Goal: Answer question/provide support: Share knowledge or assist other users

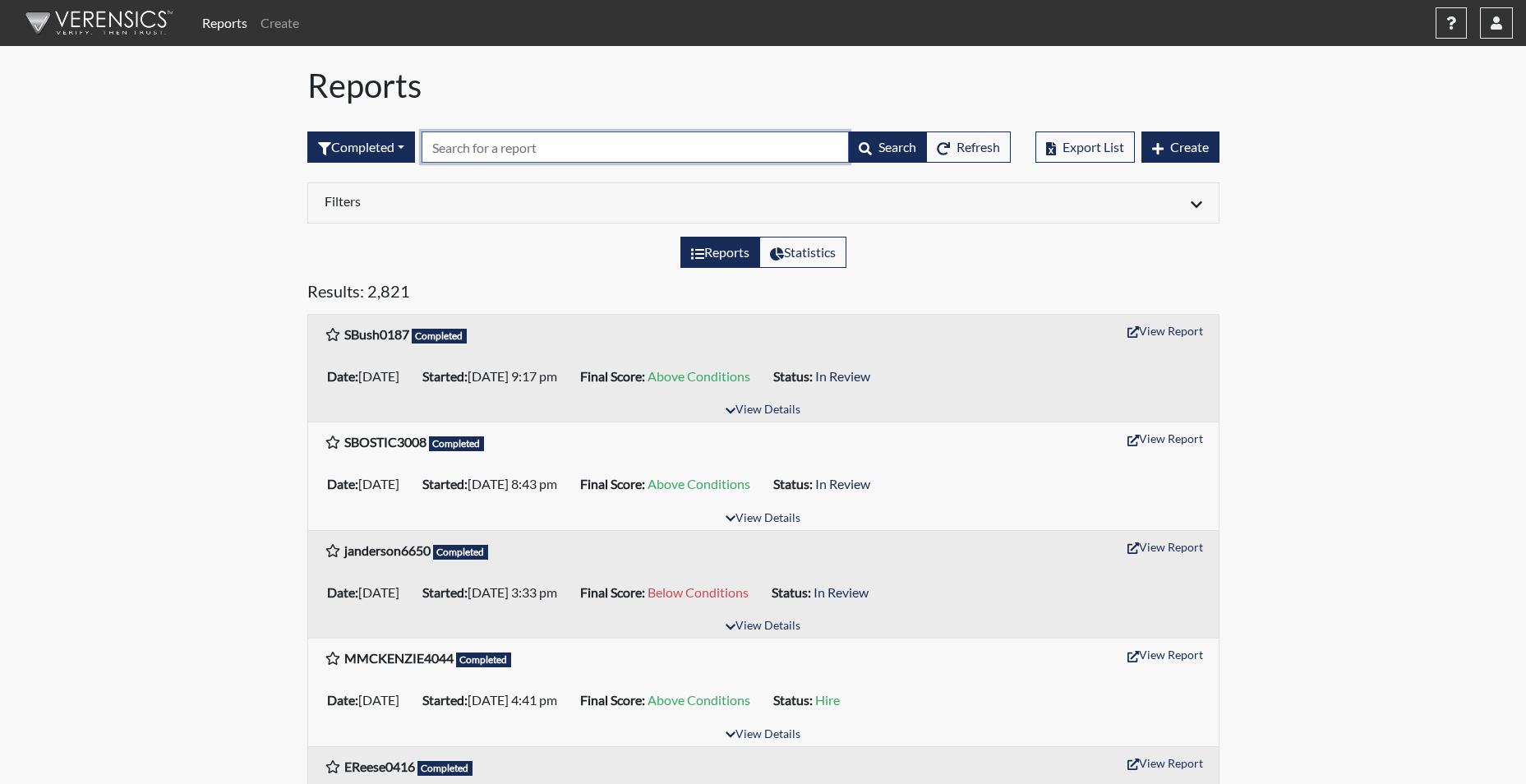
click at [440, 149] on input "text" at bounding box center [636, 146] width 428 height 31
type input "3510"
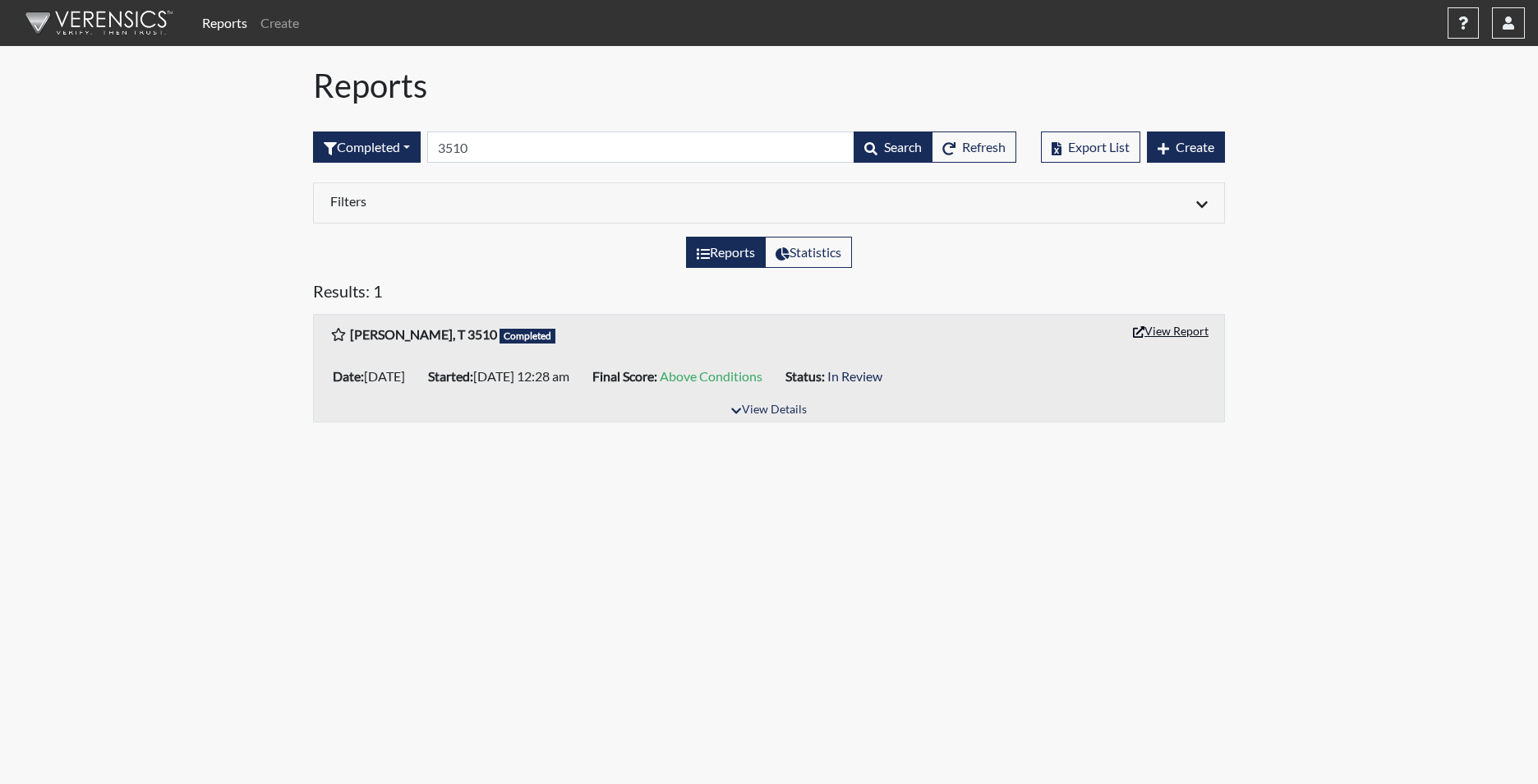
click at [1162, 335] on button "View Report" at bounding box center [1171, 330] width 90 height 25
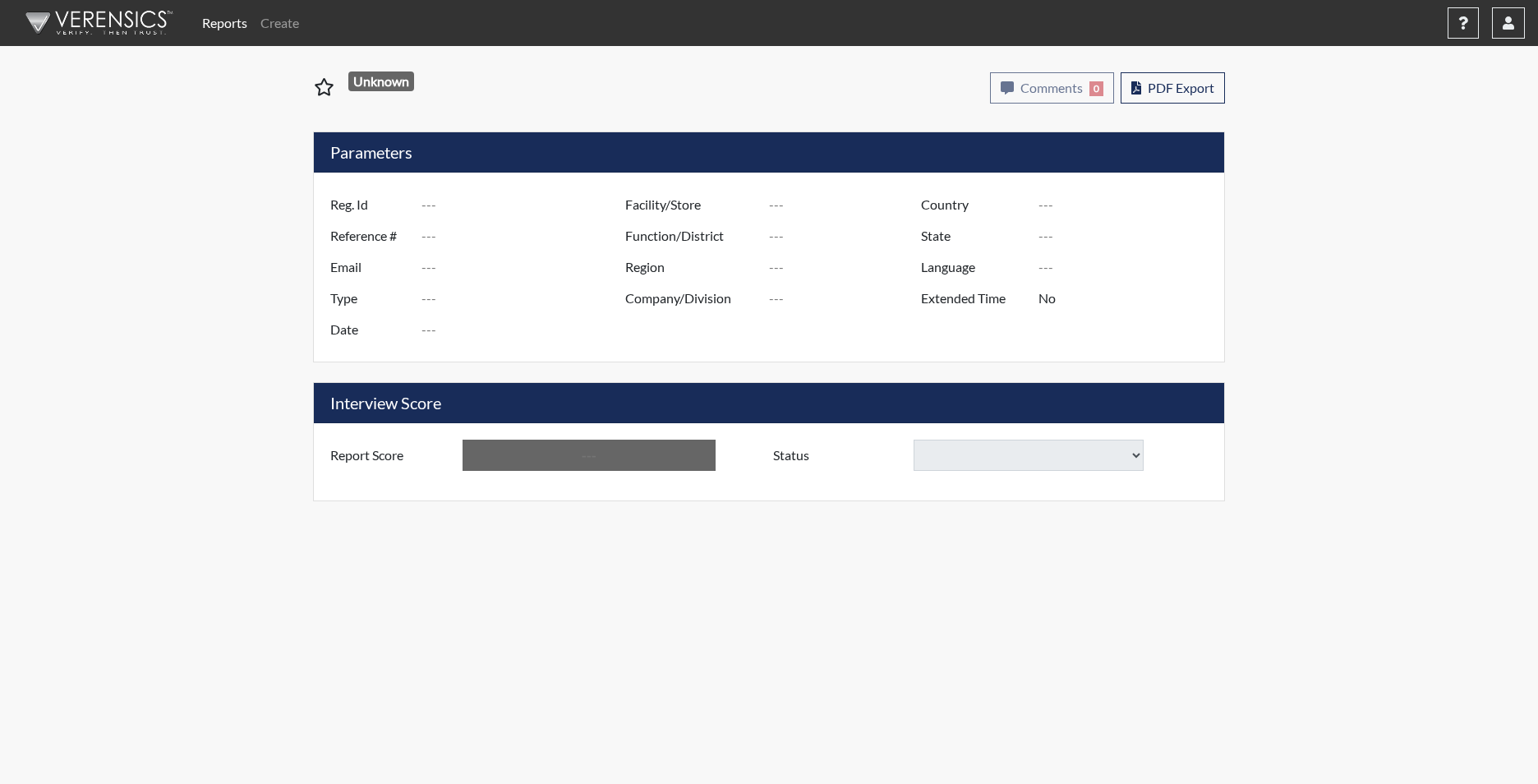
type input "[PERSON_NAME], T 3510"
type input "51200"
type input "[DOMAIN_NAME][EMAIL_ADDRESS][DOMAIN_NAME]"
type input "Corrections Pre-Employment"
type input "[DATE]"
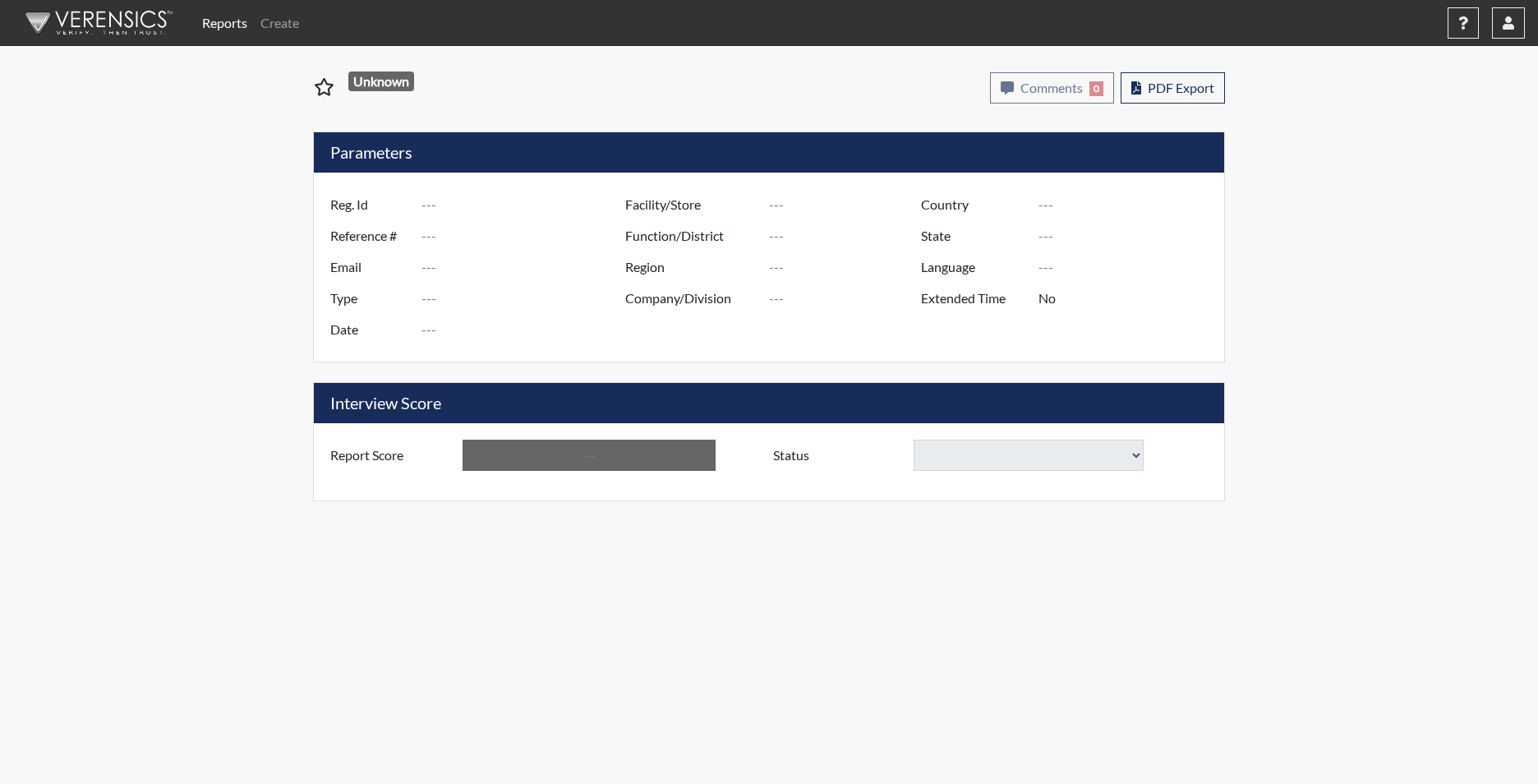
type input "[PERSON_NAME]"
type input "[GEOGRAPHIC_DATA]"
type input "[US_STATE]"
type input "English"
type input "Yes"
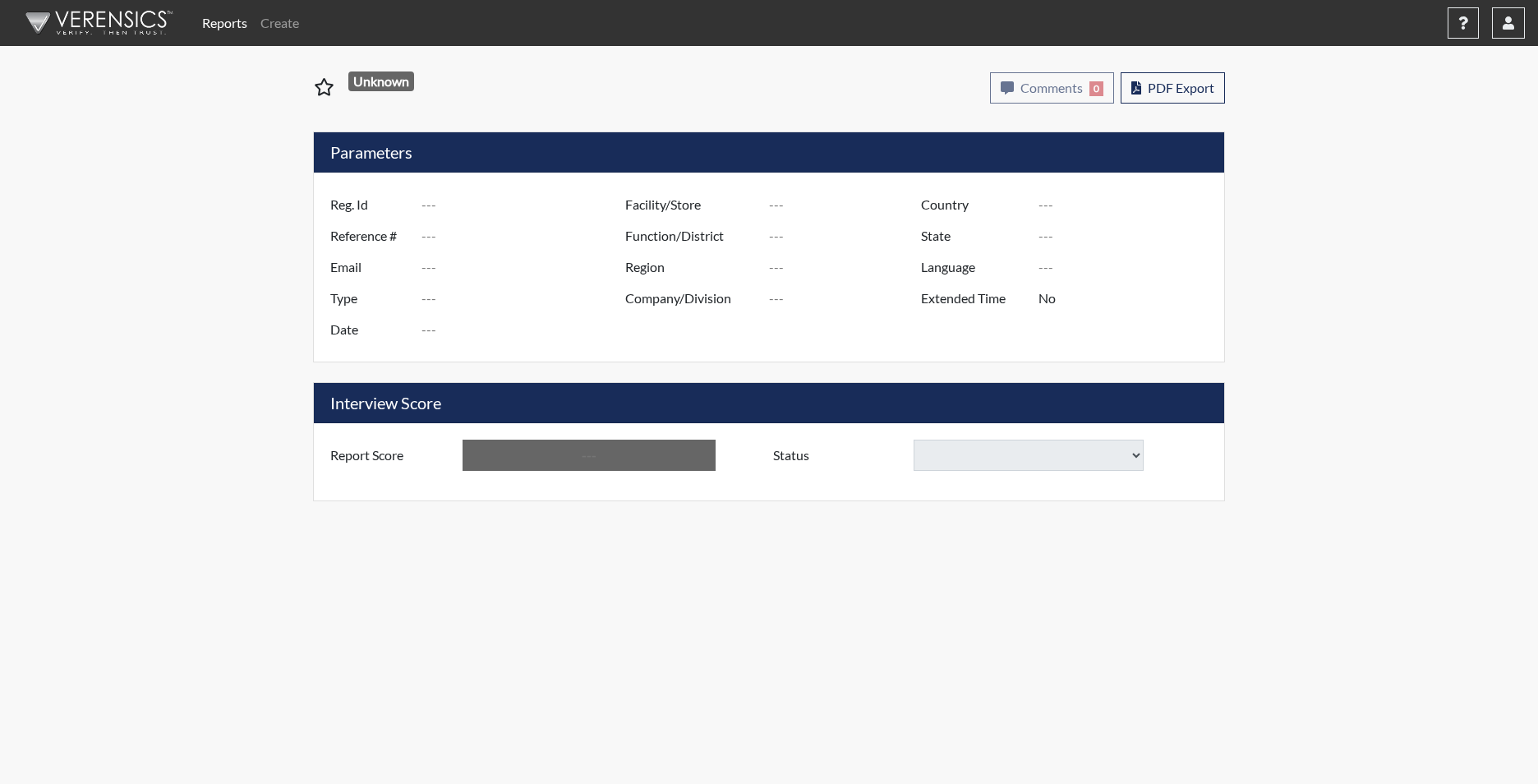
type input "Above Conditions"
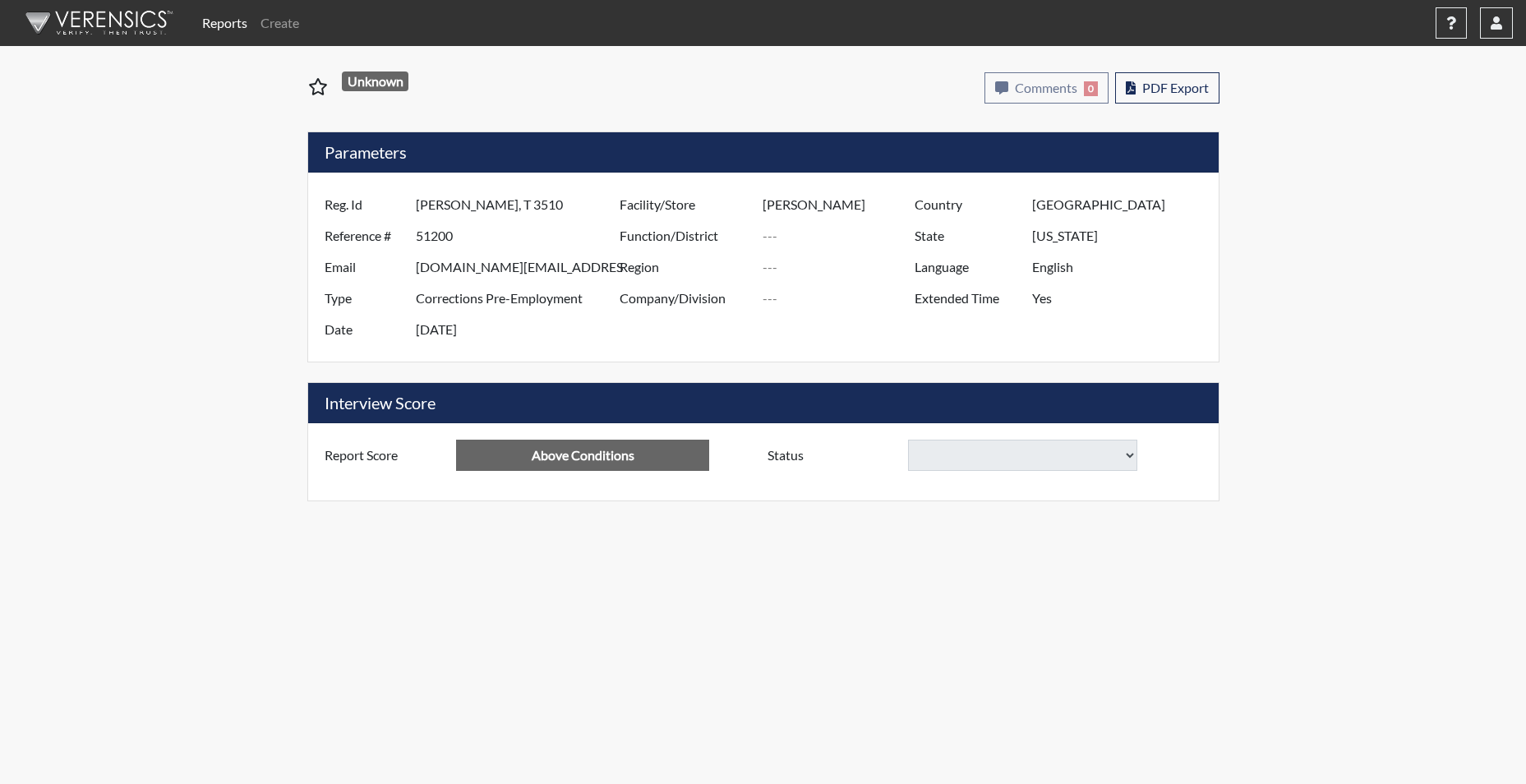
select select
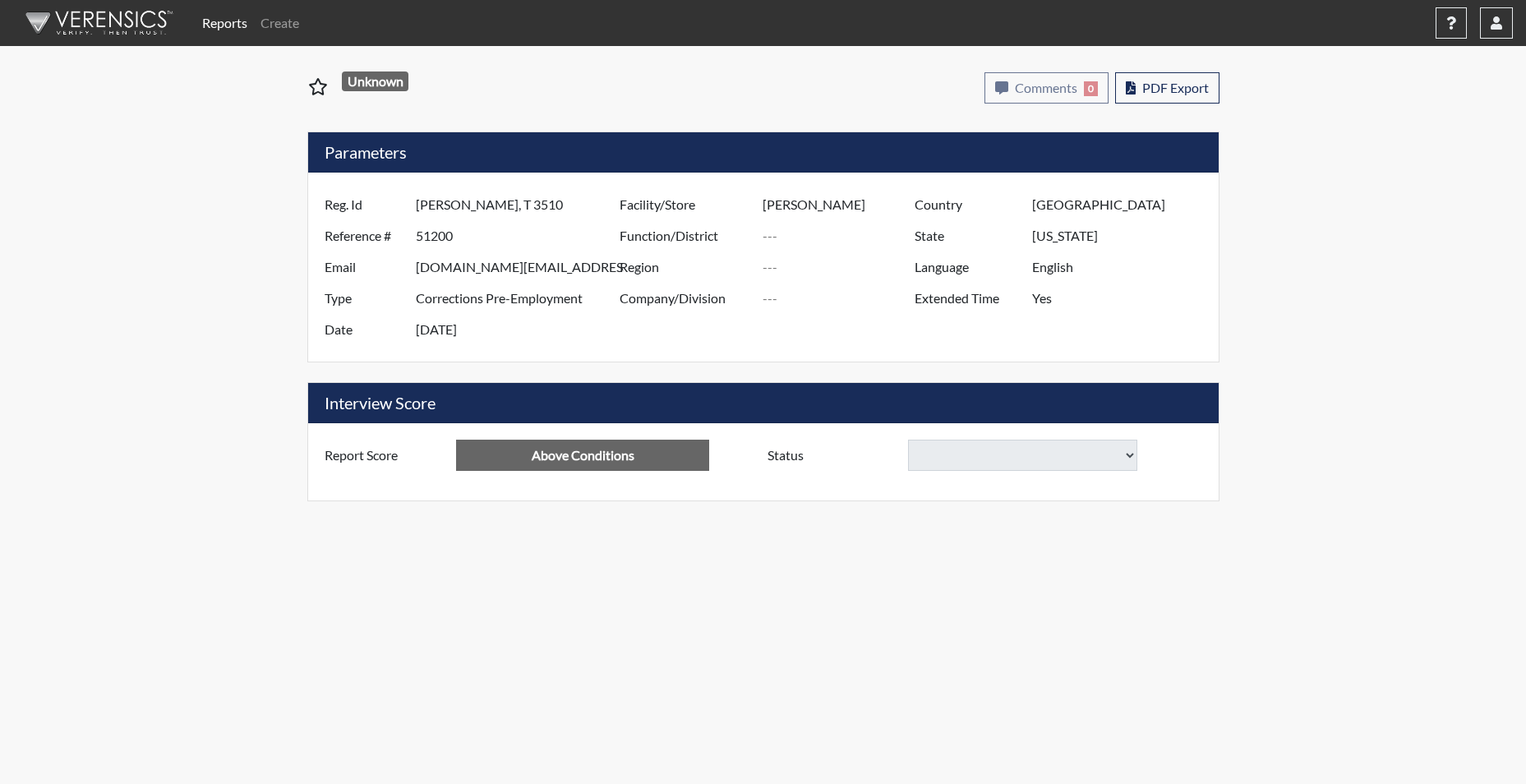
select select
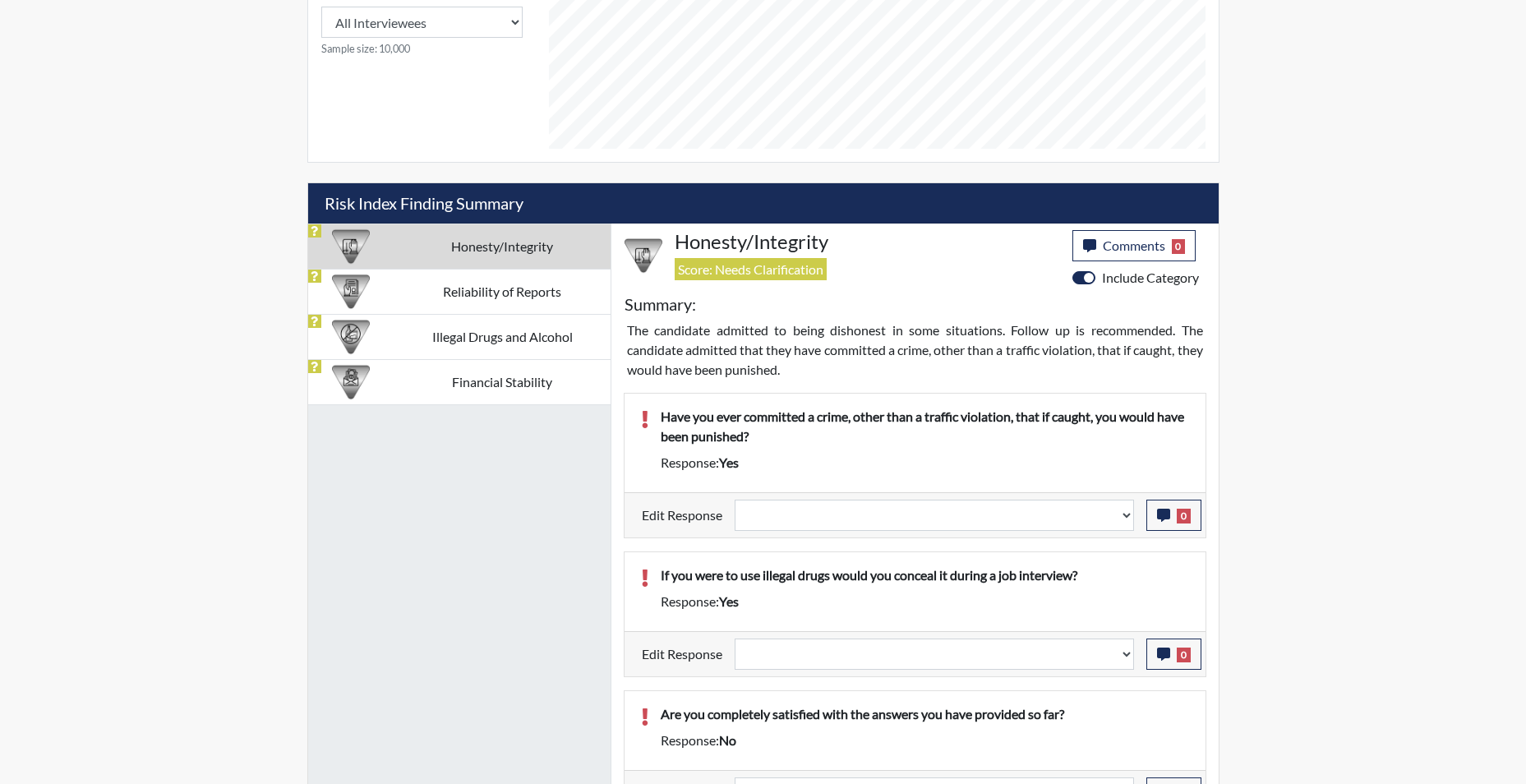
scroll to position [904, 0]
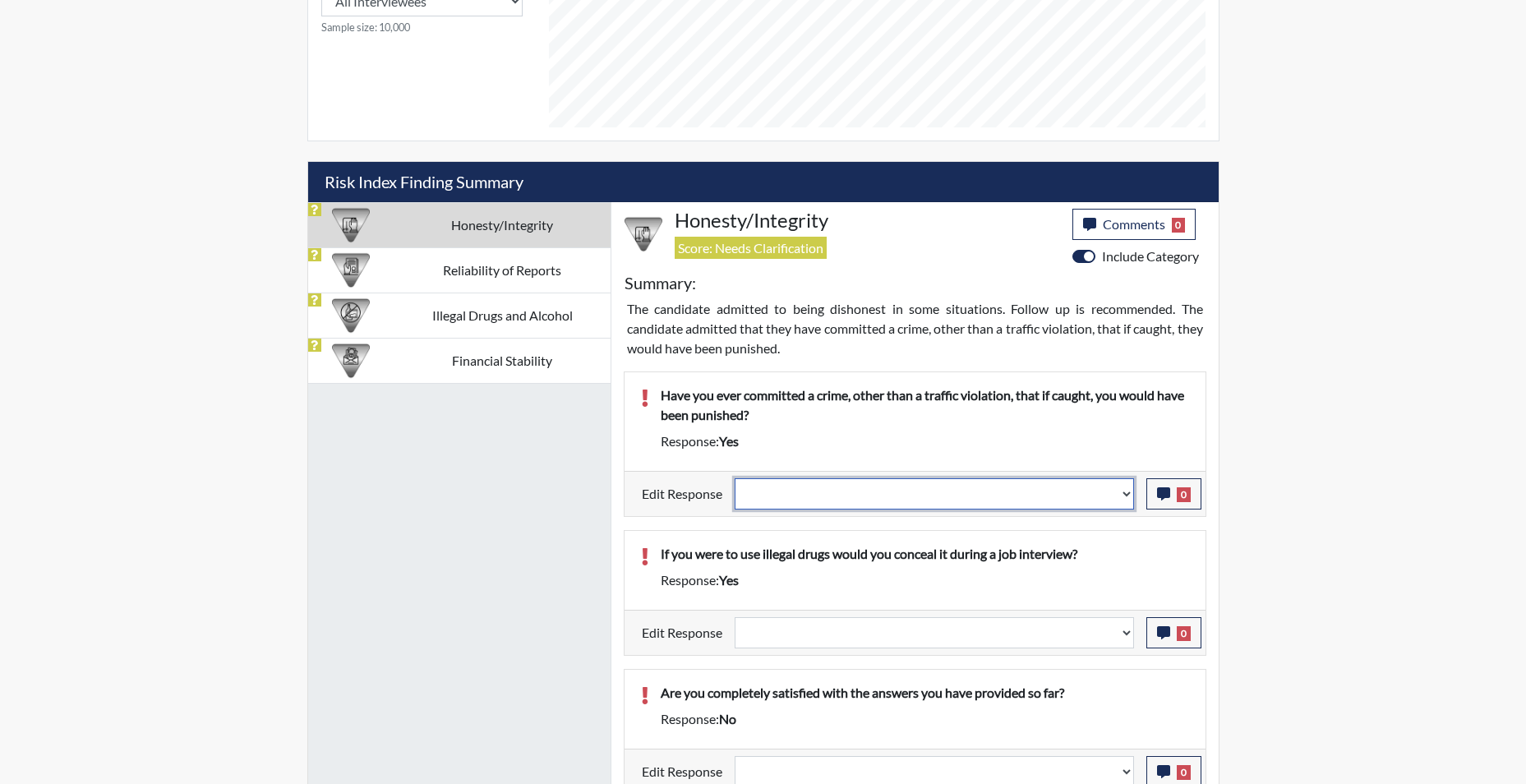
click at [1126, 502] on select "Question is not relevant. Results will be updated. Reasonable explanation provi…" at bounding box center [934, 493] width 400 height 31
select select "reasonable-explanation-provided"
click at [734, 478] on select "Question is not relevant. Results will be updated. Reasonable explanation provi…" at bounding box center [934, 493] width 400 height 31
select select
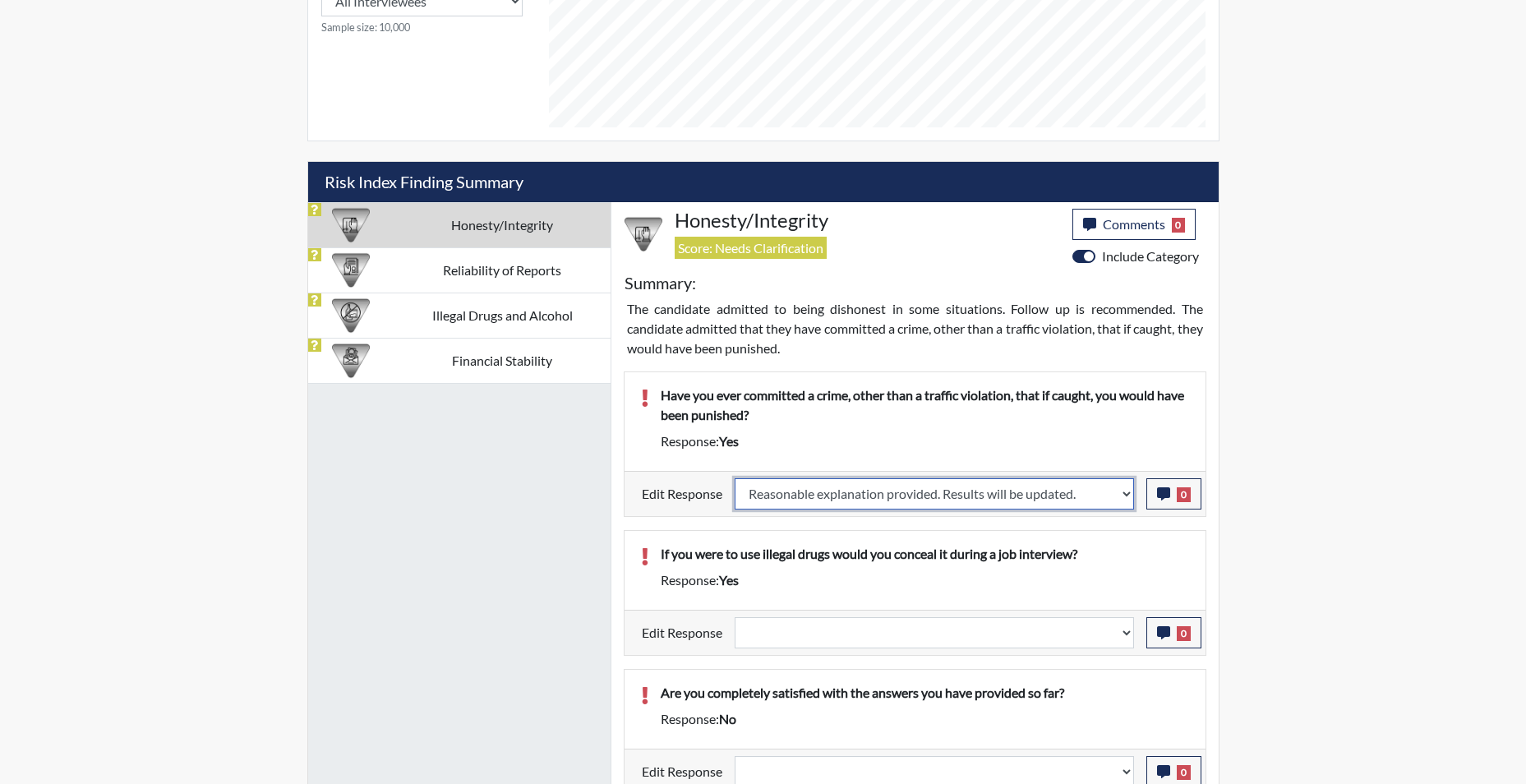
select select
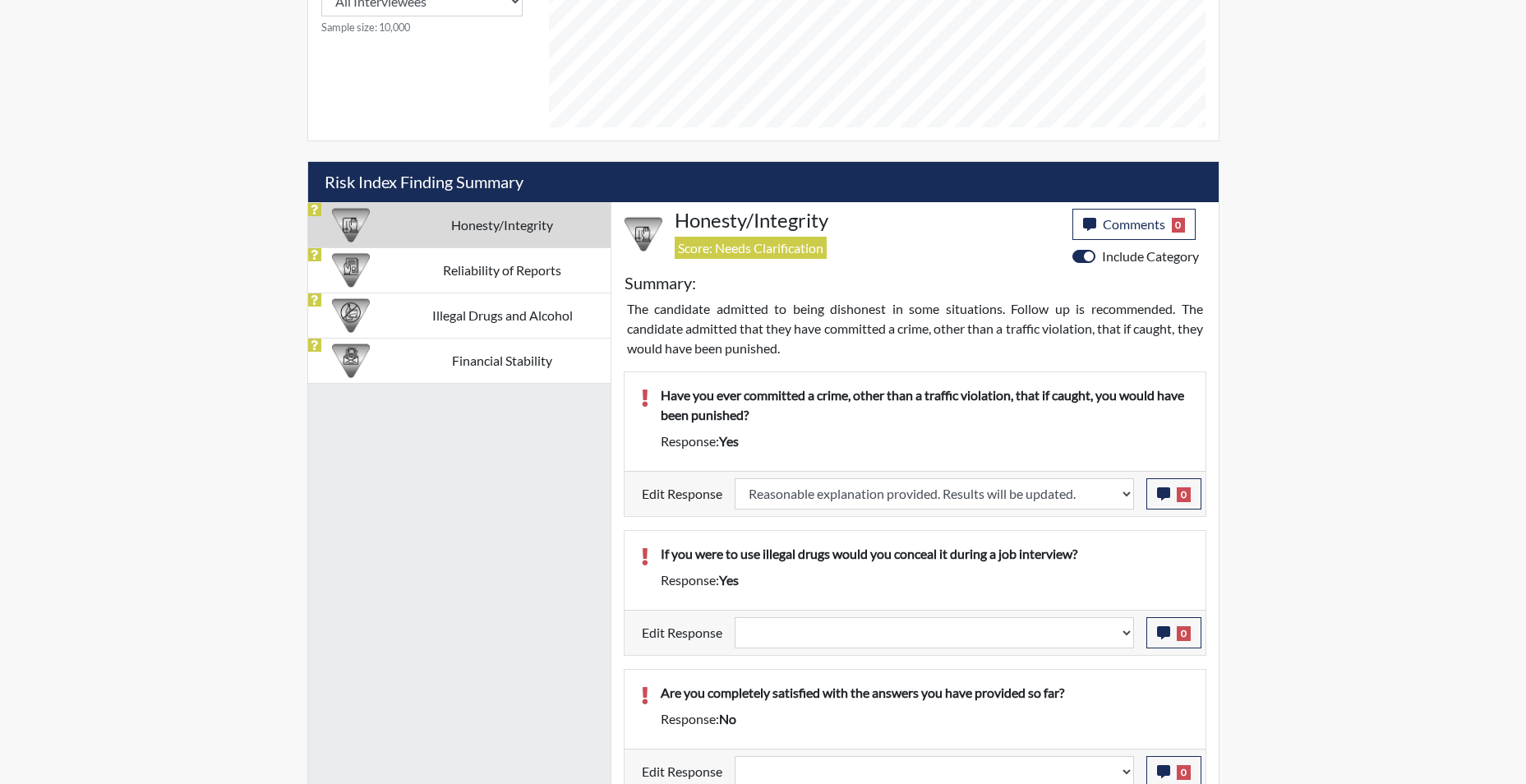
select select
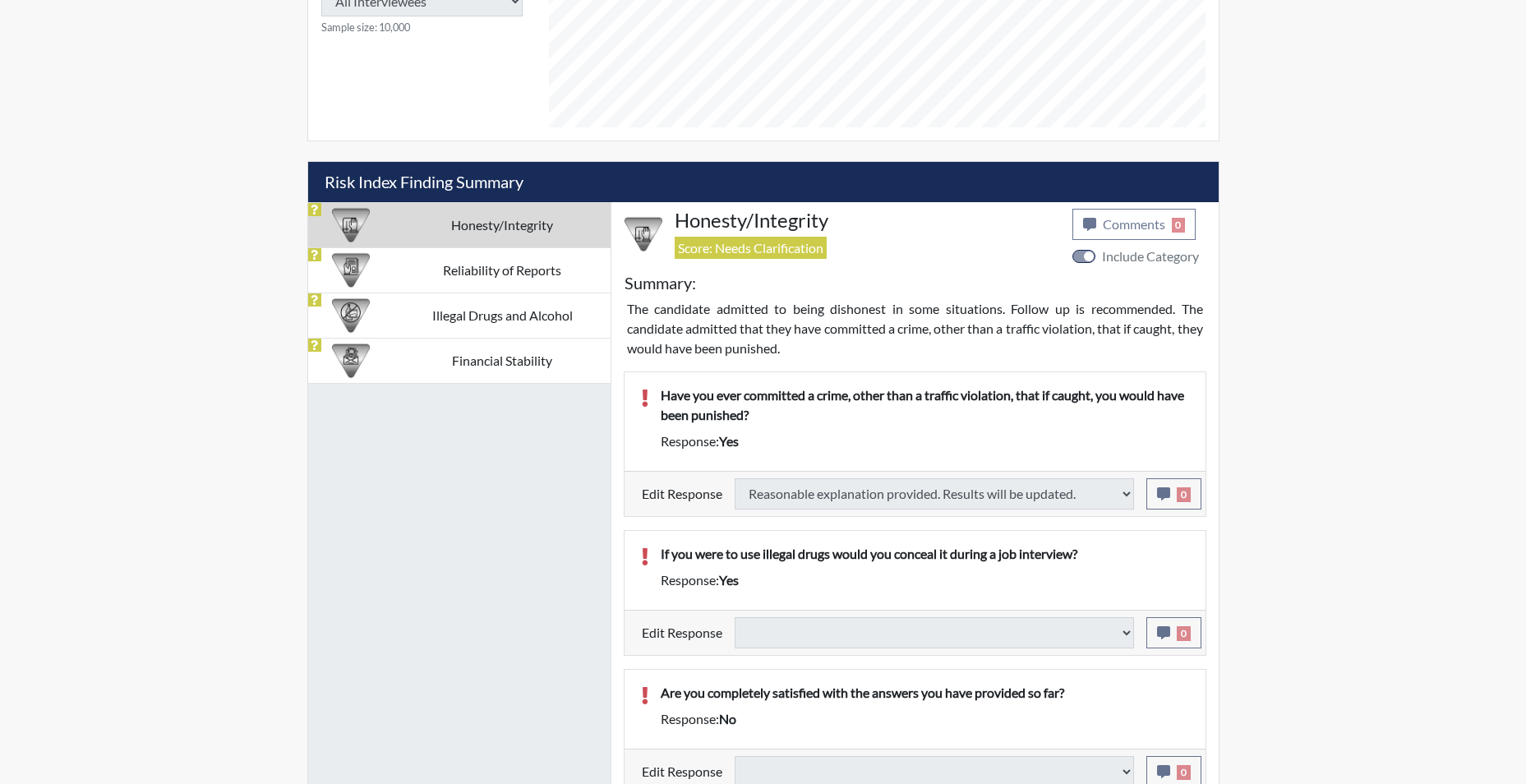
select select
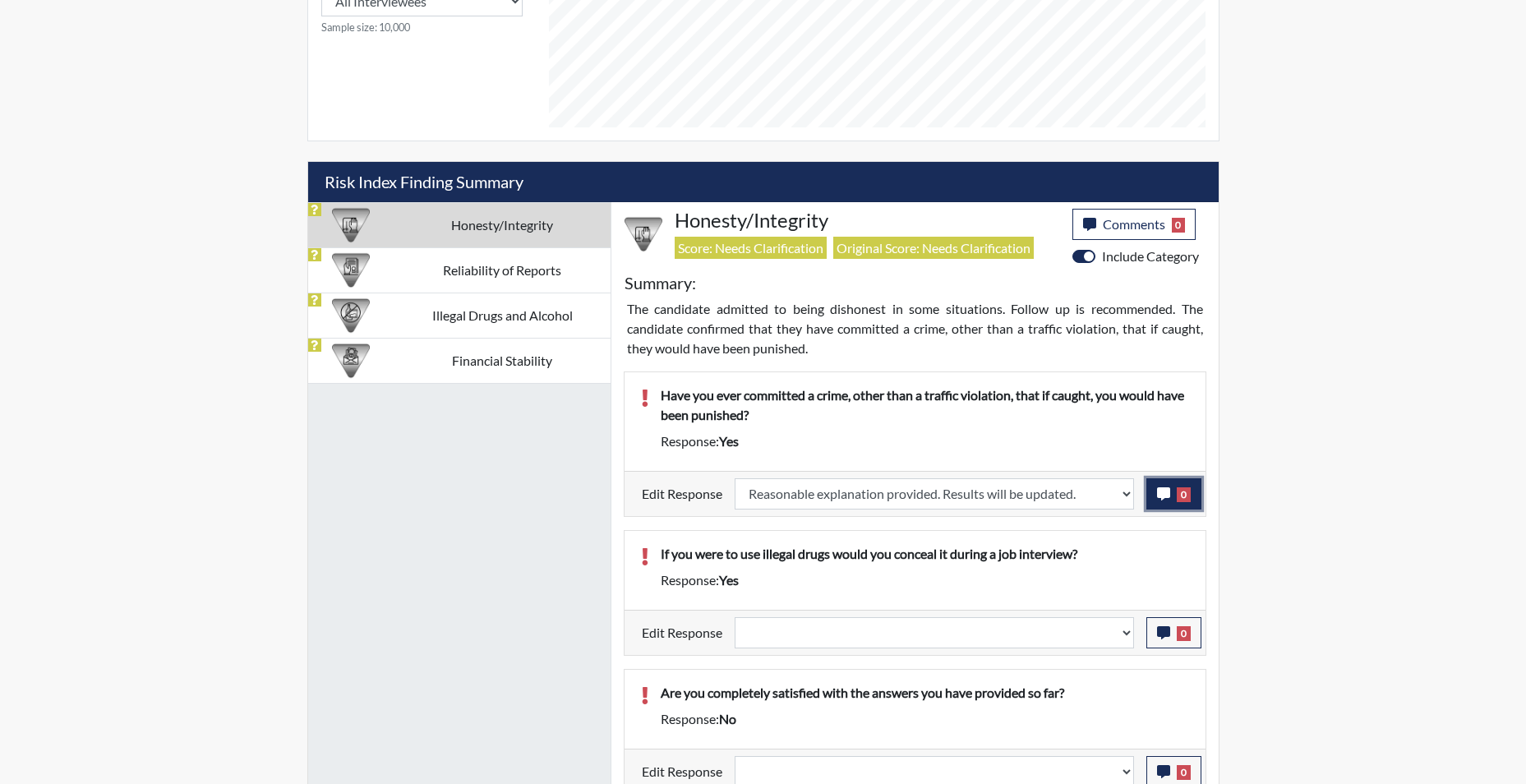
click at [1164, 500] on icon "button" at bounding box center [1164, 494] width 13 height 13
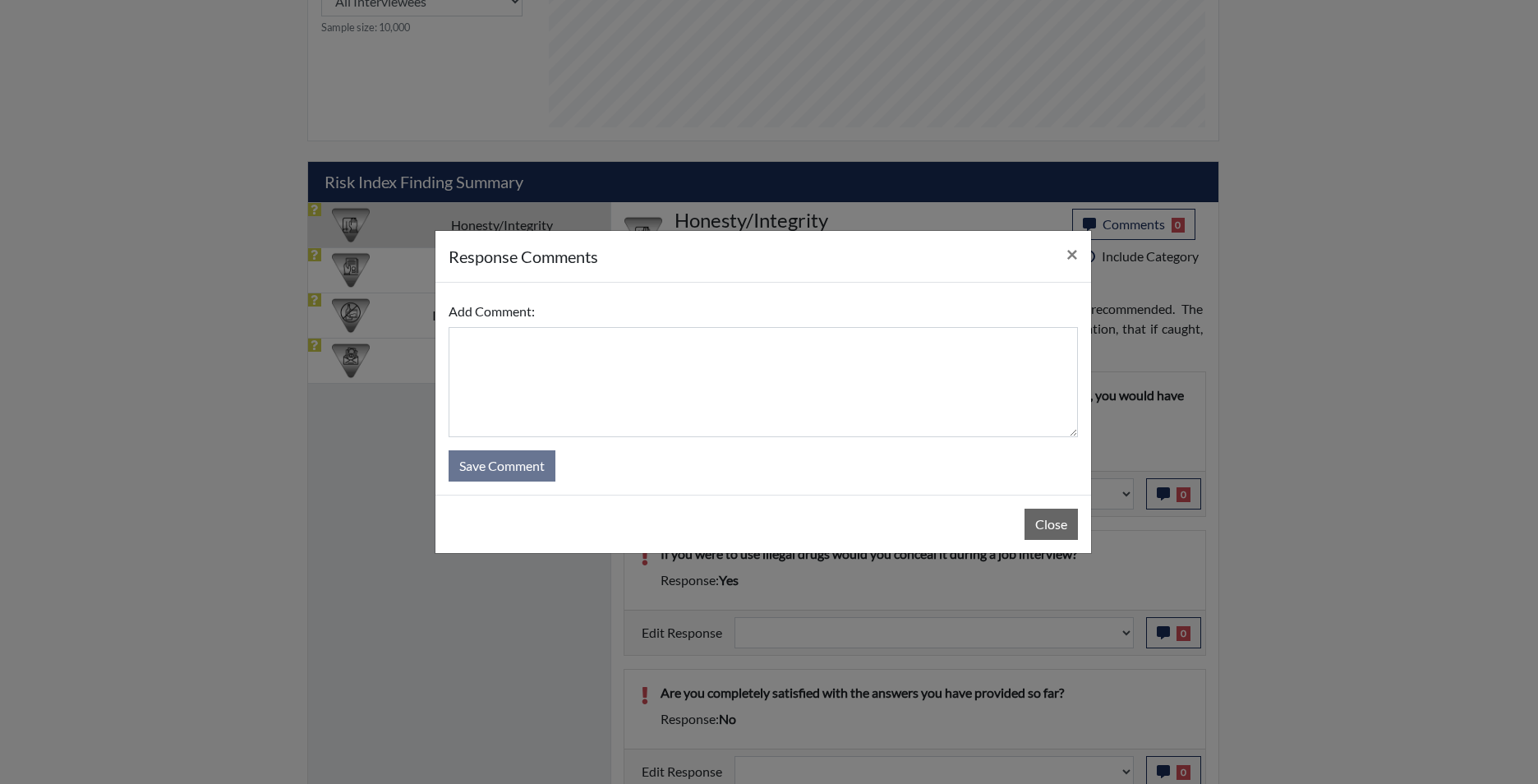
drag, startPoint x: 1154, startPoint y: 400, endPoint x: 1129, endPoint y: 384, distance: 29.7
click at [1154, 400] on div "response Comments × Add Comment: Save Comment Close" at bounding box center [769, 392] width 1538 height 784
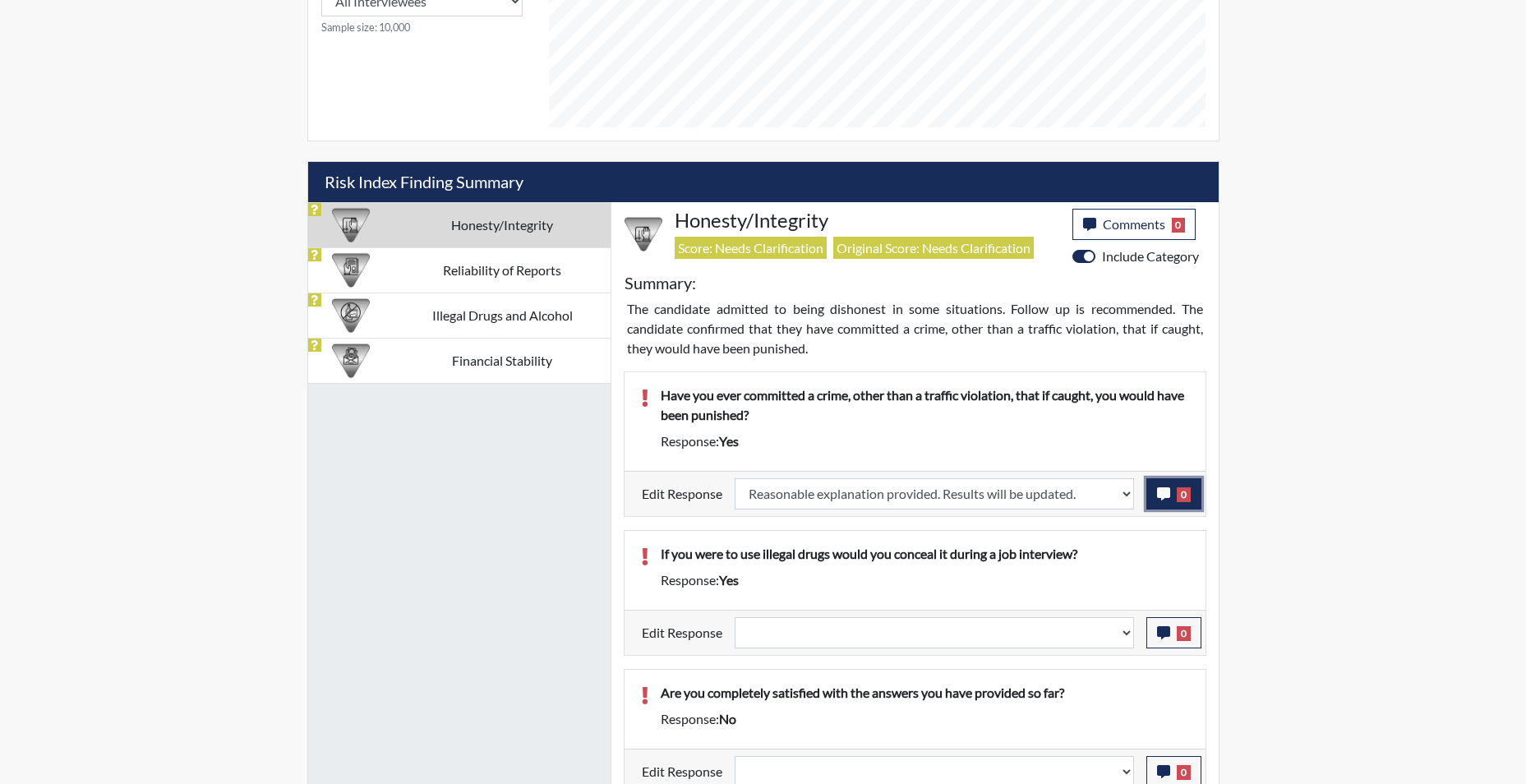
click at [1166, 495] on icon "button" at bounding box center [1164, 494] width 13 height 13
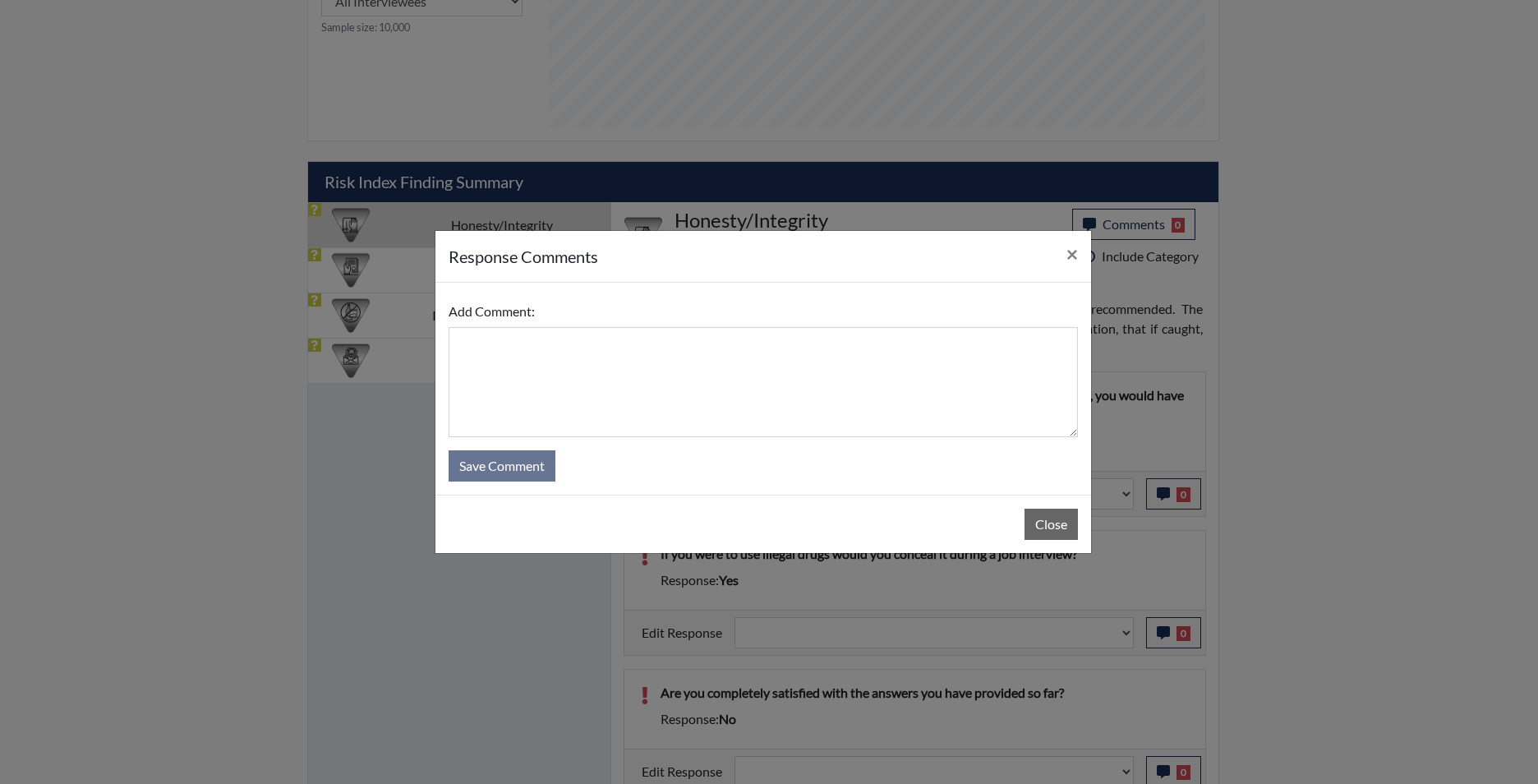
click at [1347, 486] on div "response Comments × Add Comment: Save Comment Close" at bounding box center [769, 392] width 1538 height 784
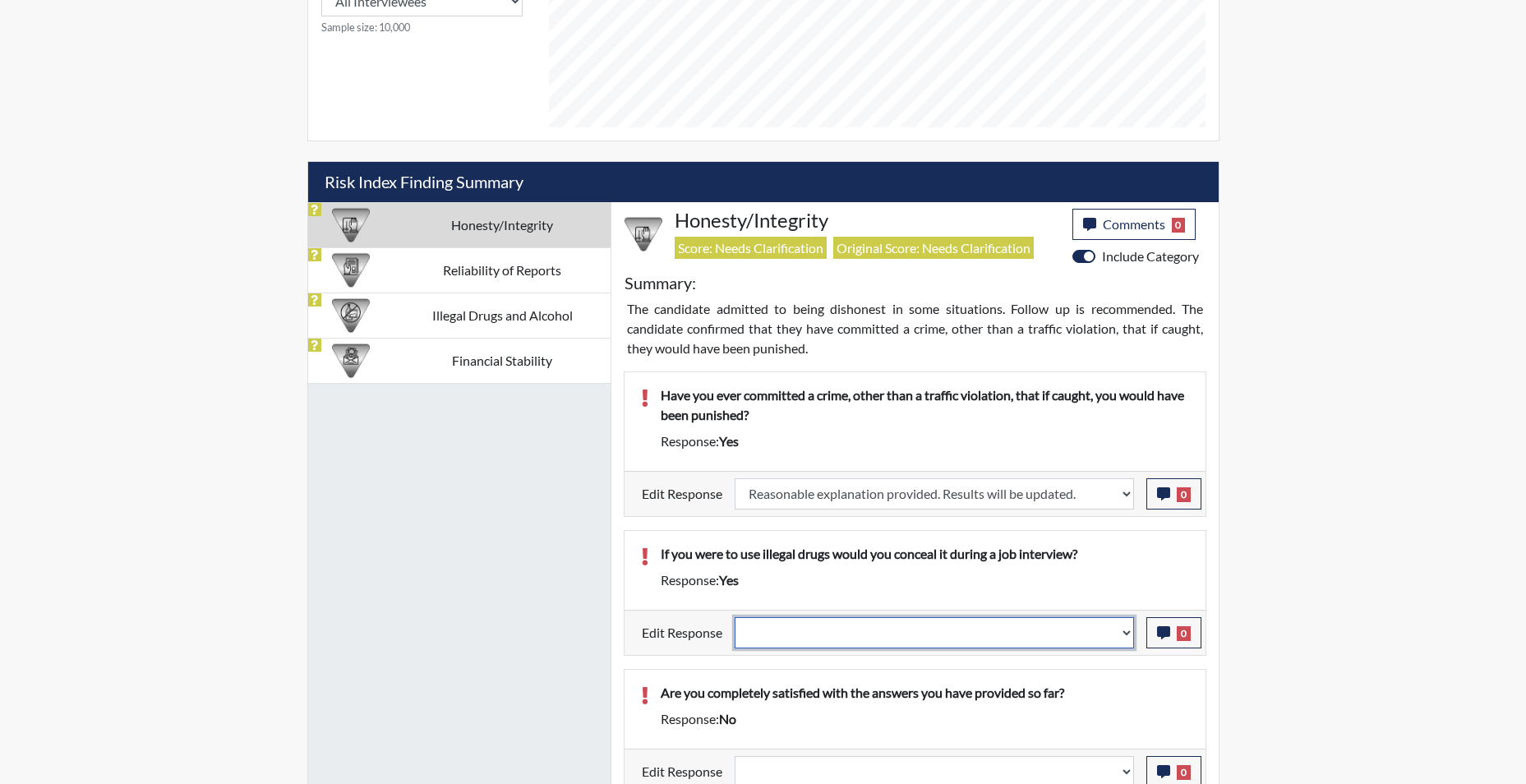
click at [1126, 641] on select "Question is not relevant. Results will be updated. Reasonable explanation provi…" at bounding box center [934, 632] width 400 height 31
select select "reasonable-explanation-provided"
click at [734, 617] on select "Question is not relevant. Results will be updated. Reasonable explanation provi…" at bounding box center [934, 632] width 400 height 31
select select
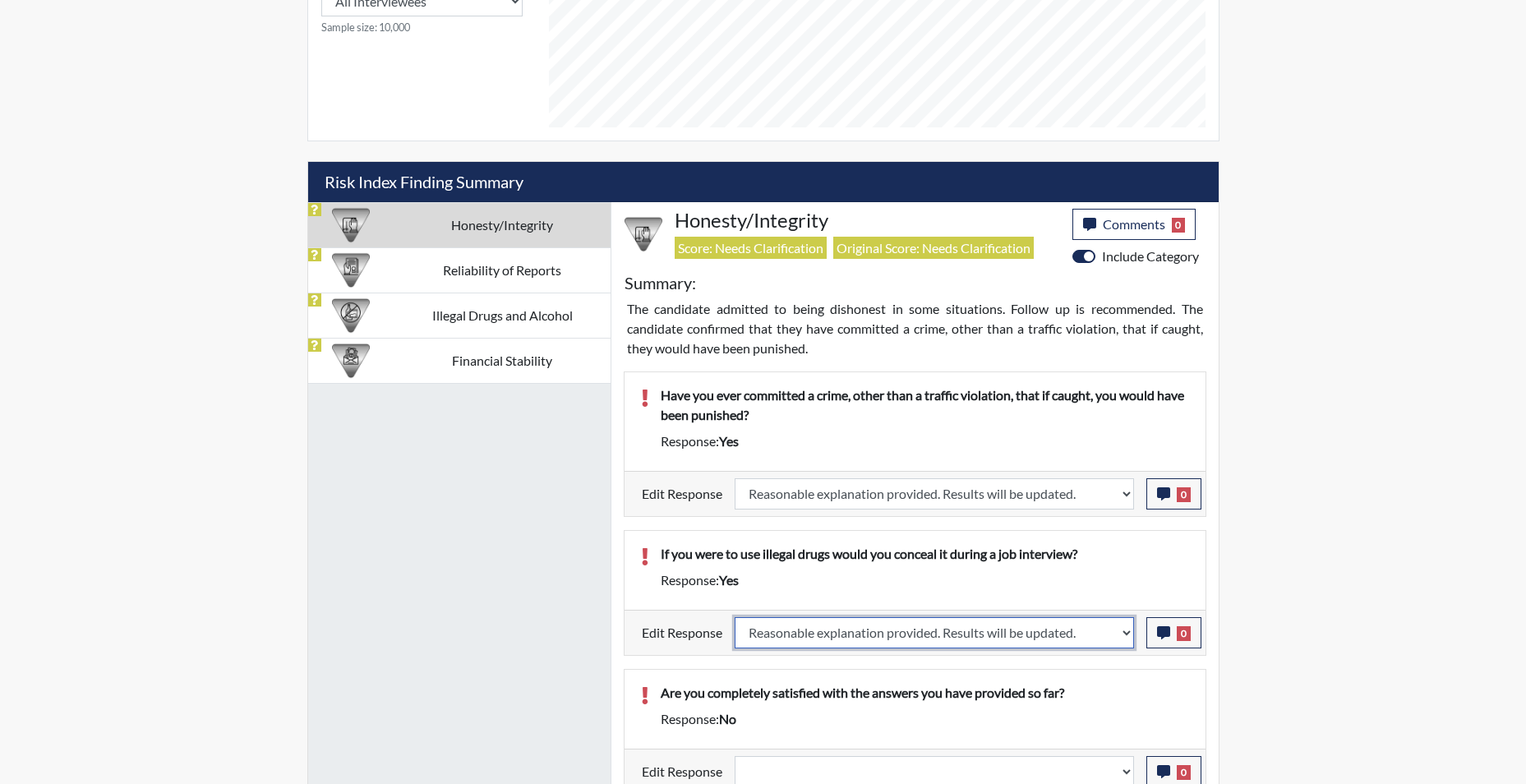
select select
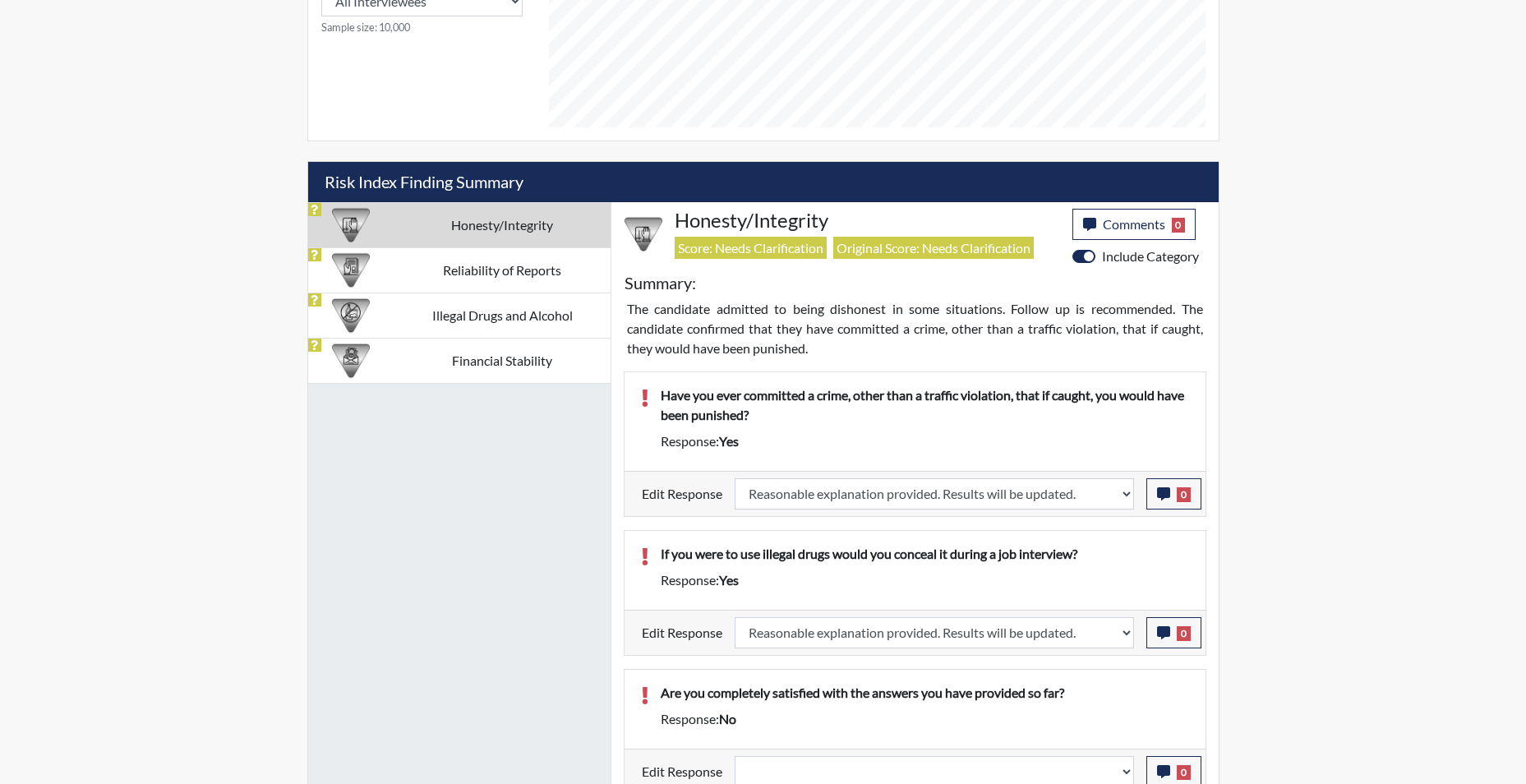
select select
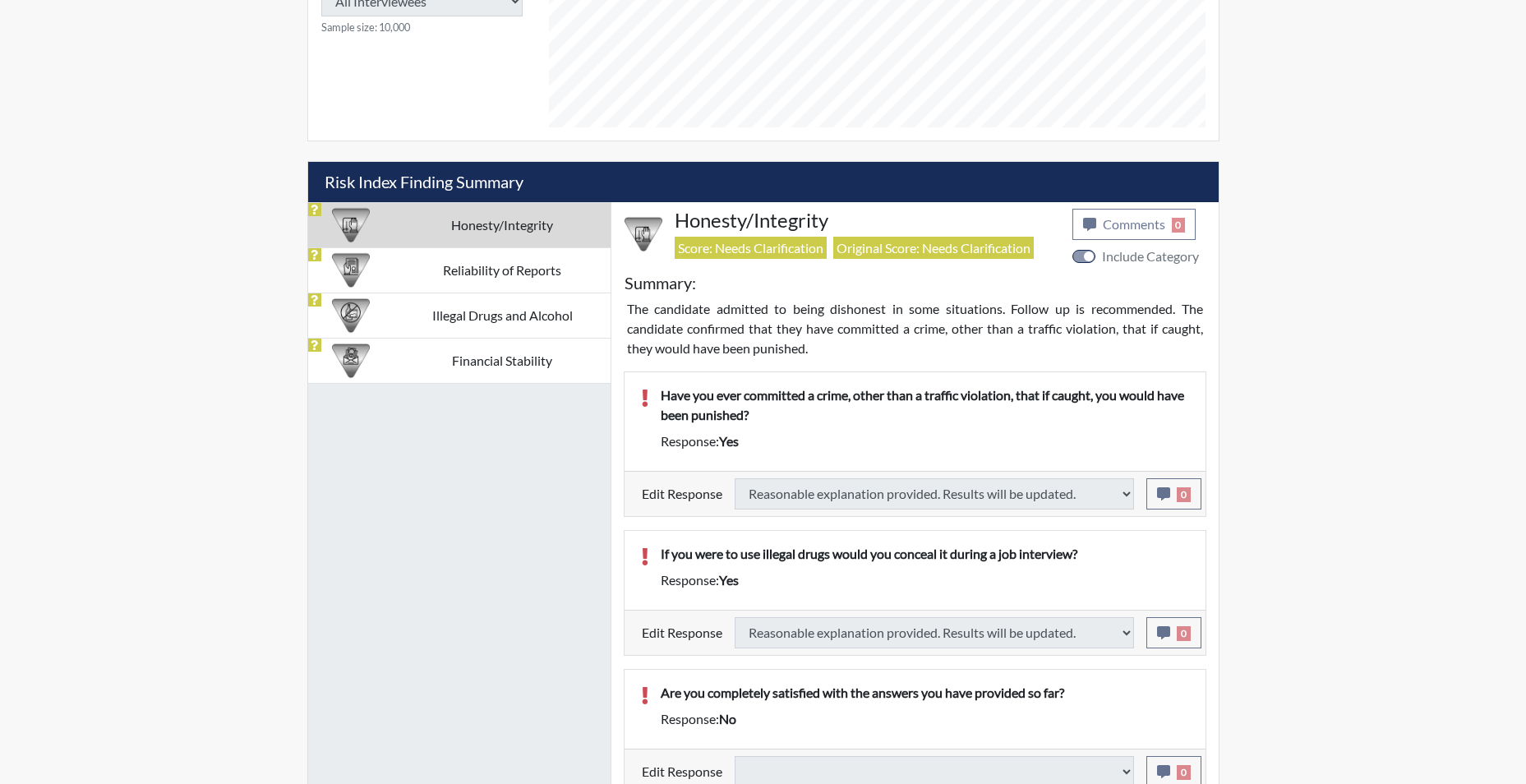
select select
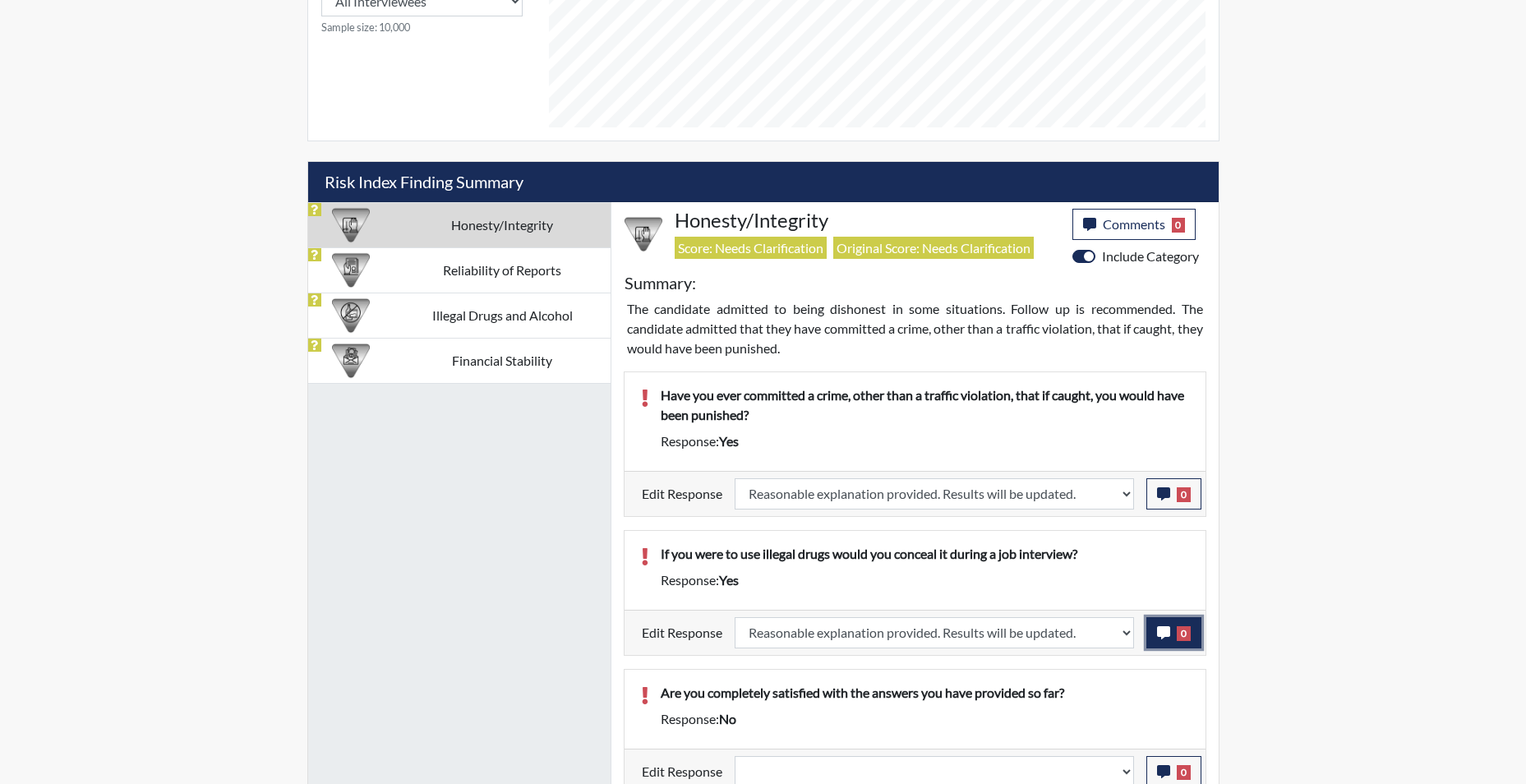
click at [1165, 637] on icon "button" at bounding box center [1164, 633] width 13 height 13
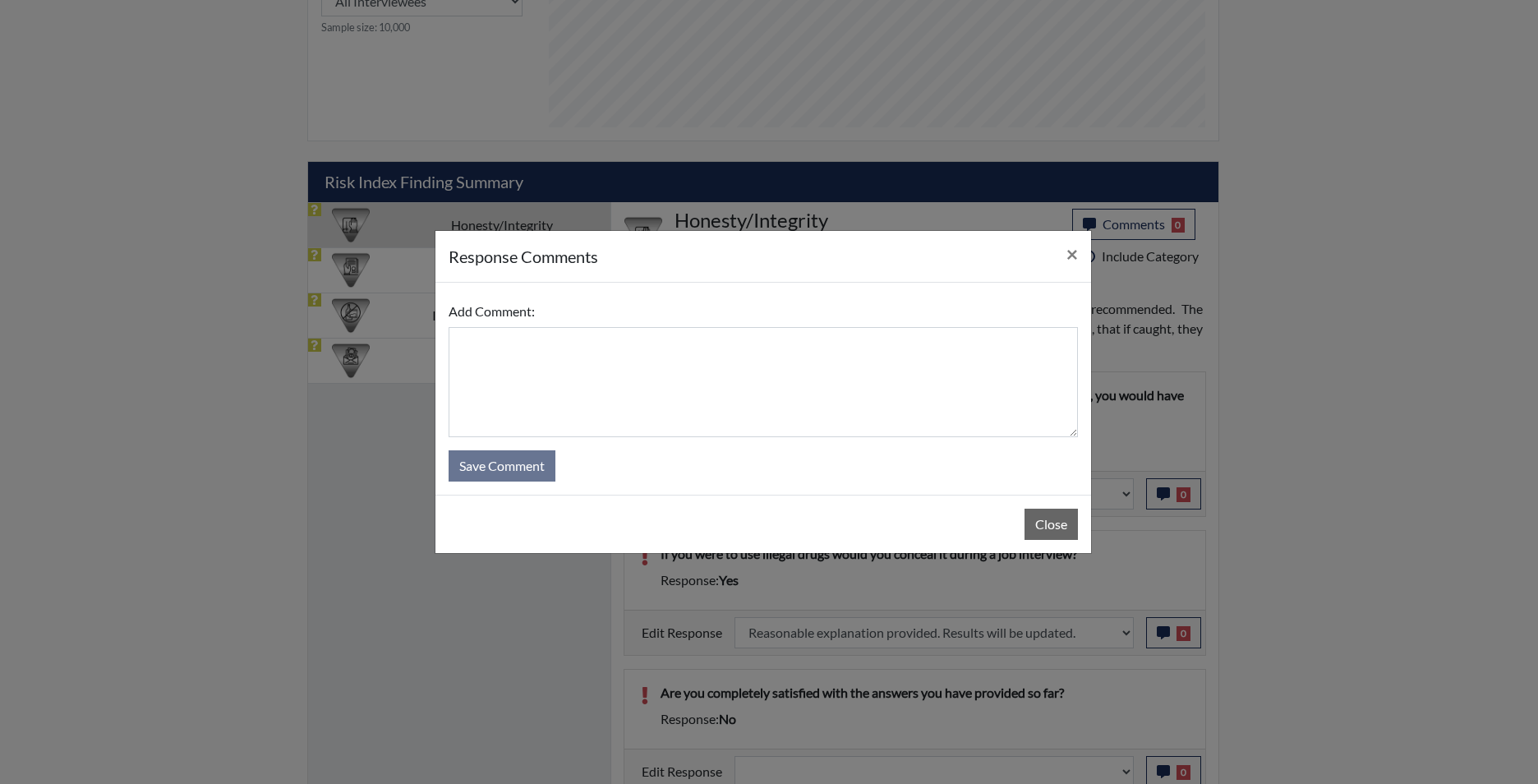
click at [897, 447] on form "Add Comment: Save Comment" at bounding box center [762, 388] width 629 height 186
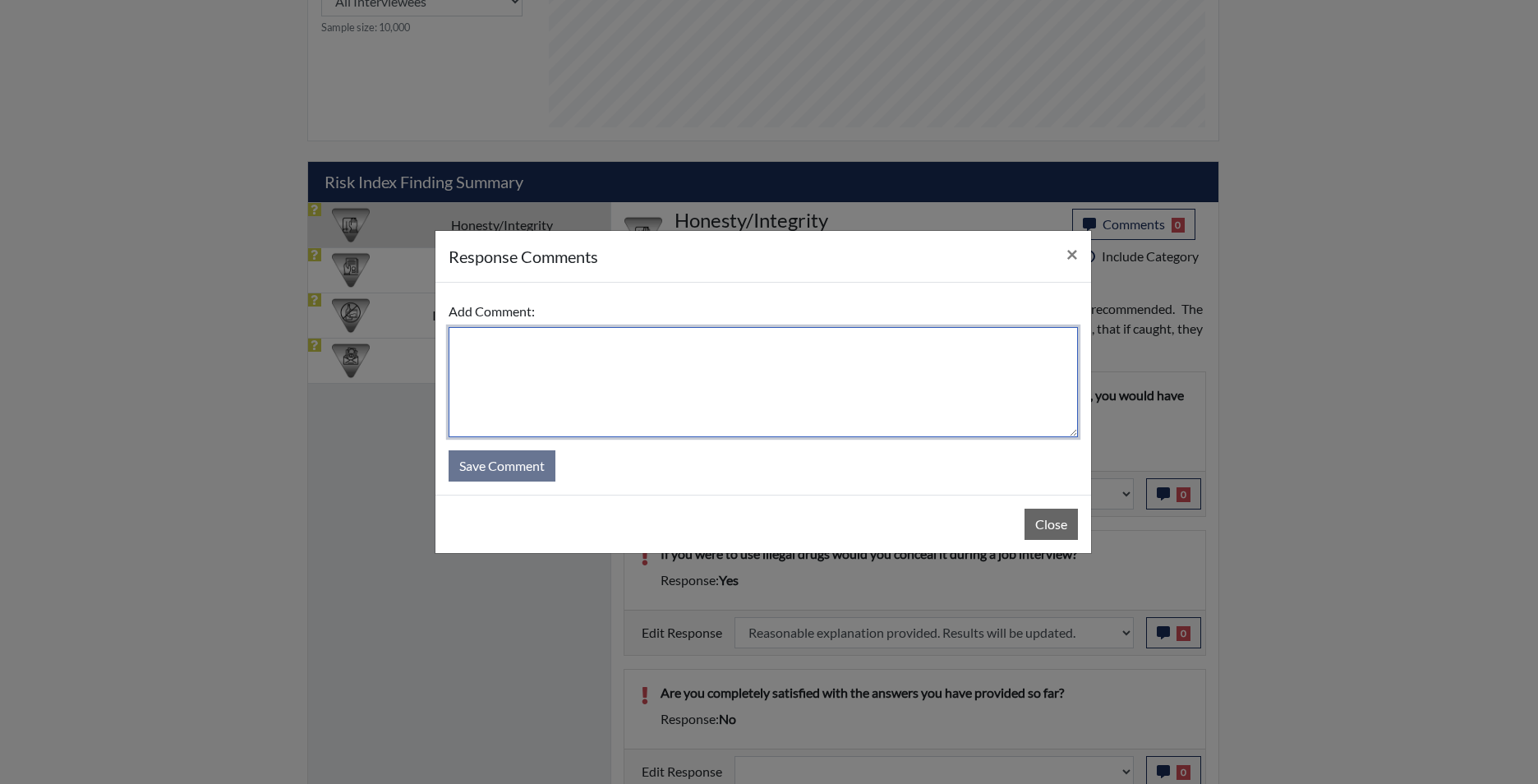
click at [896, 435] on textarea at bounding box center [762, 382] width 629 height 110
type textarea "app states no"
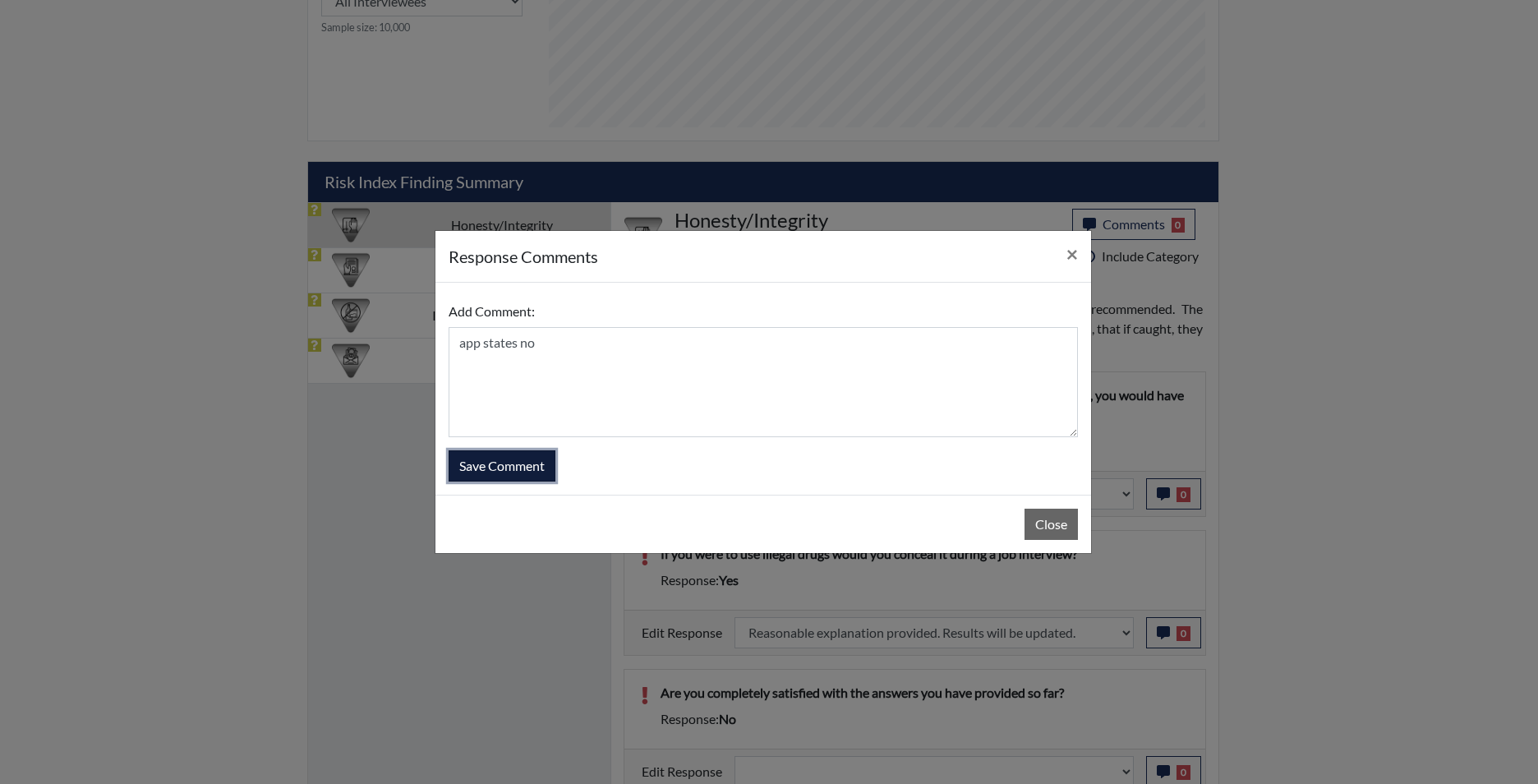
click at [486, 468] on button "Save Comment" at bounding box center [502, 465] width 107 height 31
select select
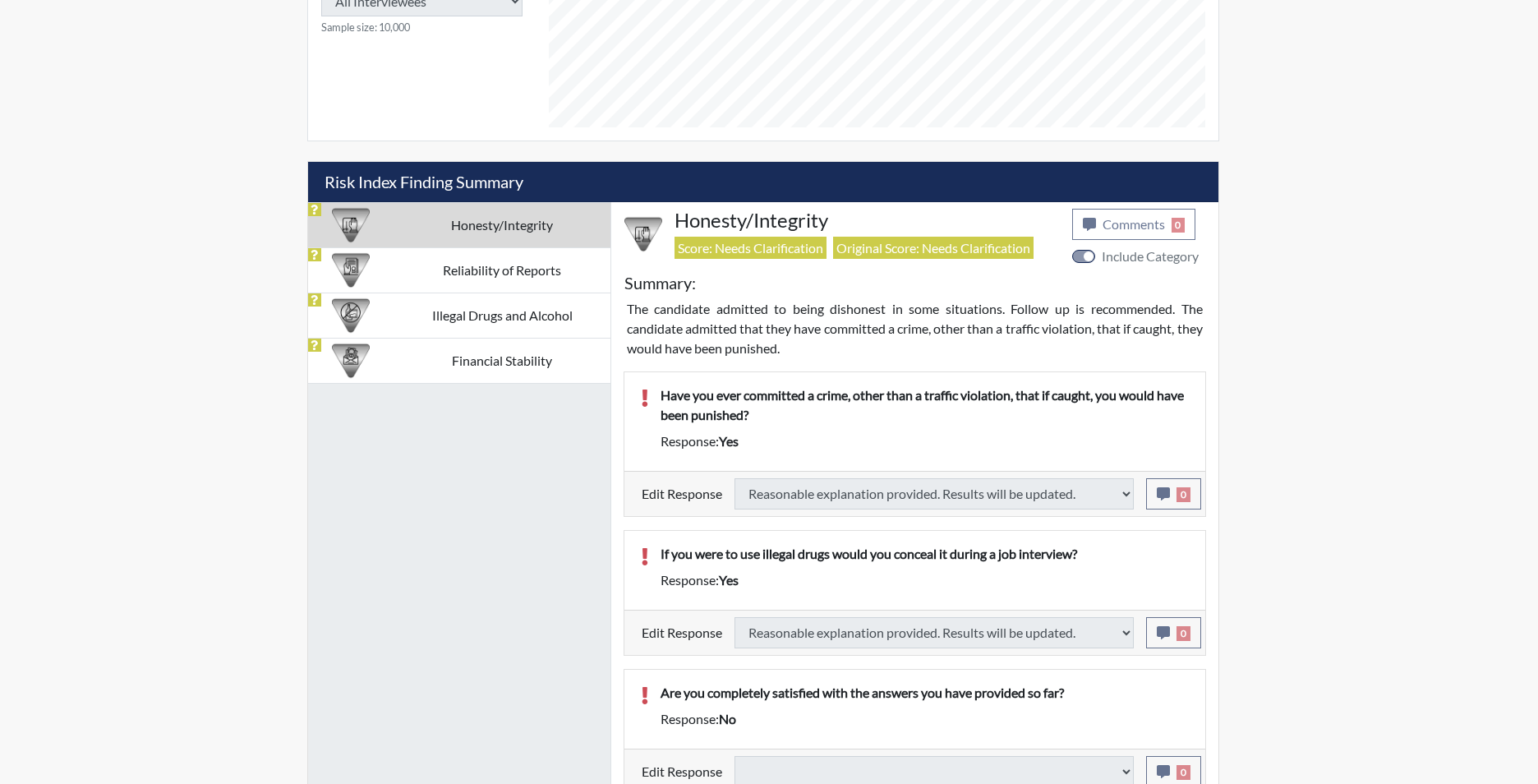
select select
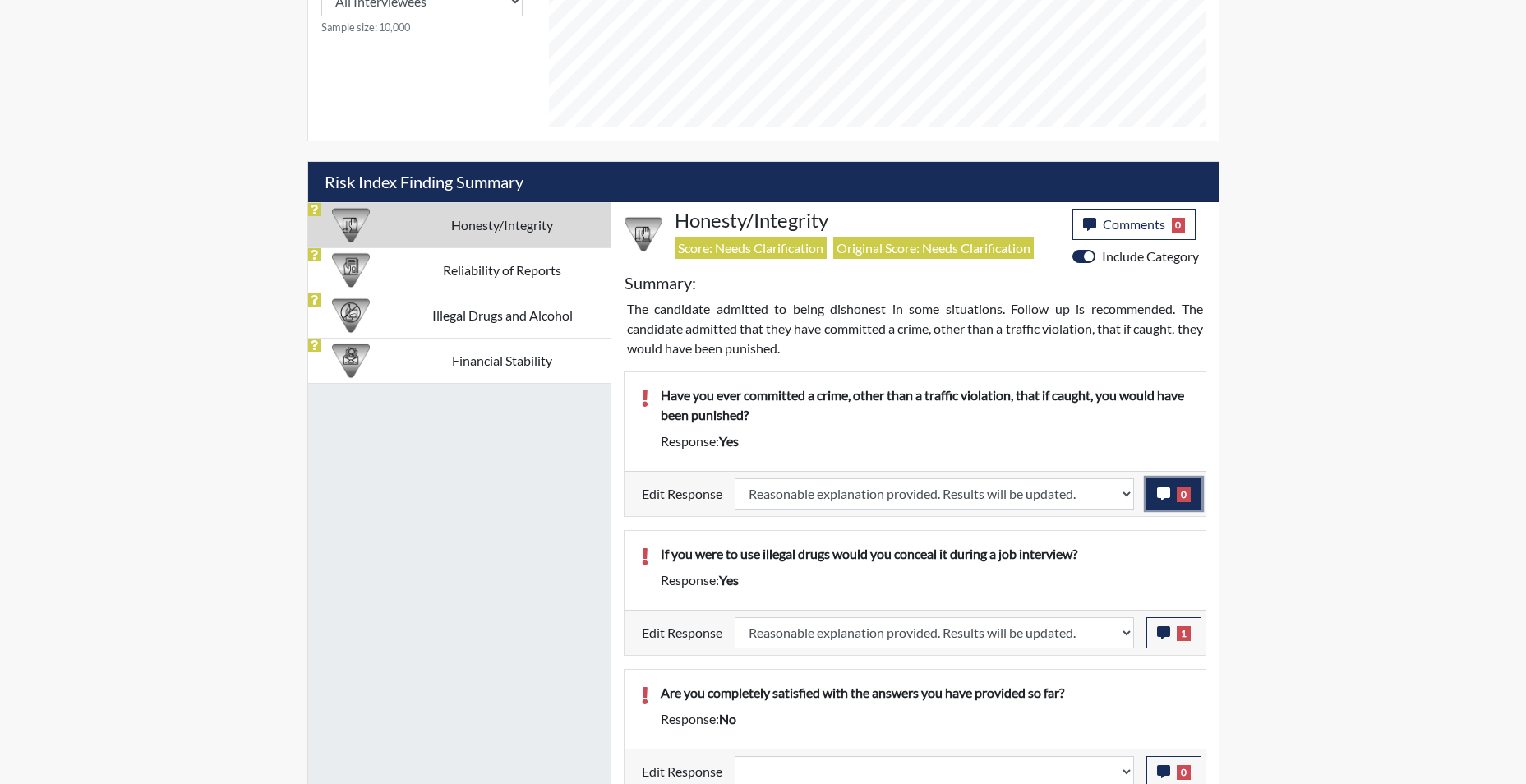
click at [1166, 495] on icon "button" at bounding box center [1164, 494] width 13 height 13
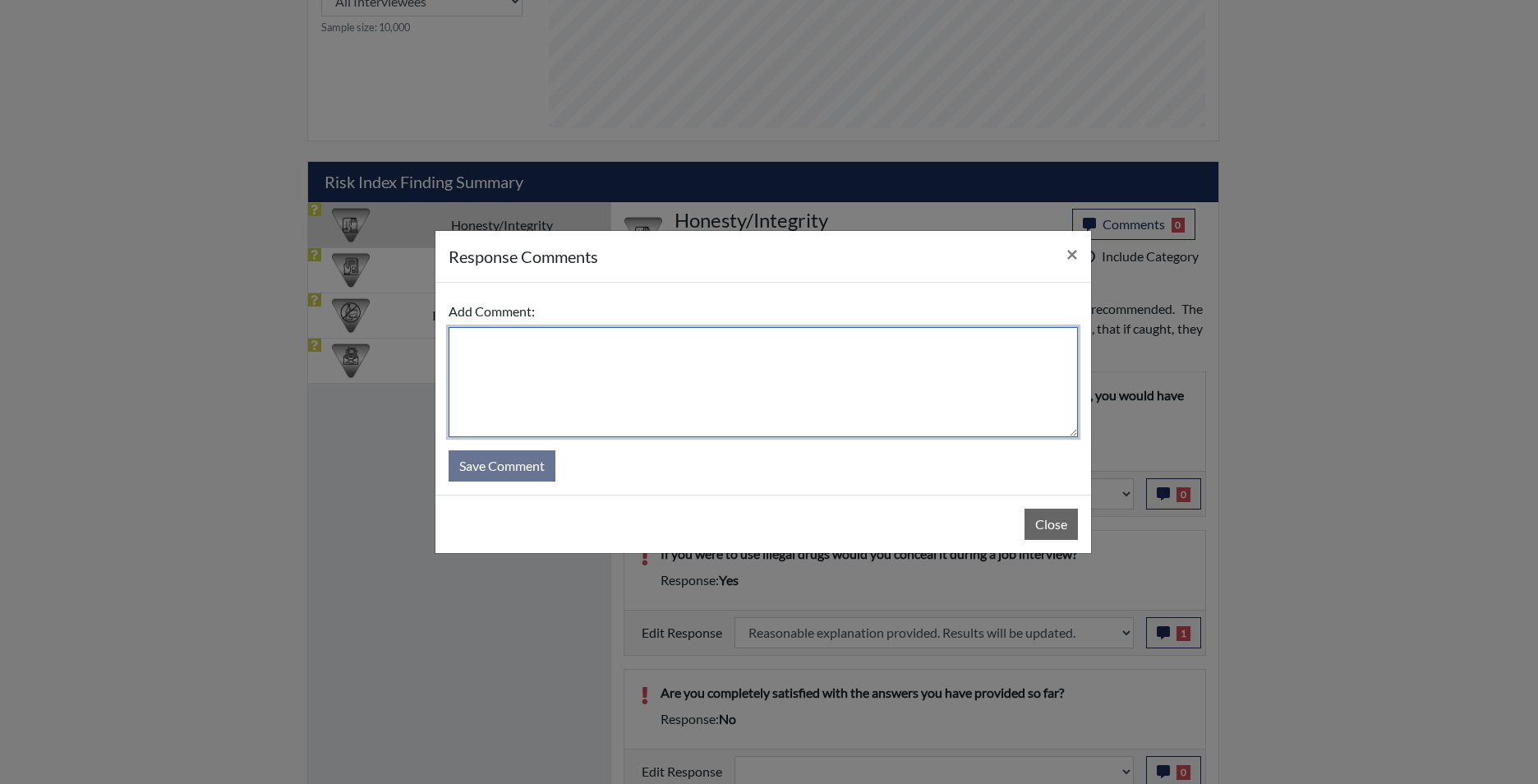
click at [659, 362] on textarea at bounding box center [762, 382] width 629 height 110
type textarea "when he was young"
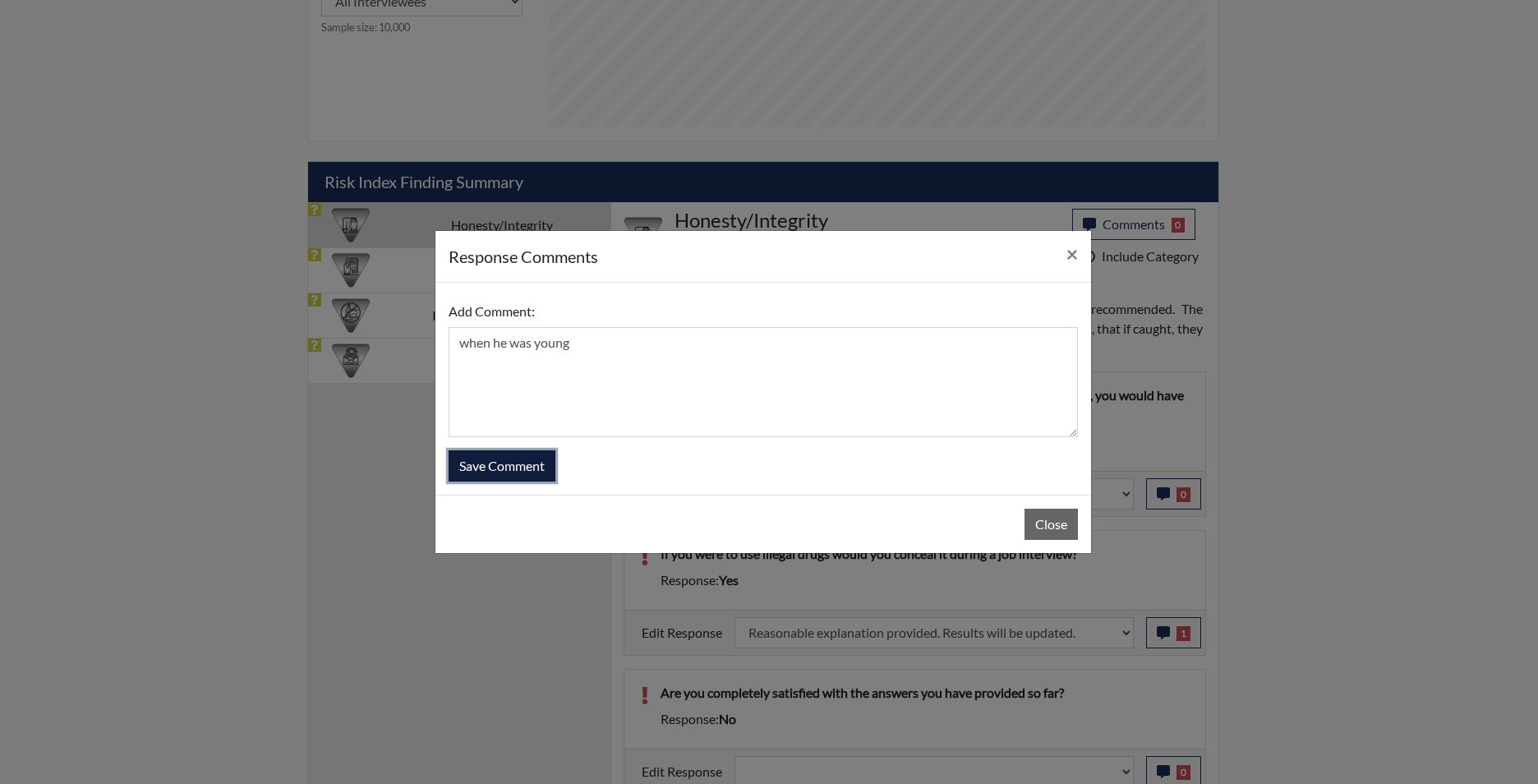
click at [492, 474] on button "Save Comment" at bounding box center [502, 465] width 107 height 31
select select
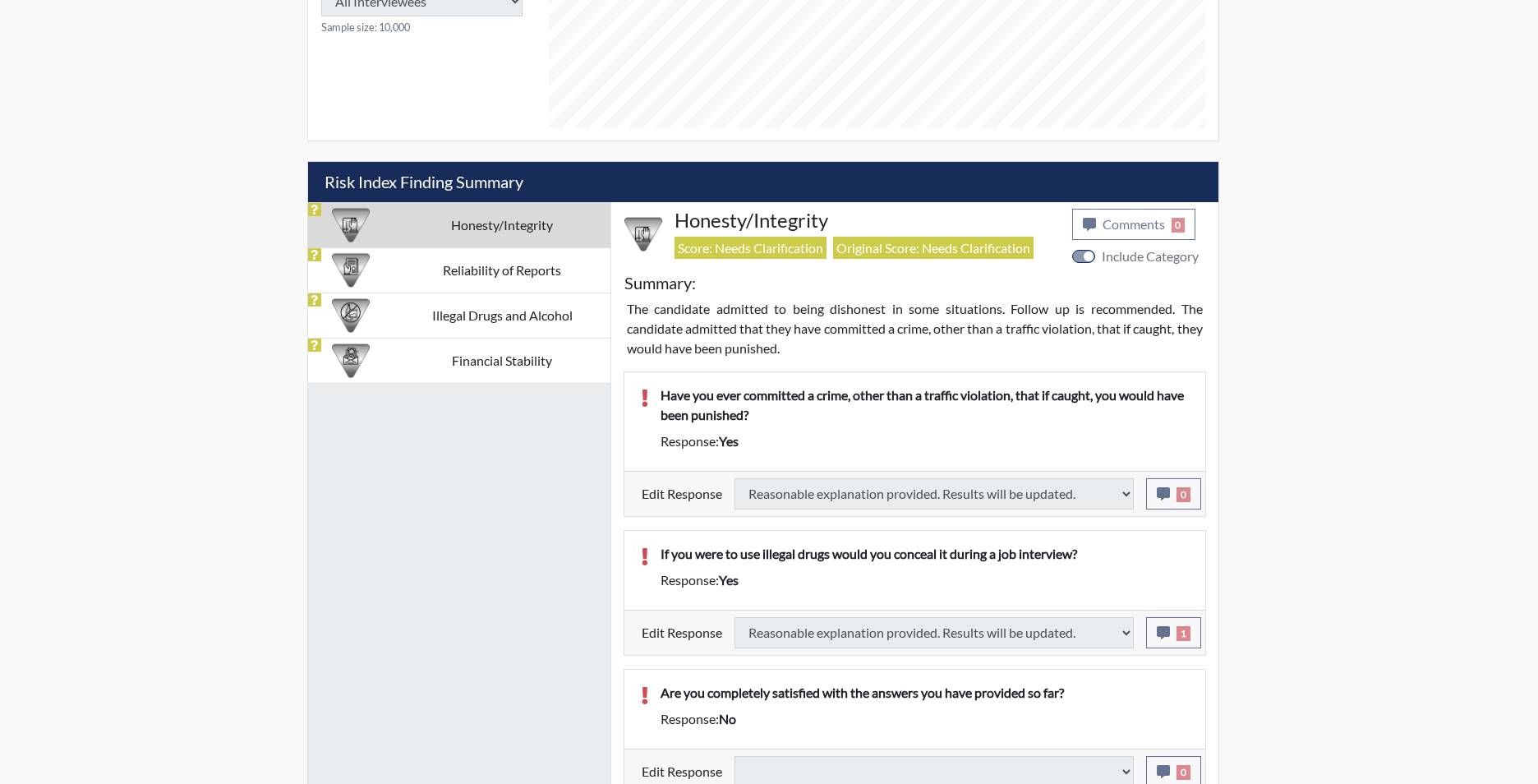
select select
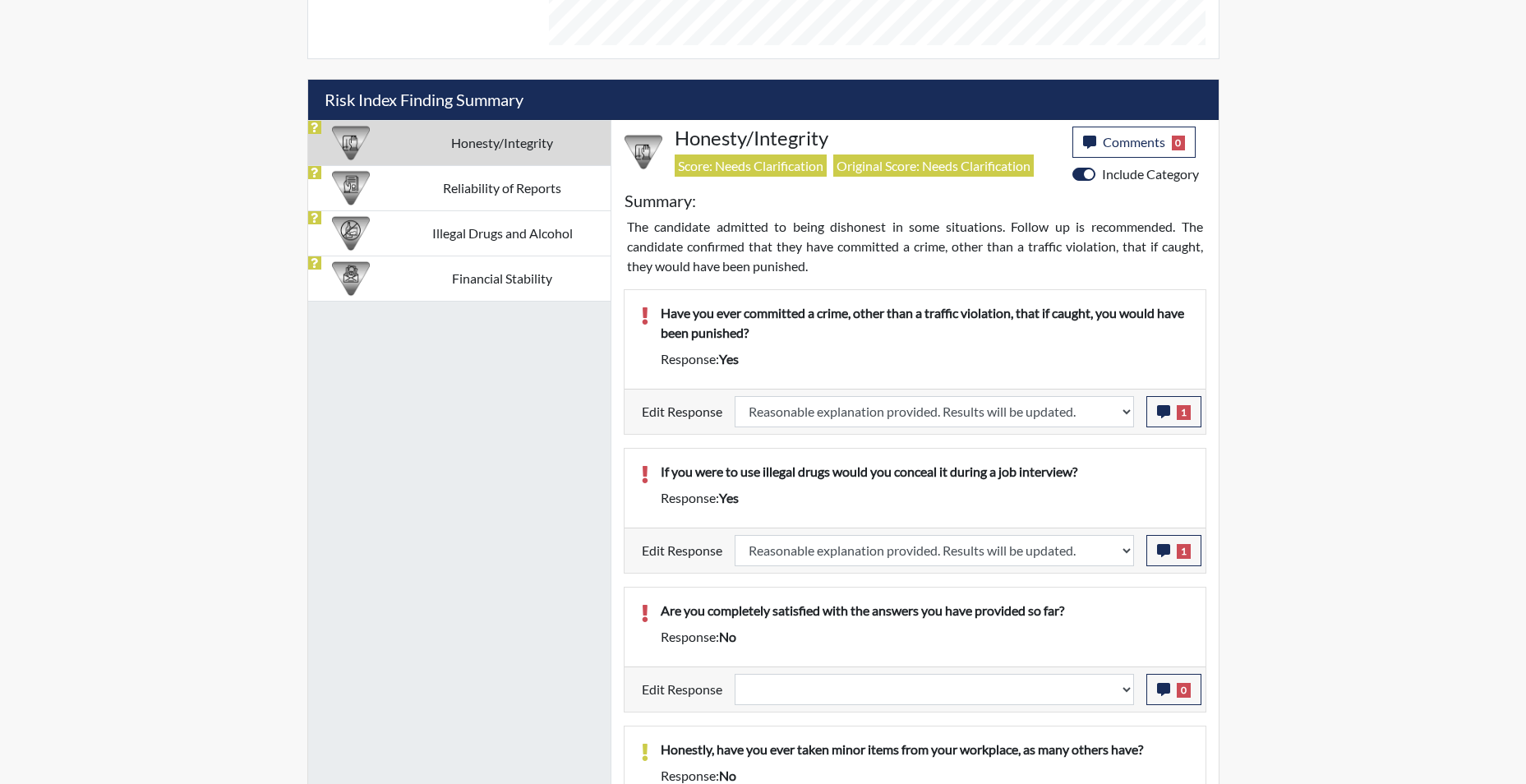
scroll to position [1068, 0]
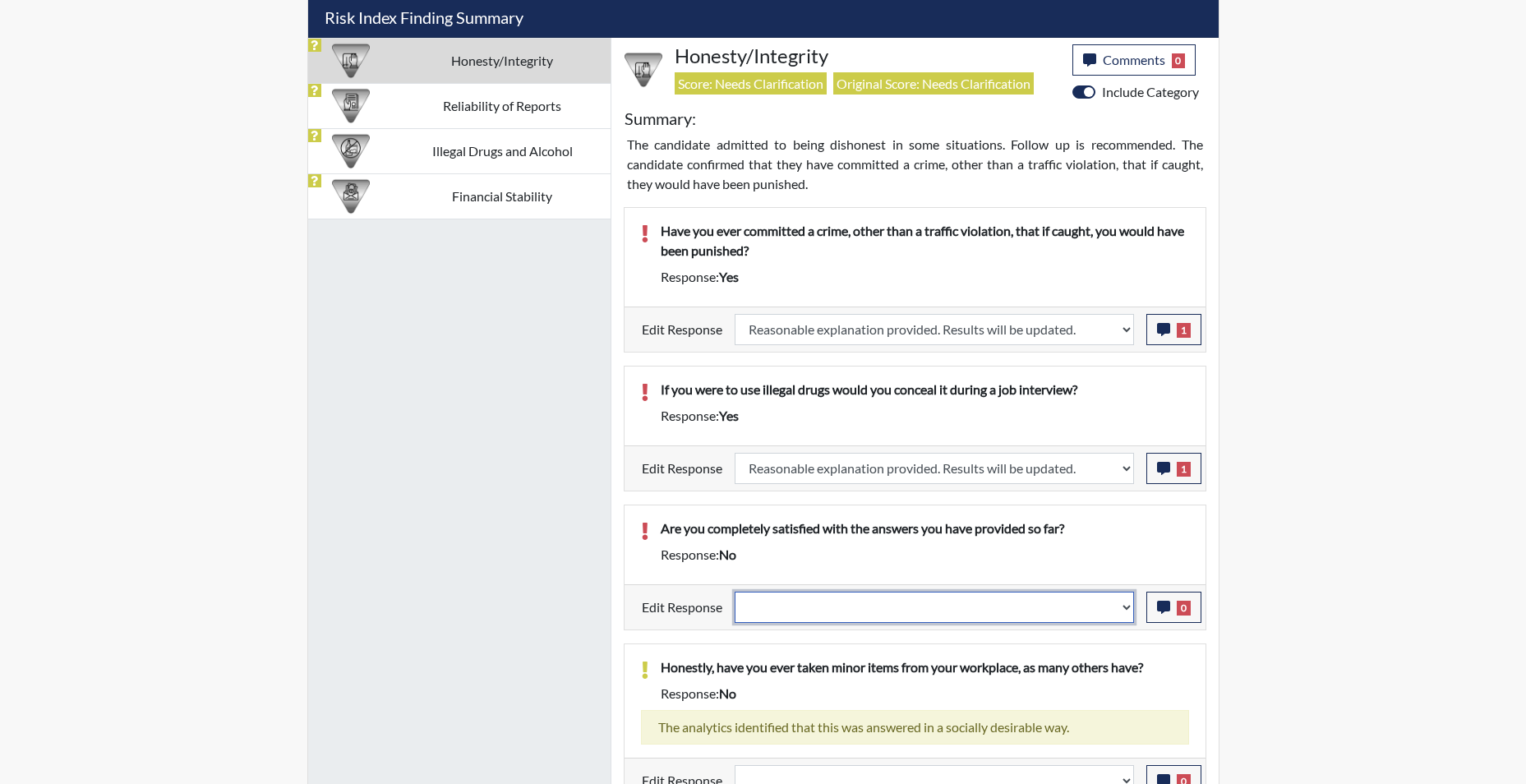
click at [1123, 611] on select "Question is not relevant. Results will be updated. Reasonable explanation provi…" at bounding box center [934, 607] width 400 height 31
select select "reasonable-explanation-provided"
click at [734, 592] on select "Question is not relevant. Results will be updated. Reasonable explanation provi…" at bounding box center [934, 607] width 400 height 31
select select
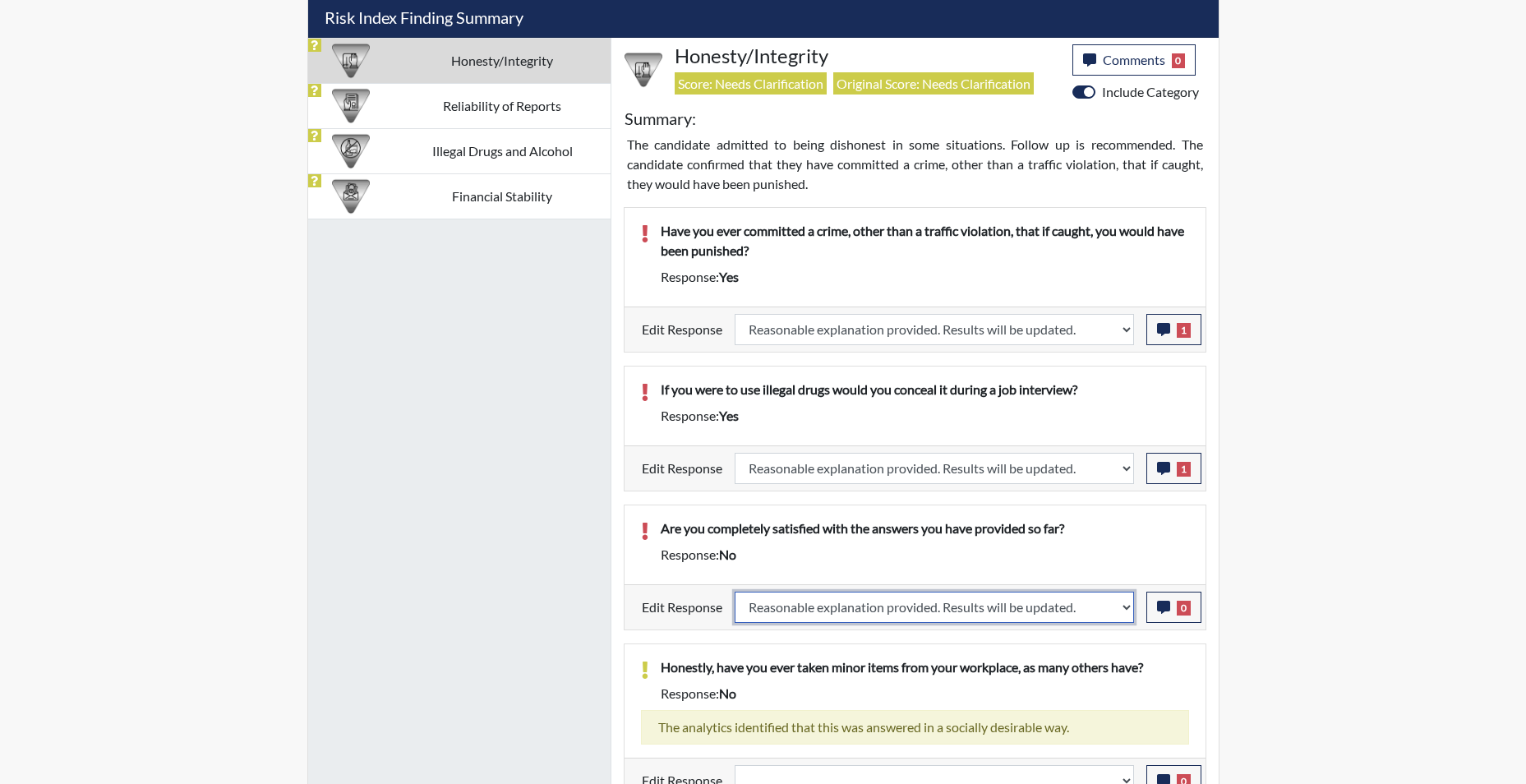
select select
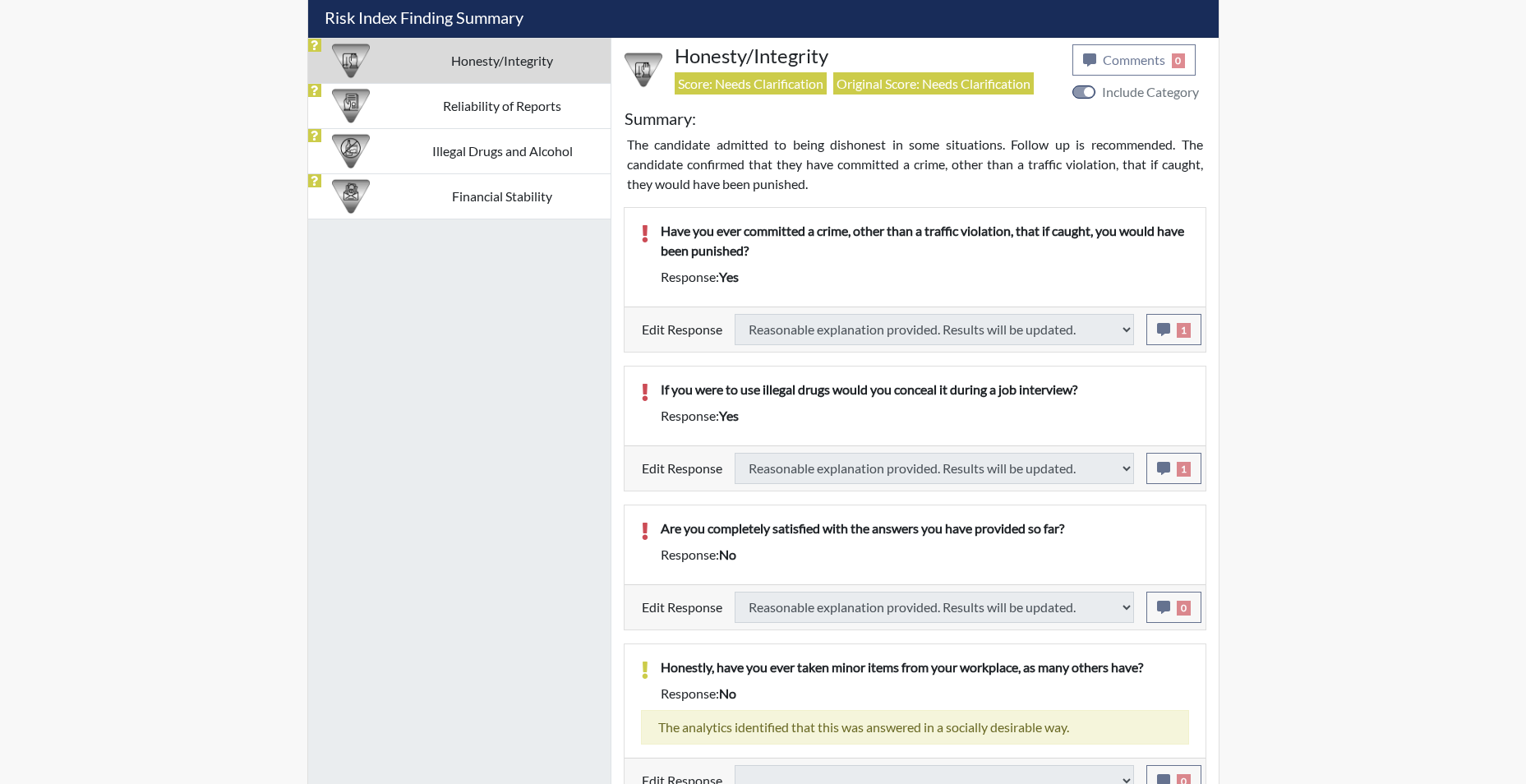
select select
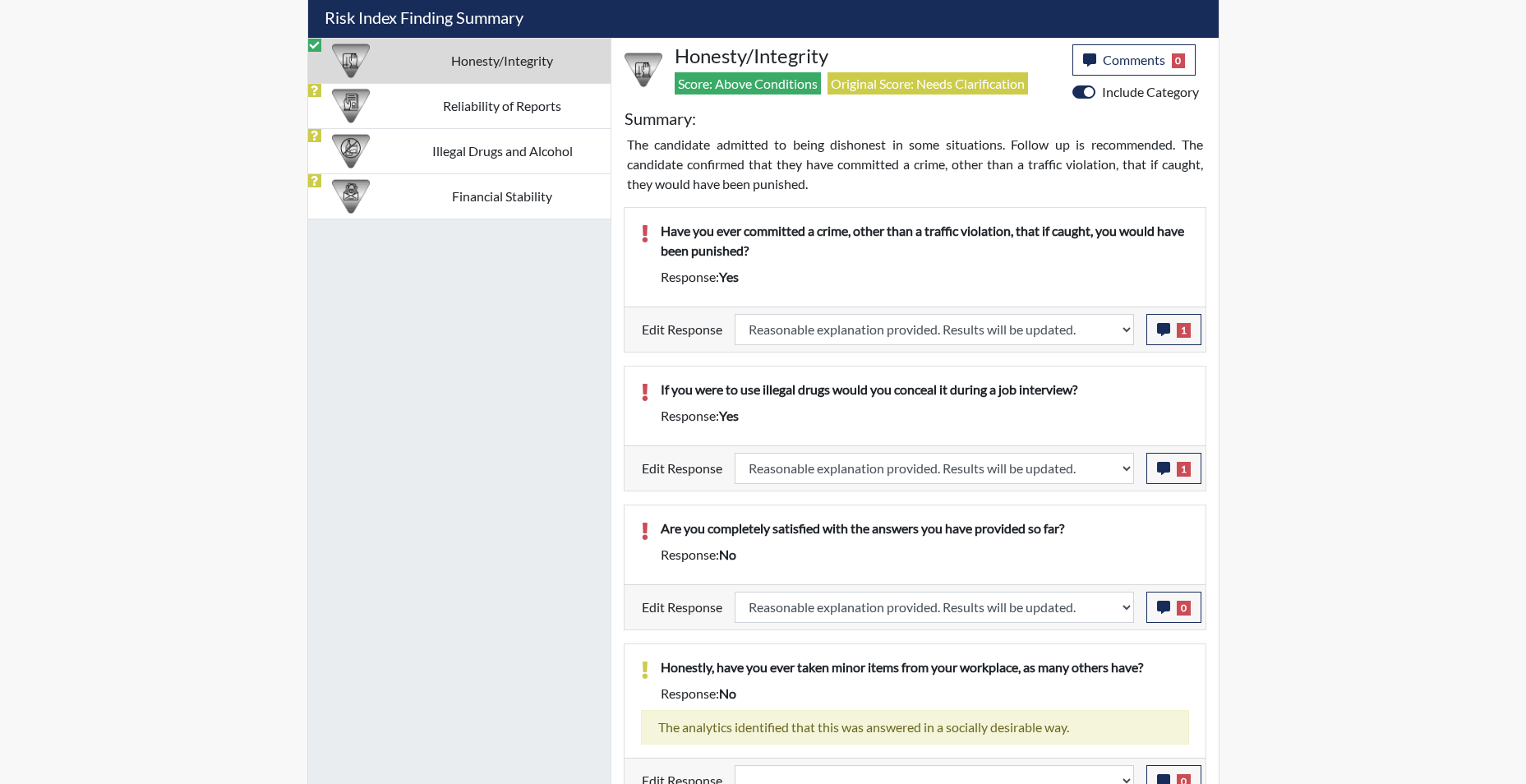
scroll to position [273, 683]
click at [1168, 612] on icon "button" at bounding box center [1164, 608] width 13 height 13
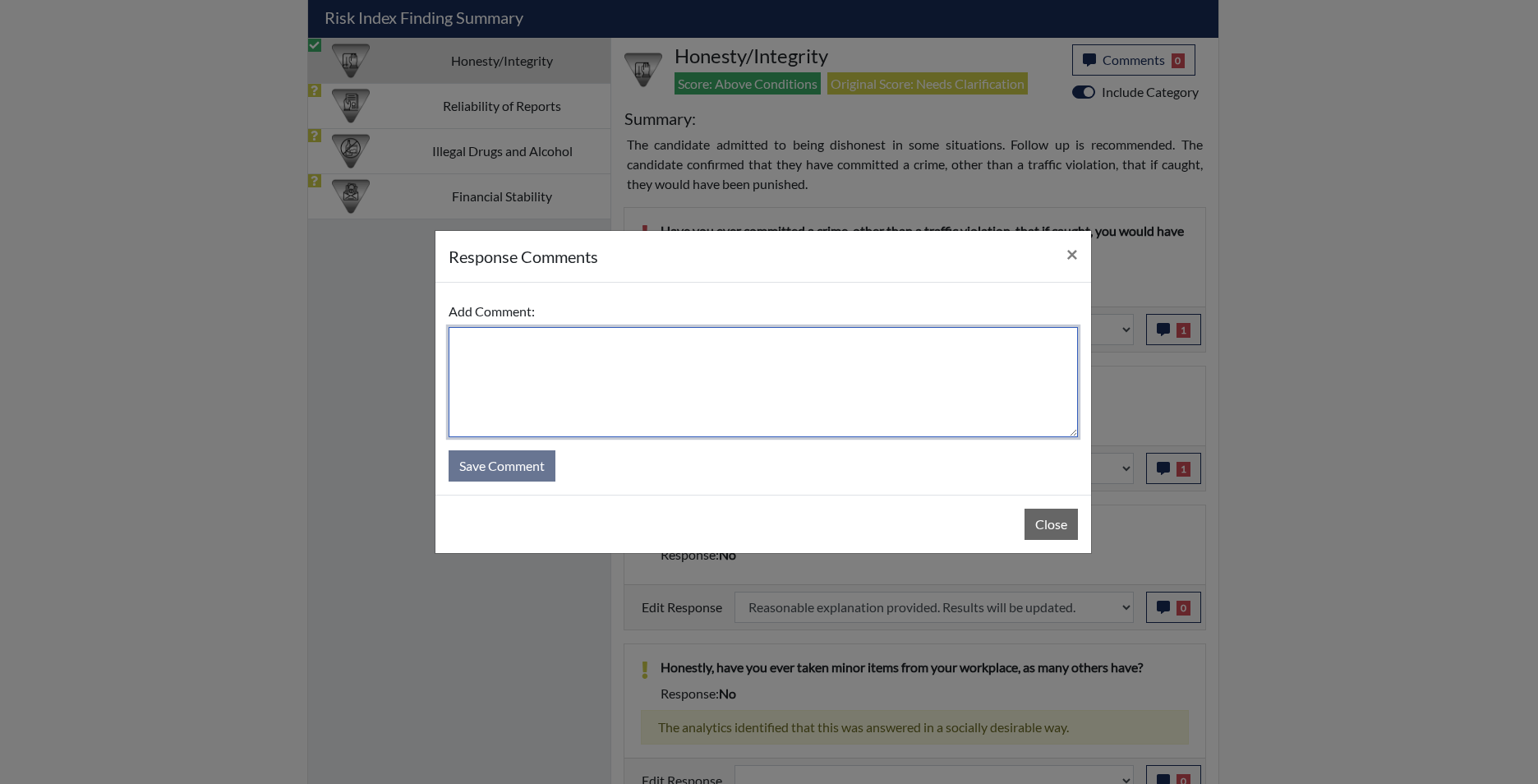
click at [728, 385] on textarea at bounding box center [762, 382] width 629 height 110
type textarea "app states yes"
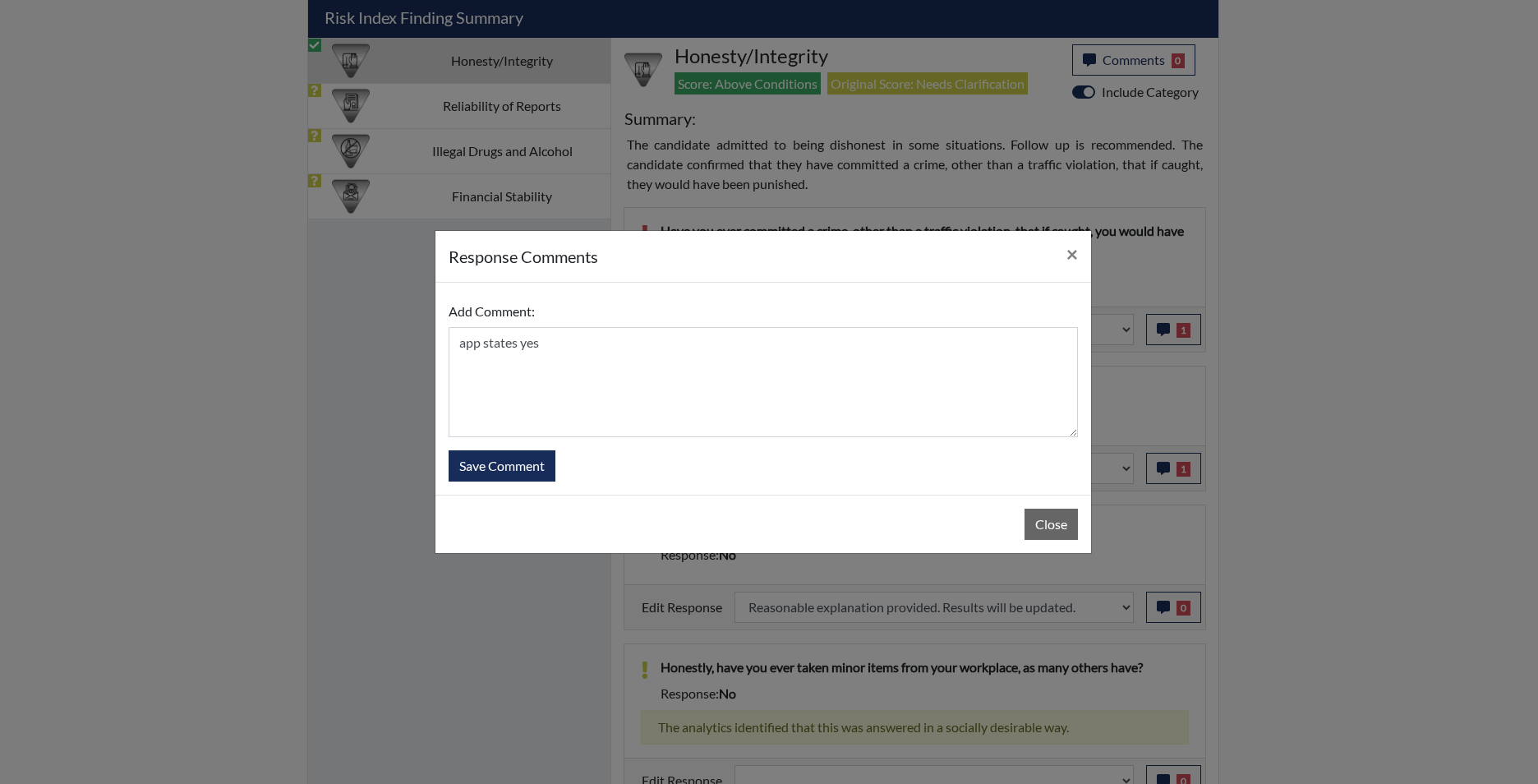
click at [490, 444] on form "Add Comment: app states yes Save Comment" at bounding box center [762, 388] width 629 height 186
click at [488, 476] on button "Save Comment" at bounding box center [502, 465] width 107 height 31
select select
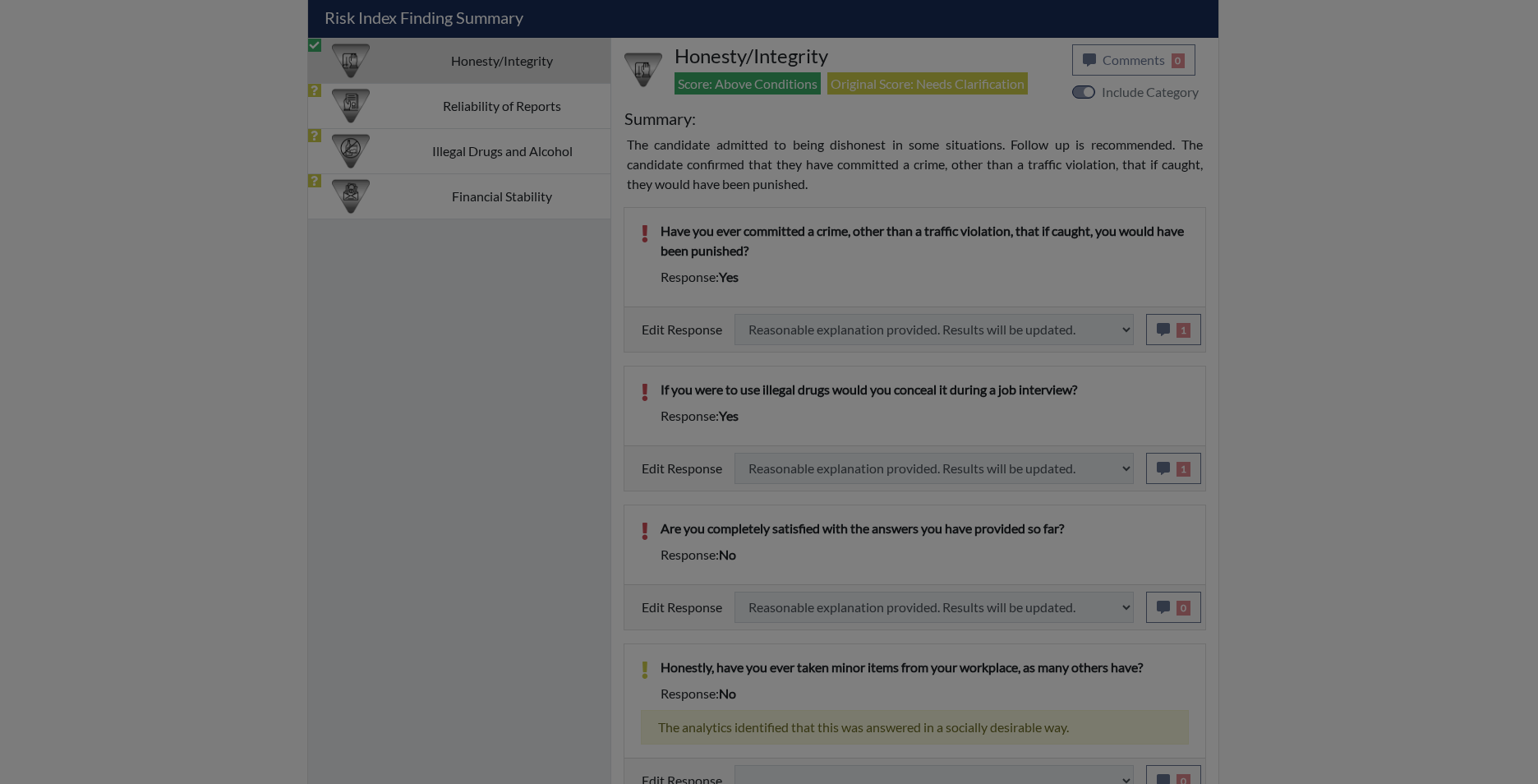
select select
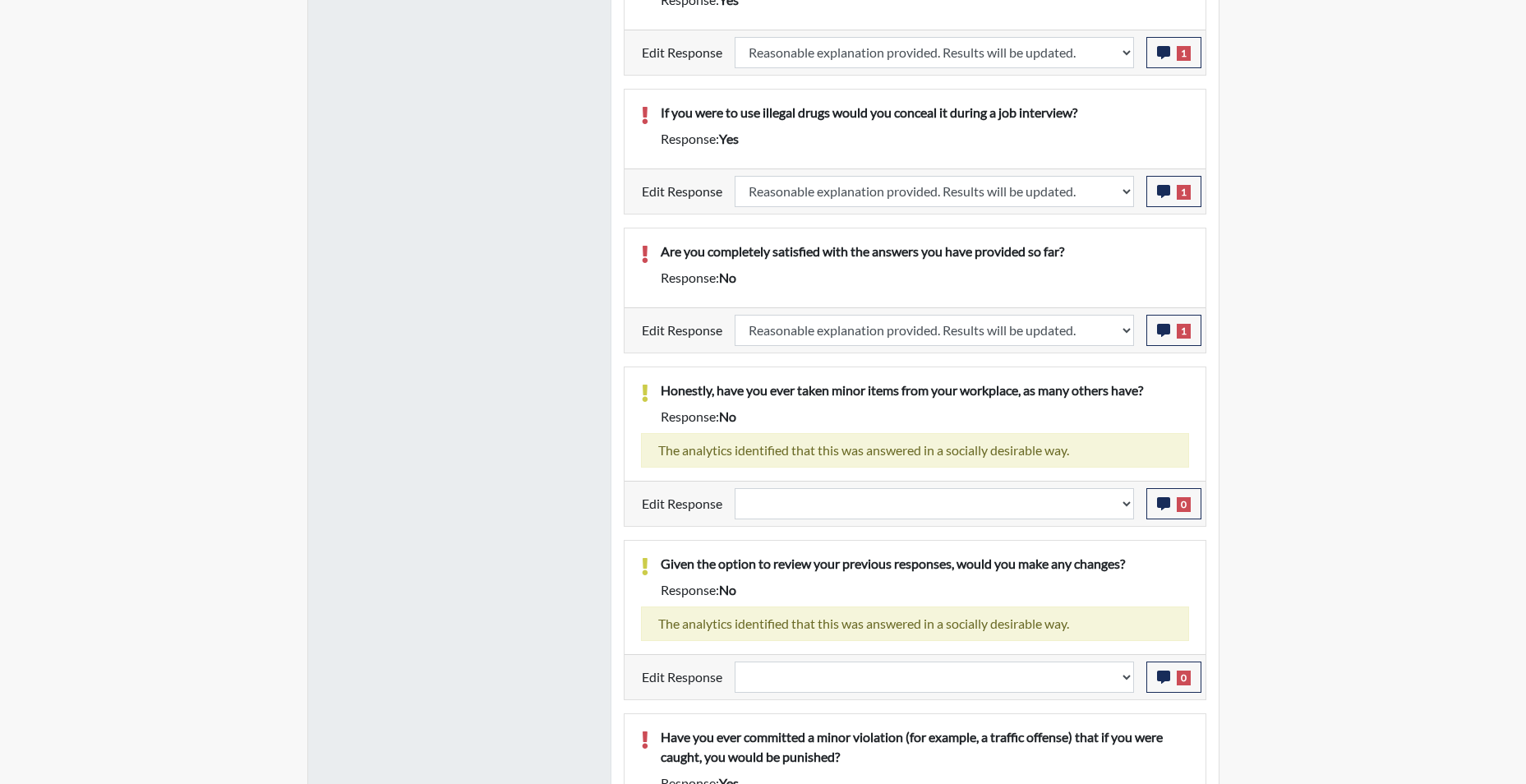
scroll to position [1397, 0]
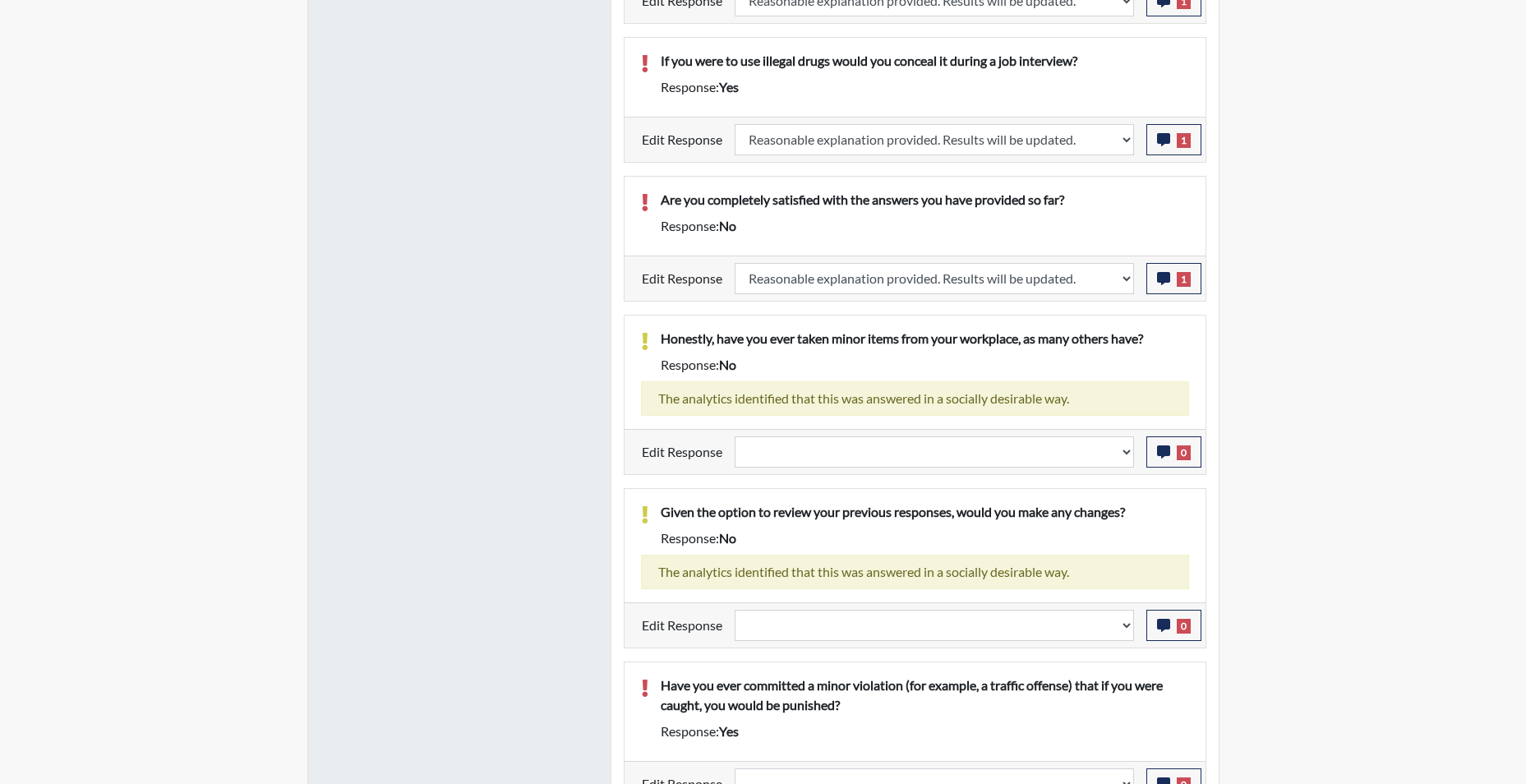
click at [1134, 454] on div "Question is not relevant. Results will be updated. Reasonable explanation provi…" at bounding box center [934, 451] width 424 height 31
click at [1126, 454] on select "Question is not relevant. Results will be updated. Reasonable explanation provi…" at bounding box center [934, 451] width 400 height 31
select select "reasonable-explanation-provided"
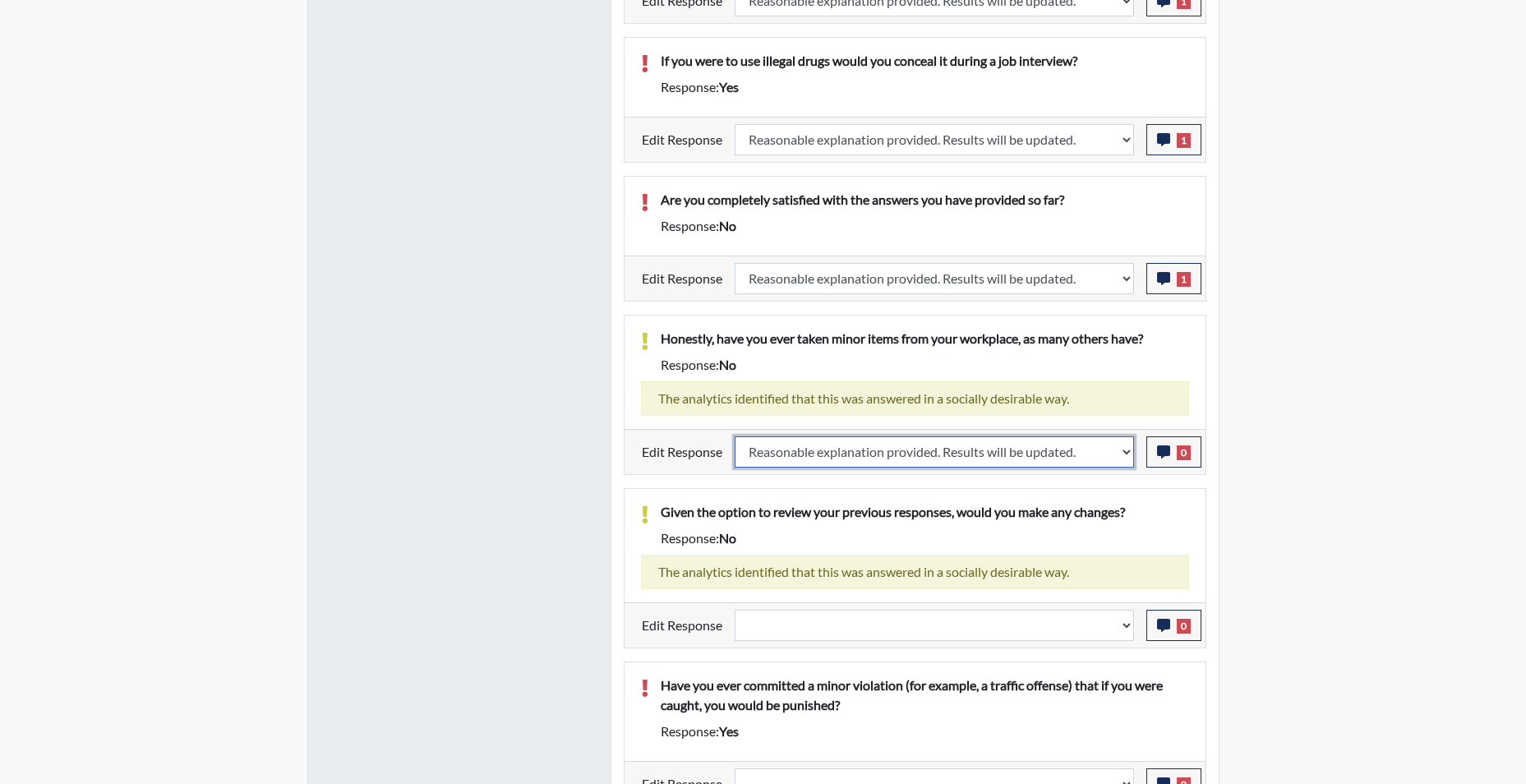
click at [734, 436] on select "Question is not relevant. Results will be updated. Reasonable explanation provi…" at bounding box center [934, 451] width 400 height 31
select select
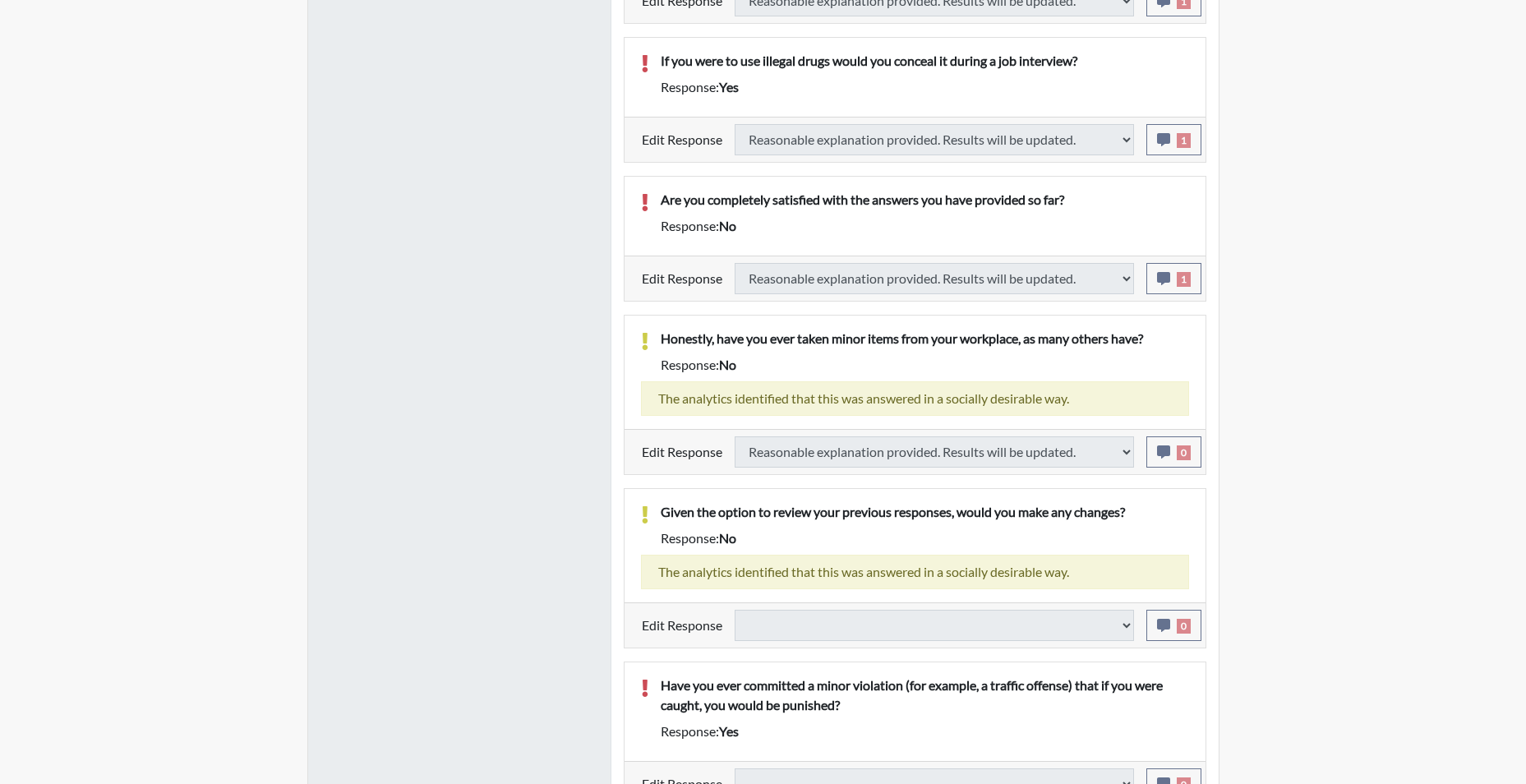
select select
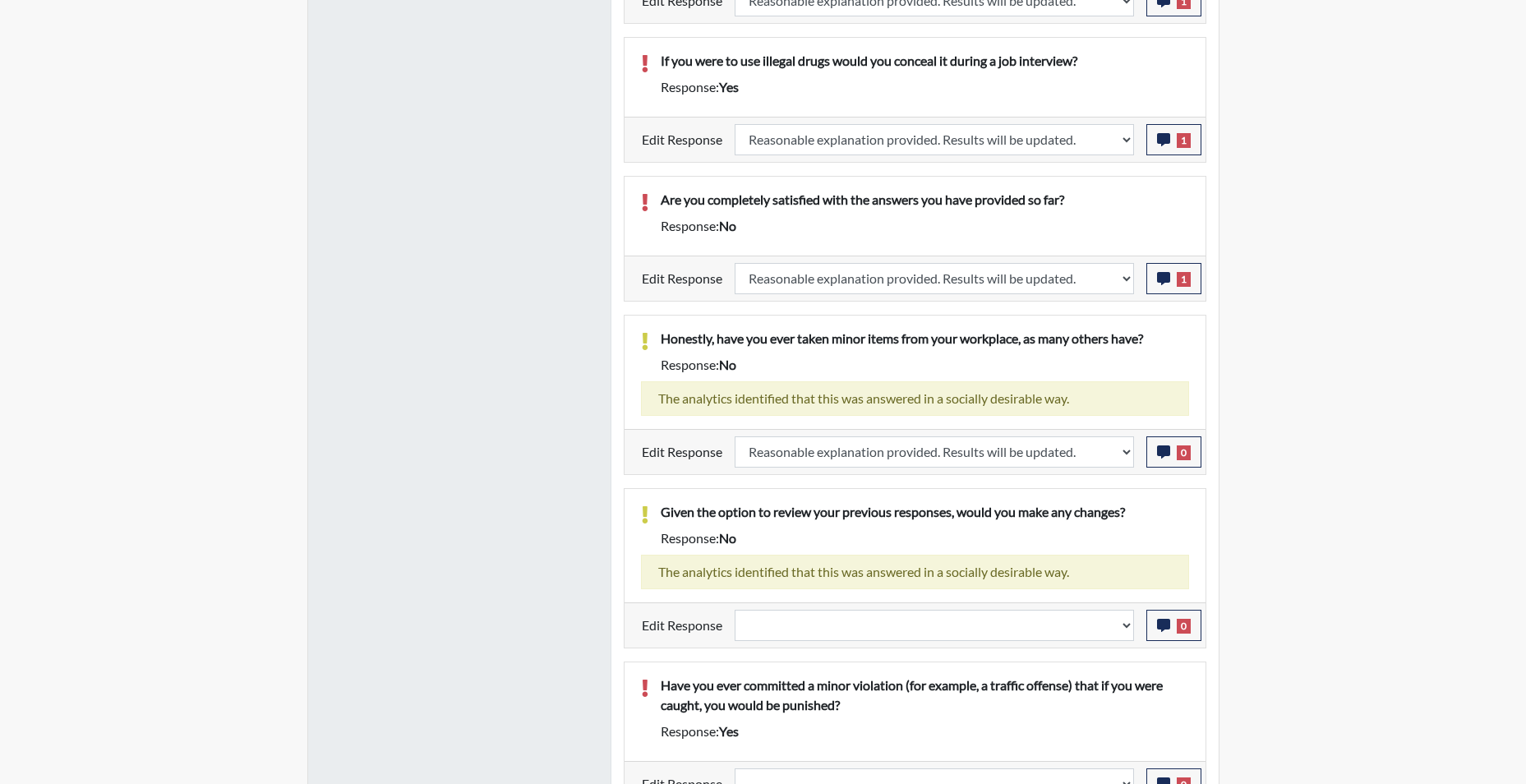
scroll to position [273, 683]
click at [1127, 628] on select "Question is not relevant. Results will be updated. Reasonable explanation provi…" at bounding box center [934, 625] width 400 height 31
select select "reasonable-explanation-provided"
click at [734, 610] on select "Question is not relevant. Results will be updated. Reasonable explanation provi…" at bounding box center [934, 625] width 400 height 31
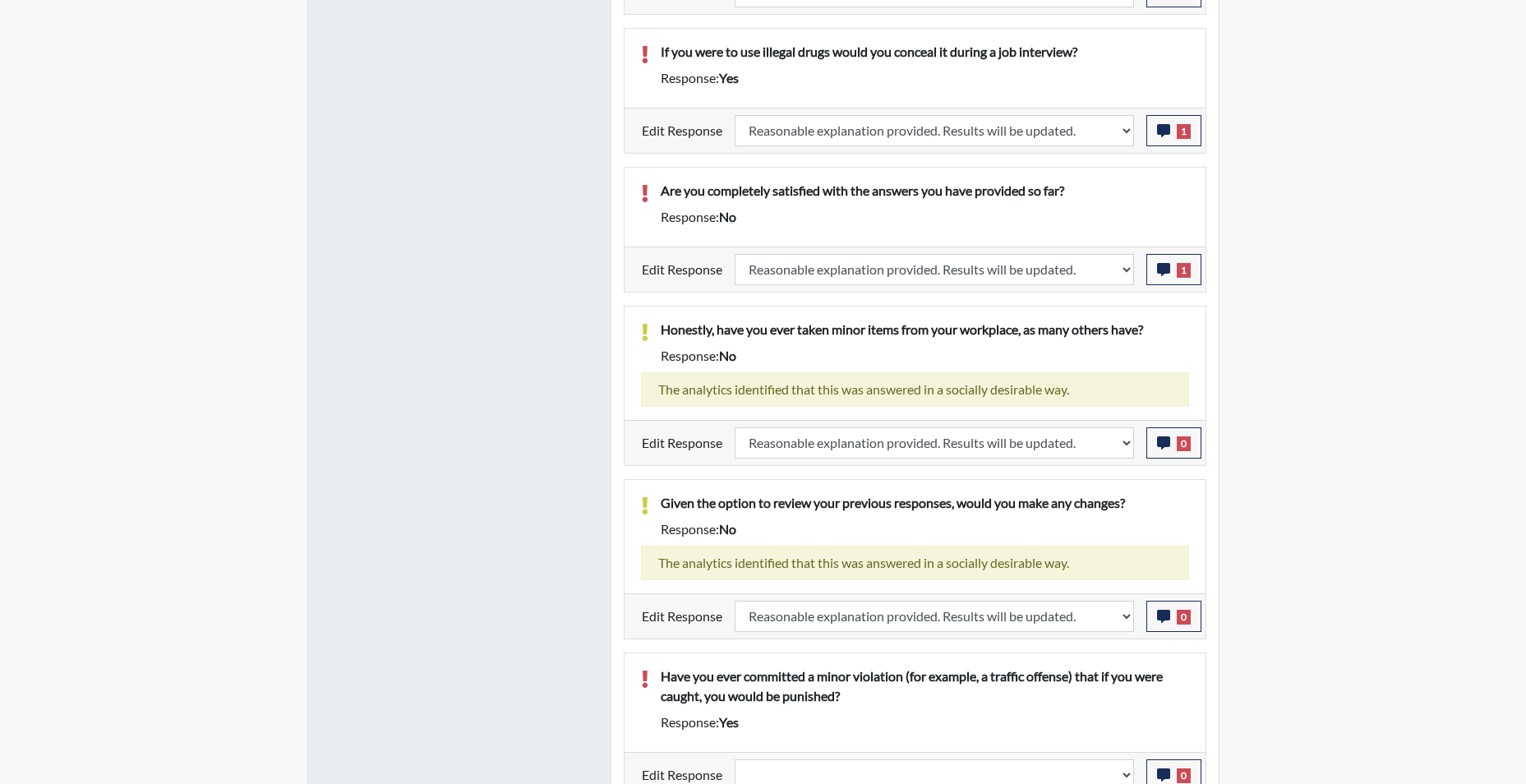
scroll to position [1421, 0]
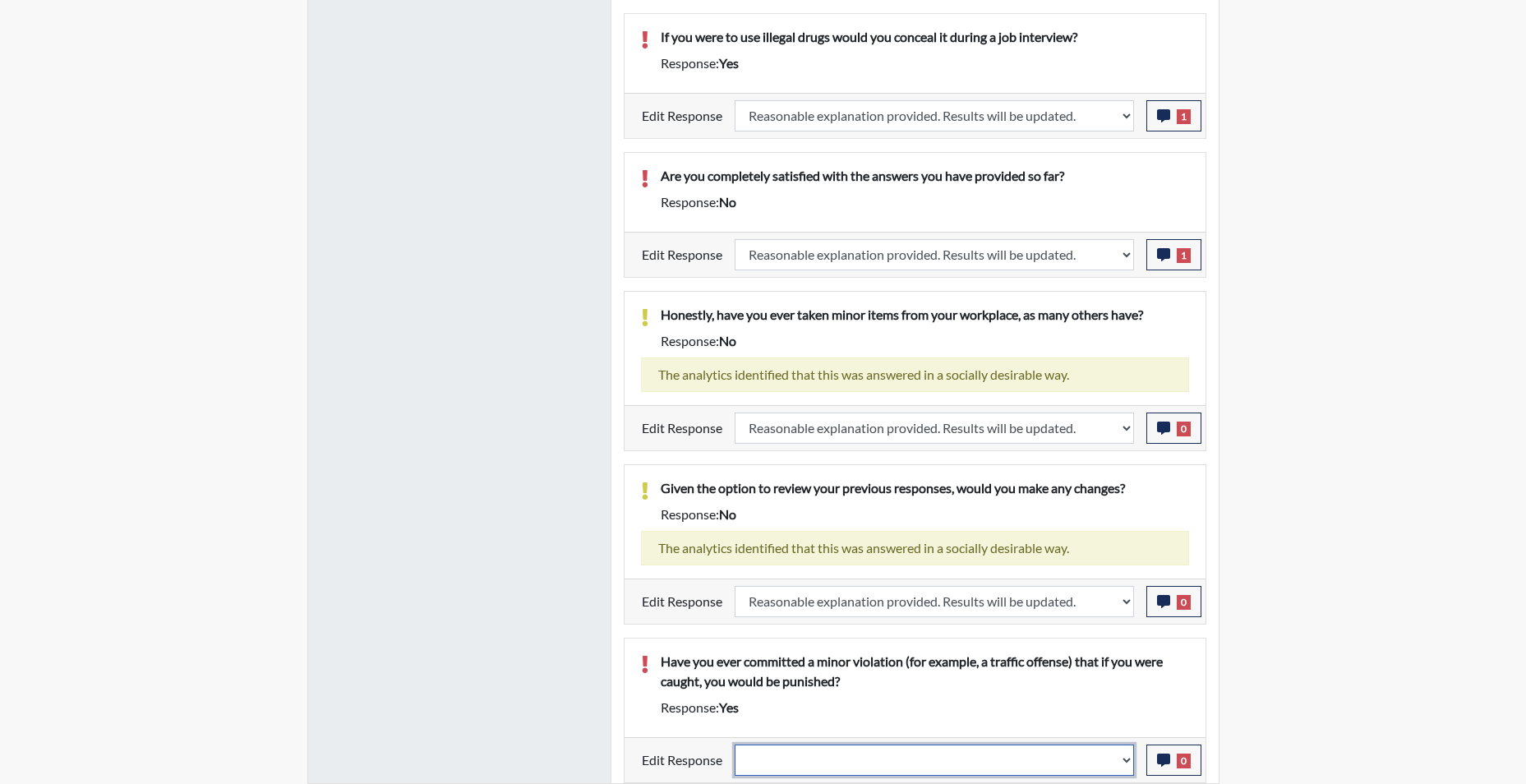
click at [1126, 765] on select "Question is not relevant. Results will be updated. Reasonable explanation provi…" at bounding box center [934, 760] width 400 height 31
select select "reasonable-explanation-provided"
click at [734, 745] on select "Question is not relevant. Results will be updated. Reasonable explanation provi…" at bounding box center [934, 760] width 400 height 31
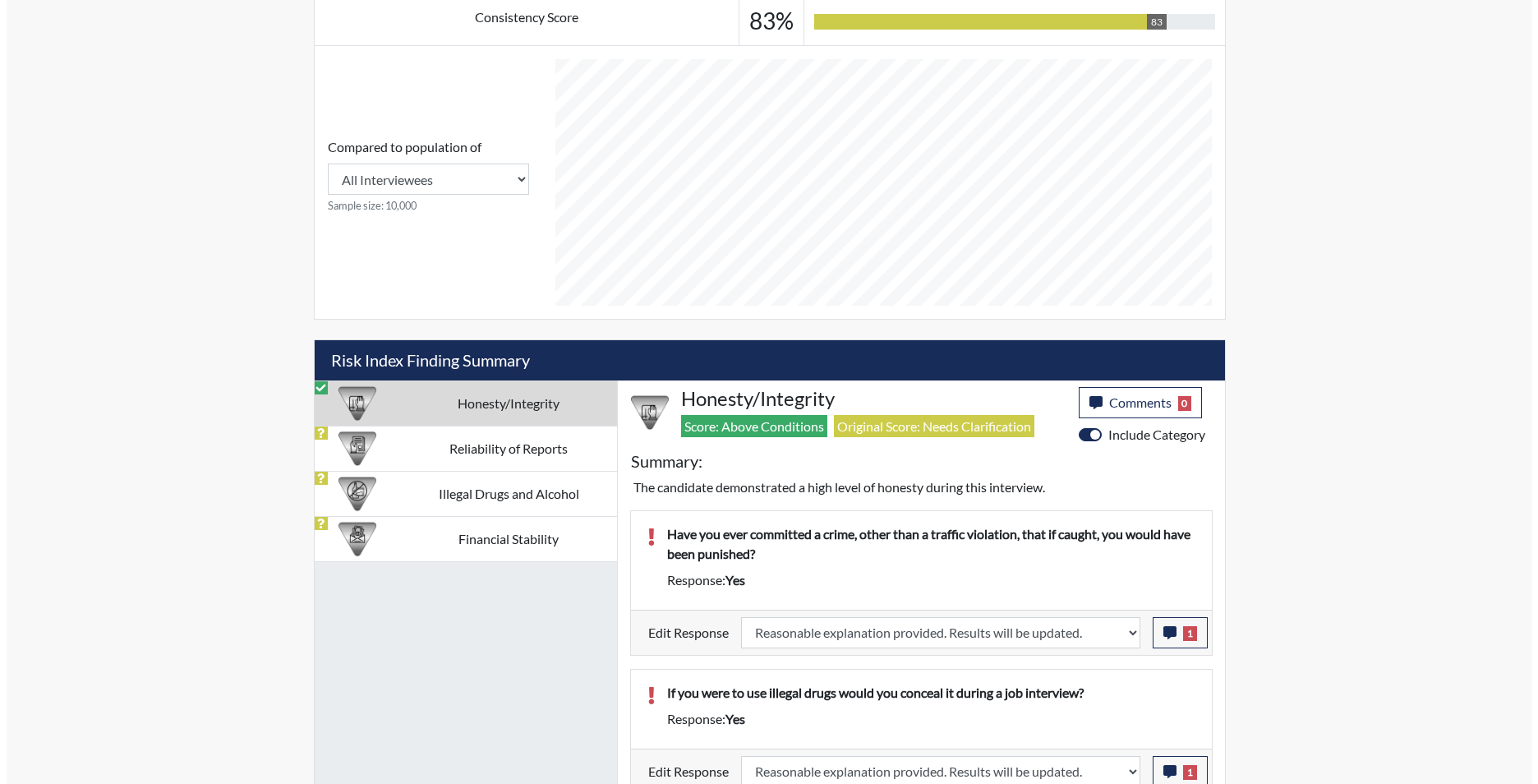
scroll to position [724, 0]
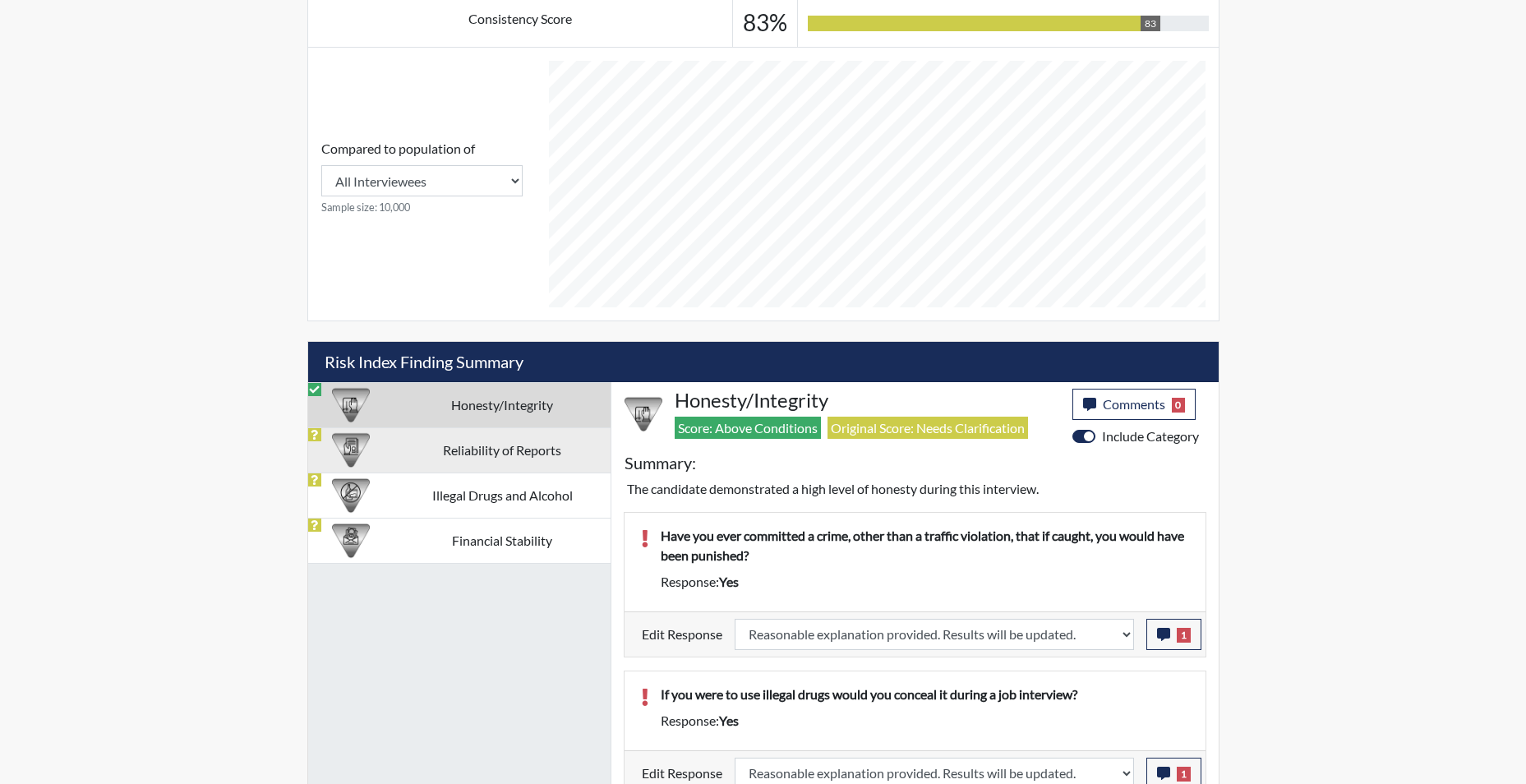
click at [505, 455] on td "Reliability of Reports" at bounding box center [503, 450] width 216 height 45
select select
select select "reasonable-explanation-provided"
select select
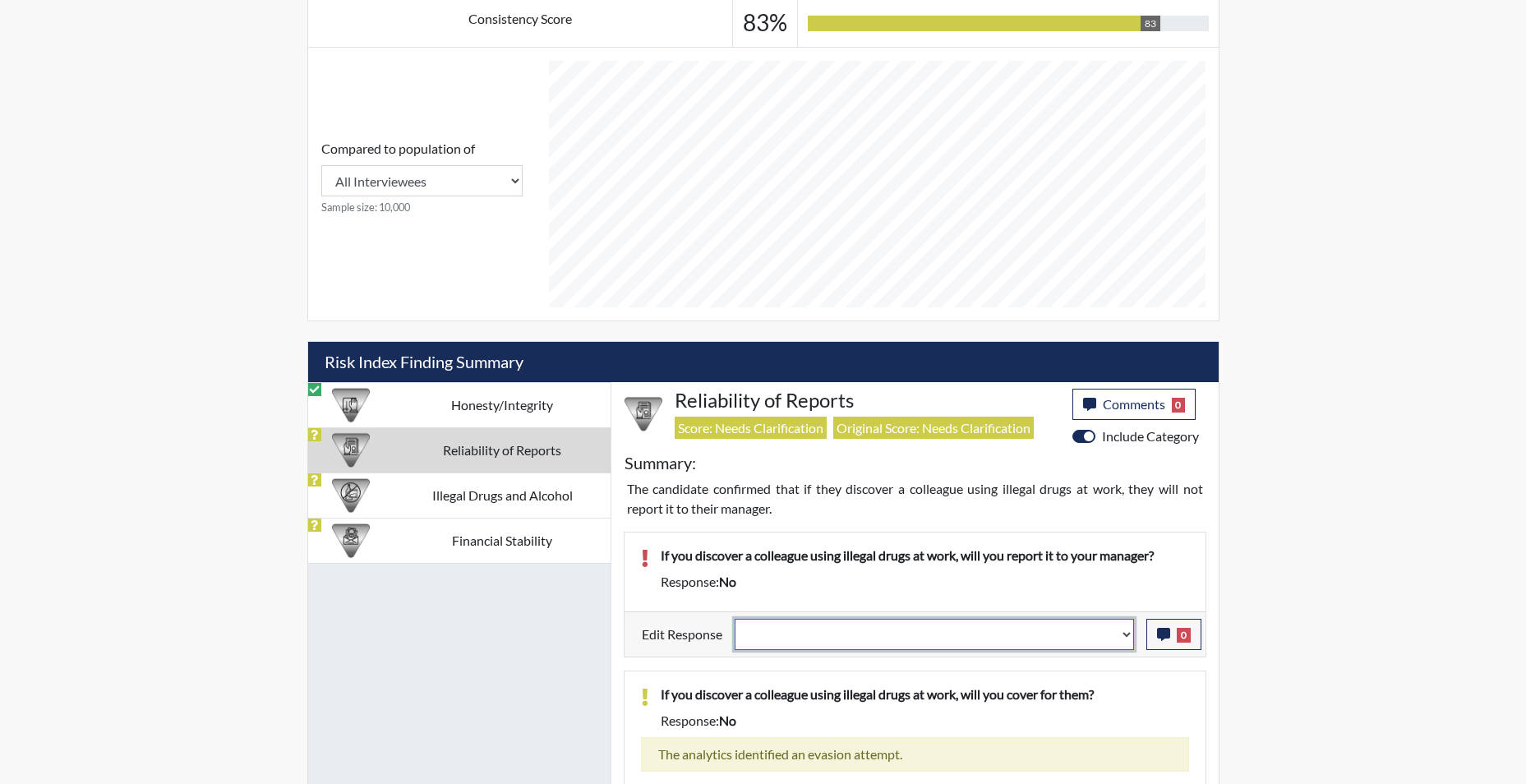
click at [1124, 637] on select "Question is not relevant. Results will be updated. Reasonable explanation provi…" at bounding box center [934, 634] width 400 height 31
select select "reasonable-explanation-provided"
click at [734, 619] on select "Question is not relevant. Results will be updated. Reasonable explanation provi…" at bounding box center [934, 634] width 400 height 31
select select
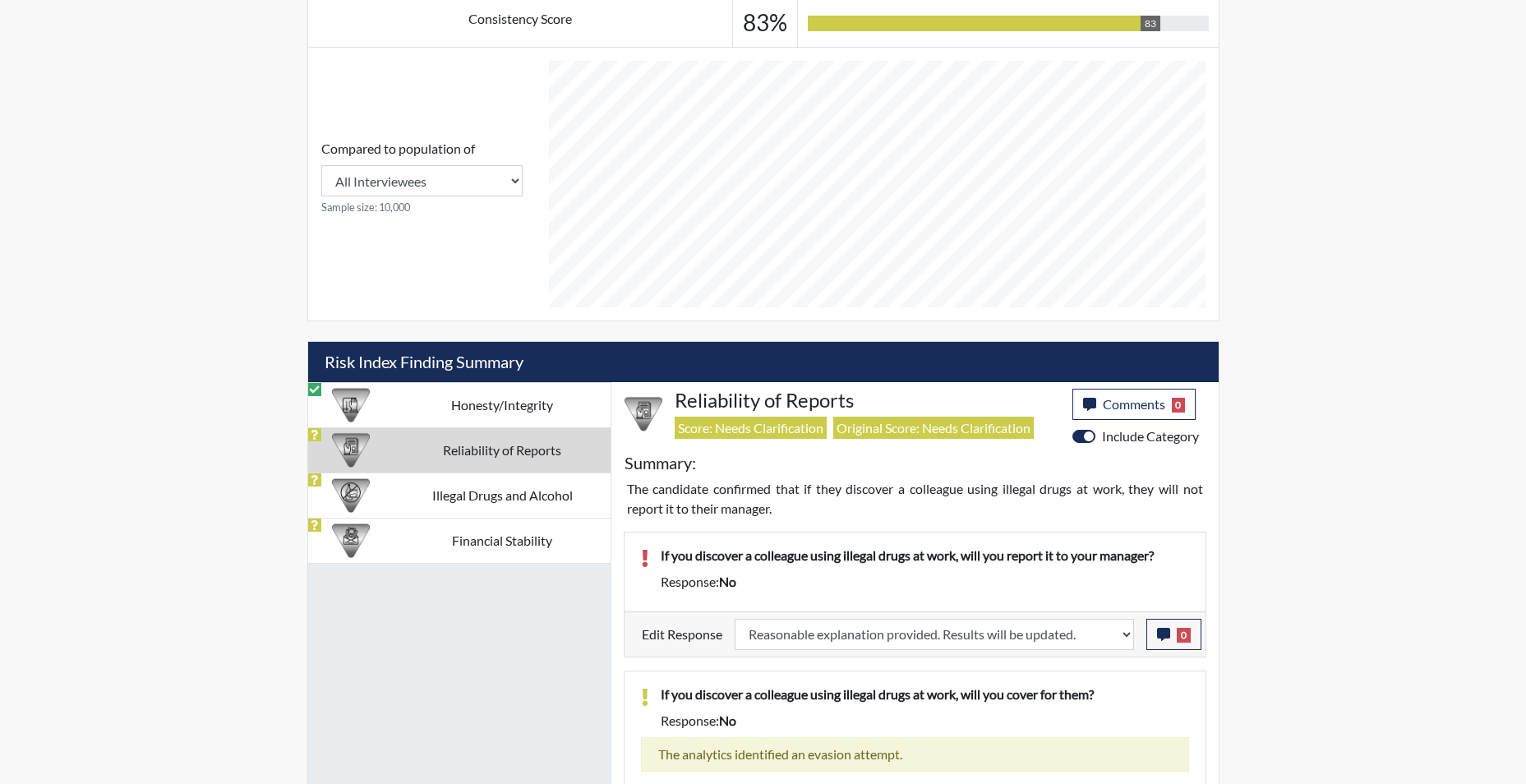
select select
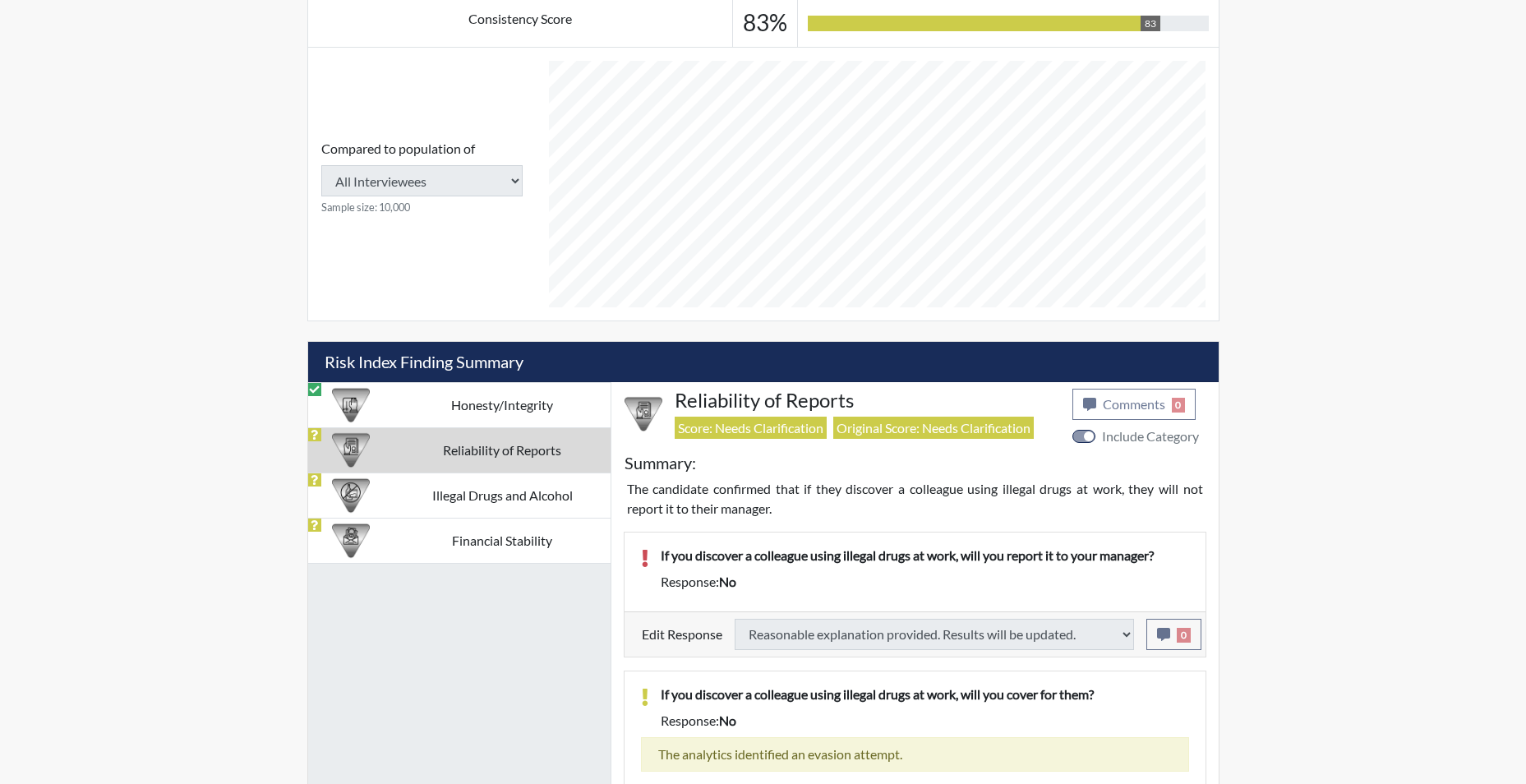
select select
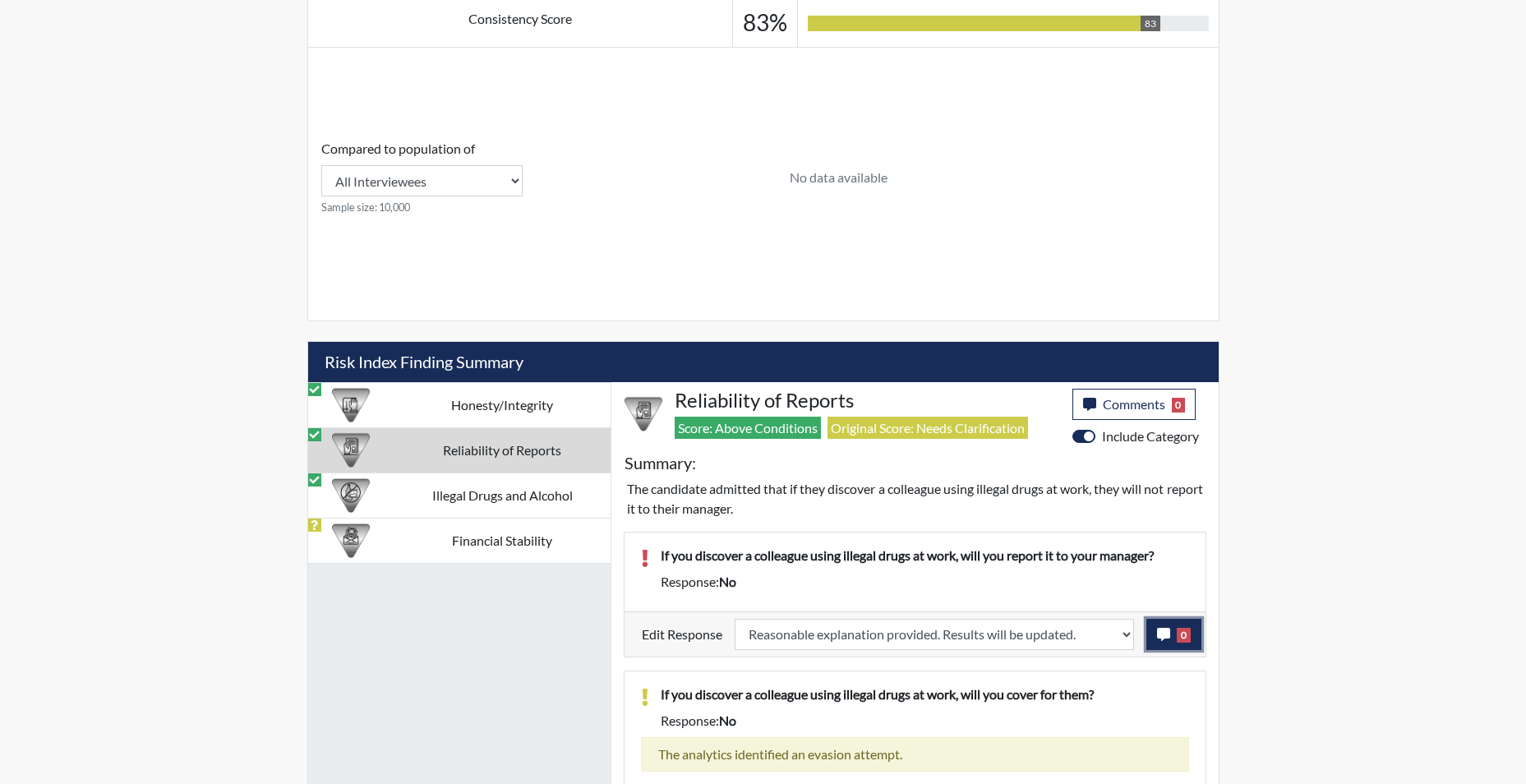
click at [1165, 640] on icon "button" at bounding box center [1164, 634] width 13 height 13
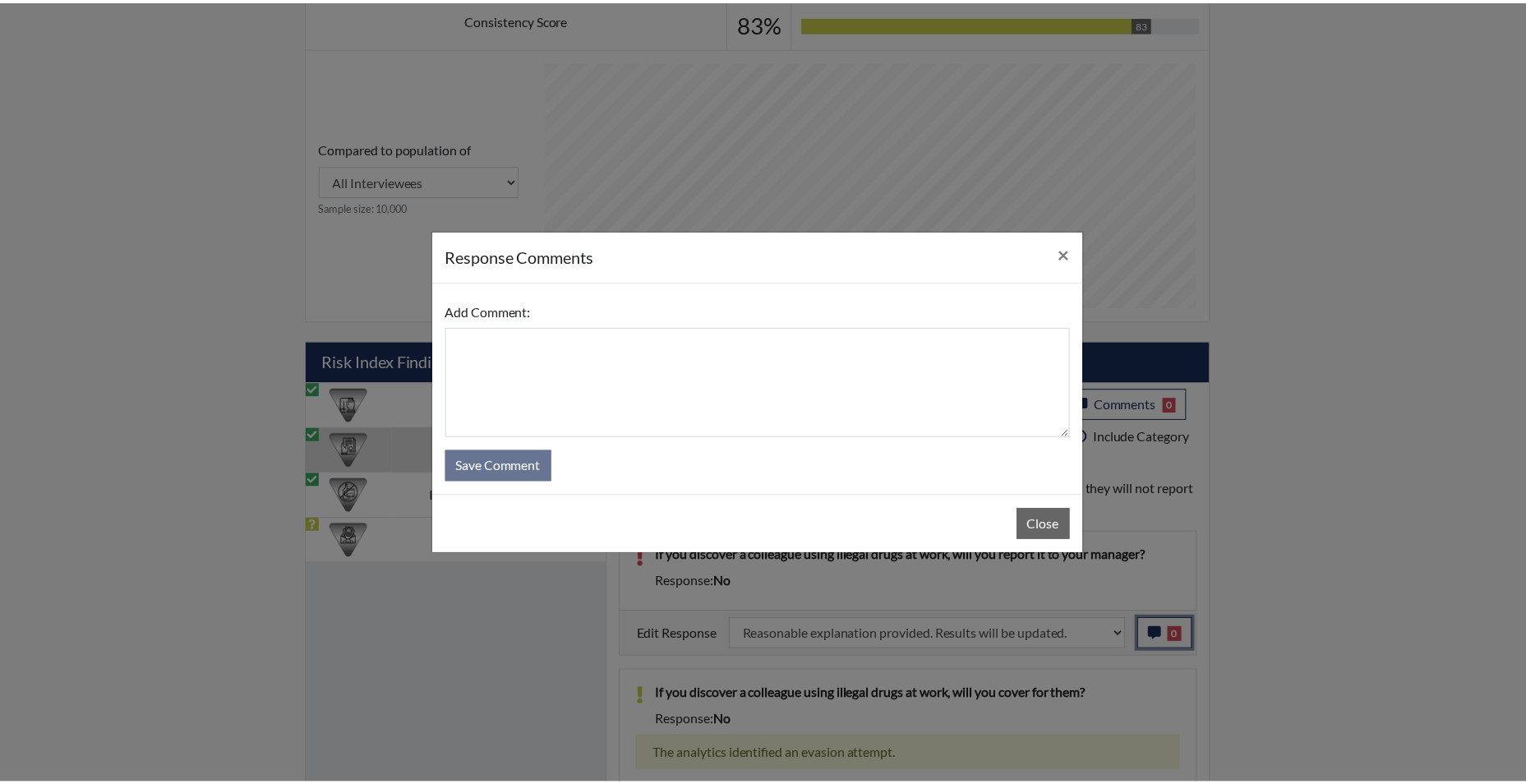
scroll to position [273, 683]
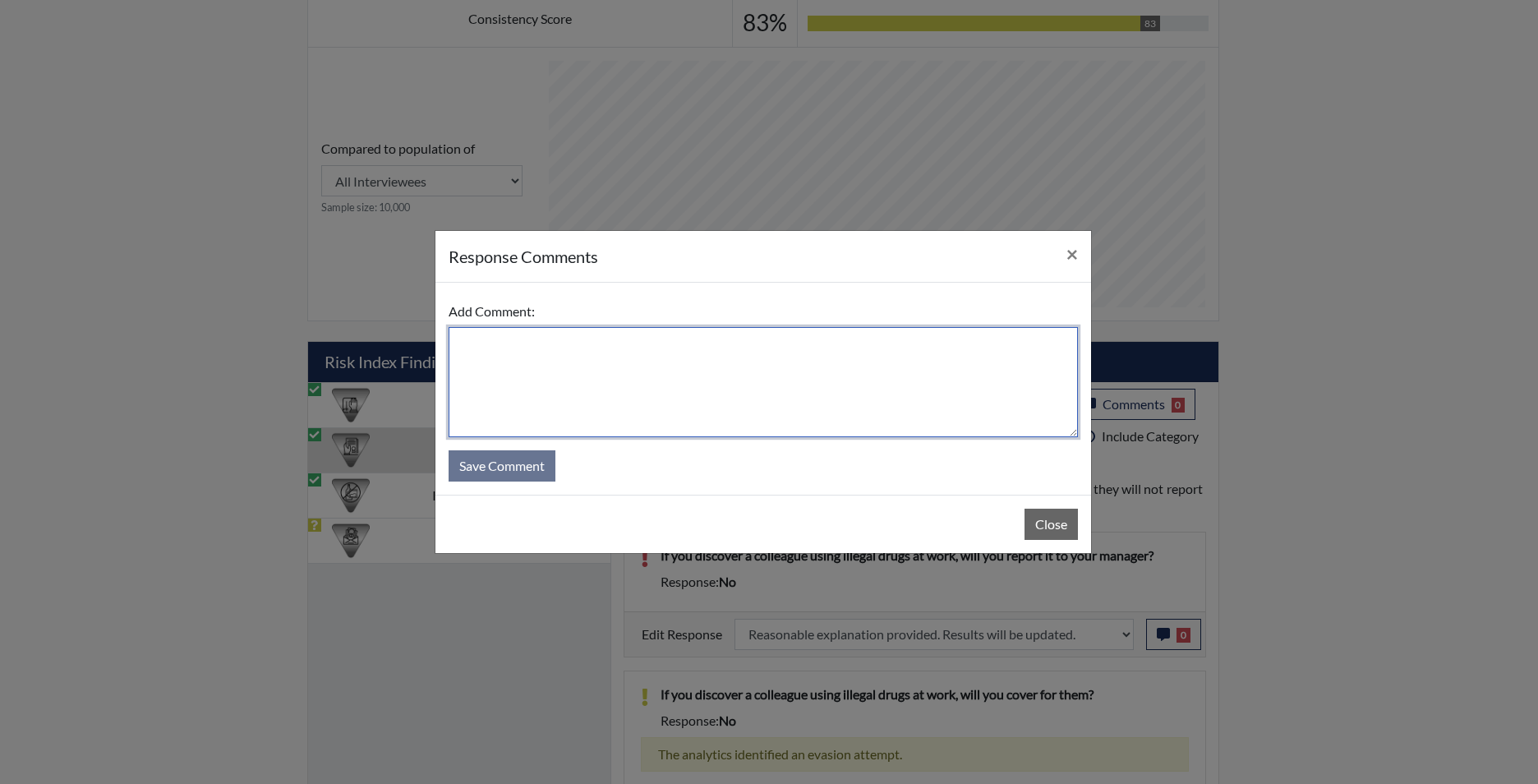
click at [810, 399] on textarea at bounding box center [762, 382] width 629 height 110
type textarea "app states yes"
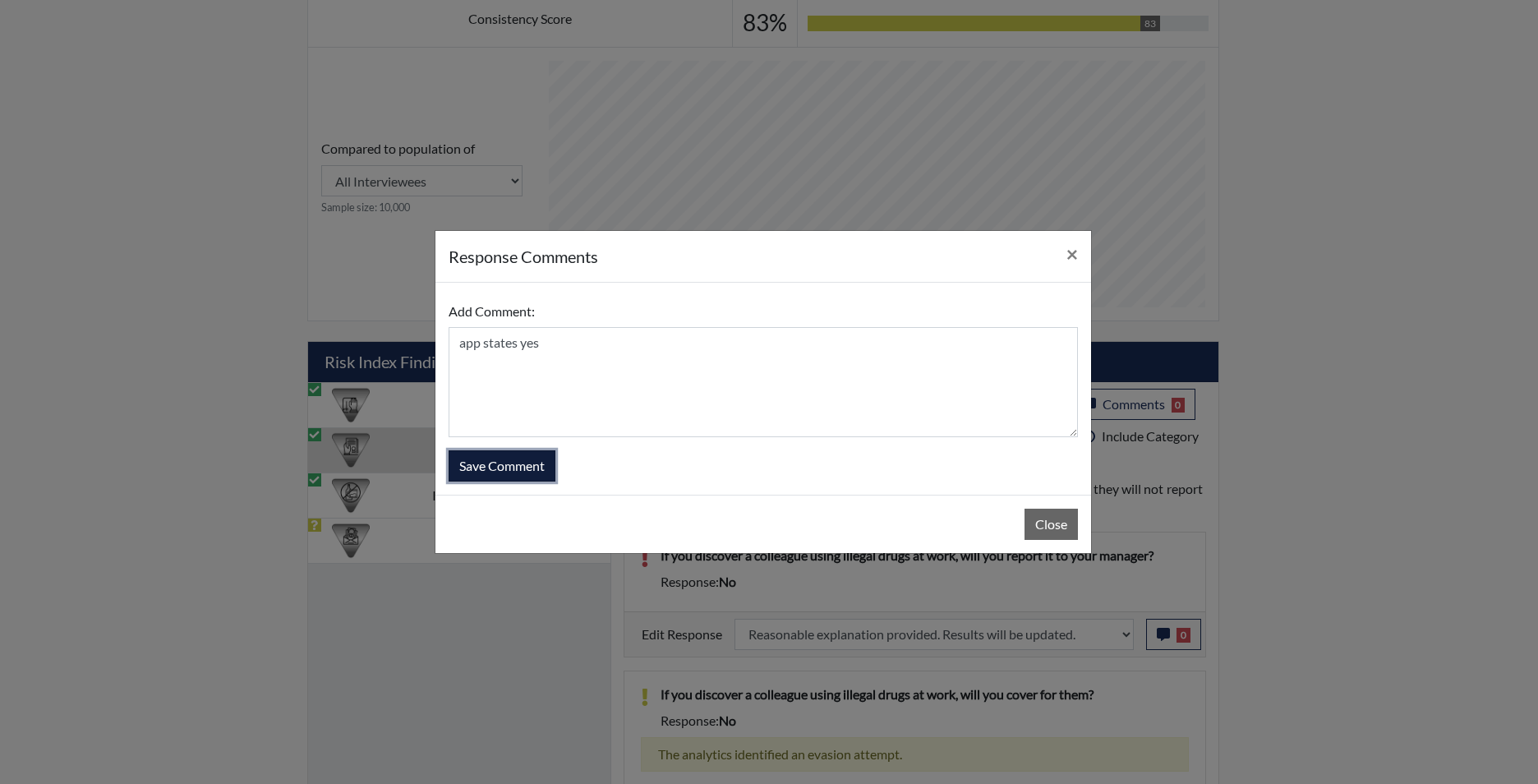
click at [503, 460] on button "Save Comment" at bounding box center [502, 465] width 107 height 31
select select
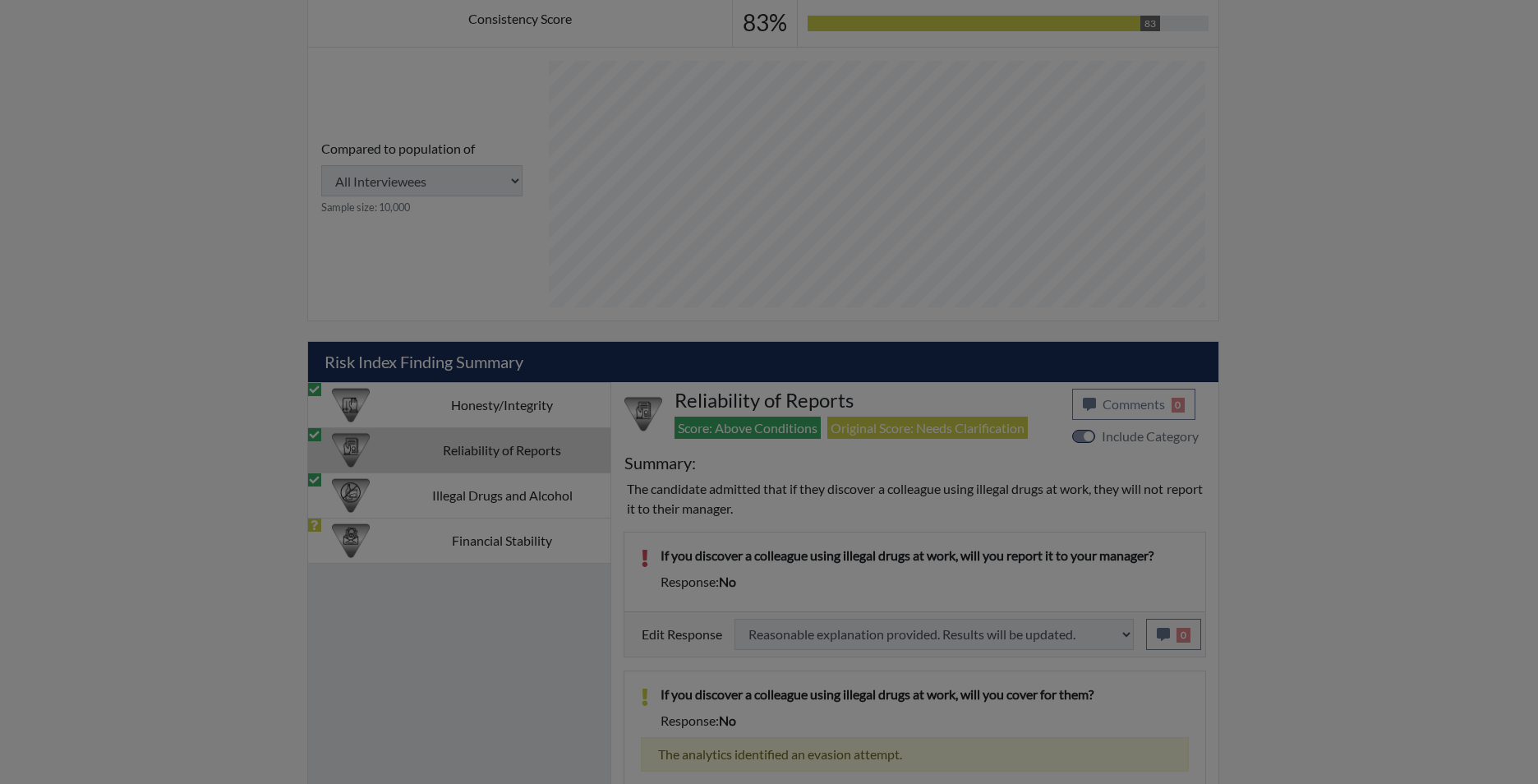
select select
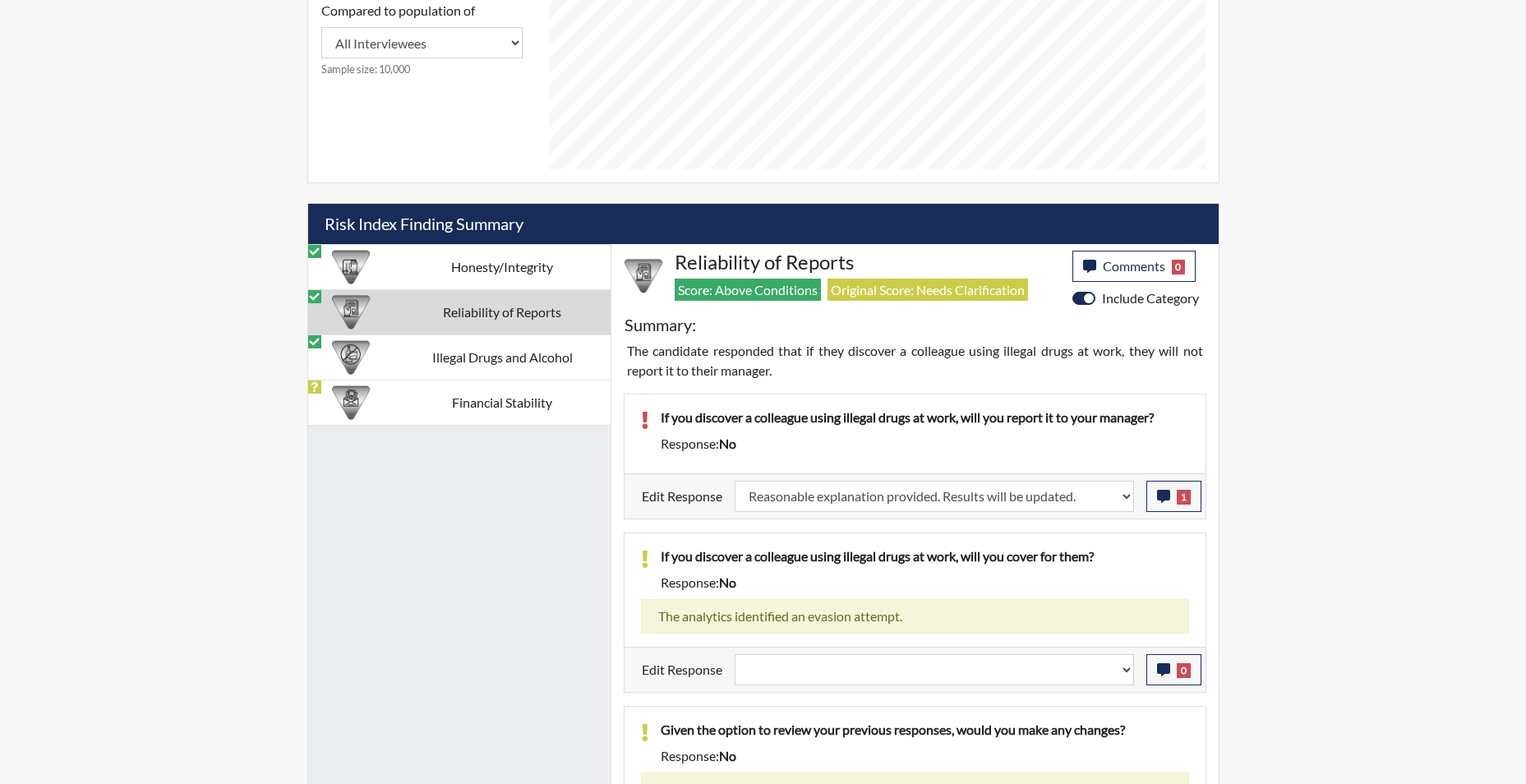
scroll to position [888, 0]
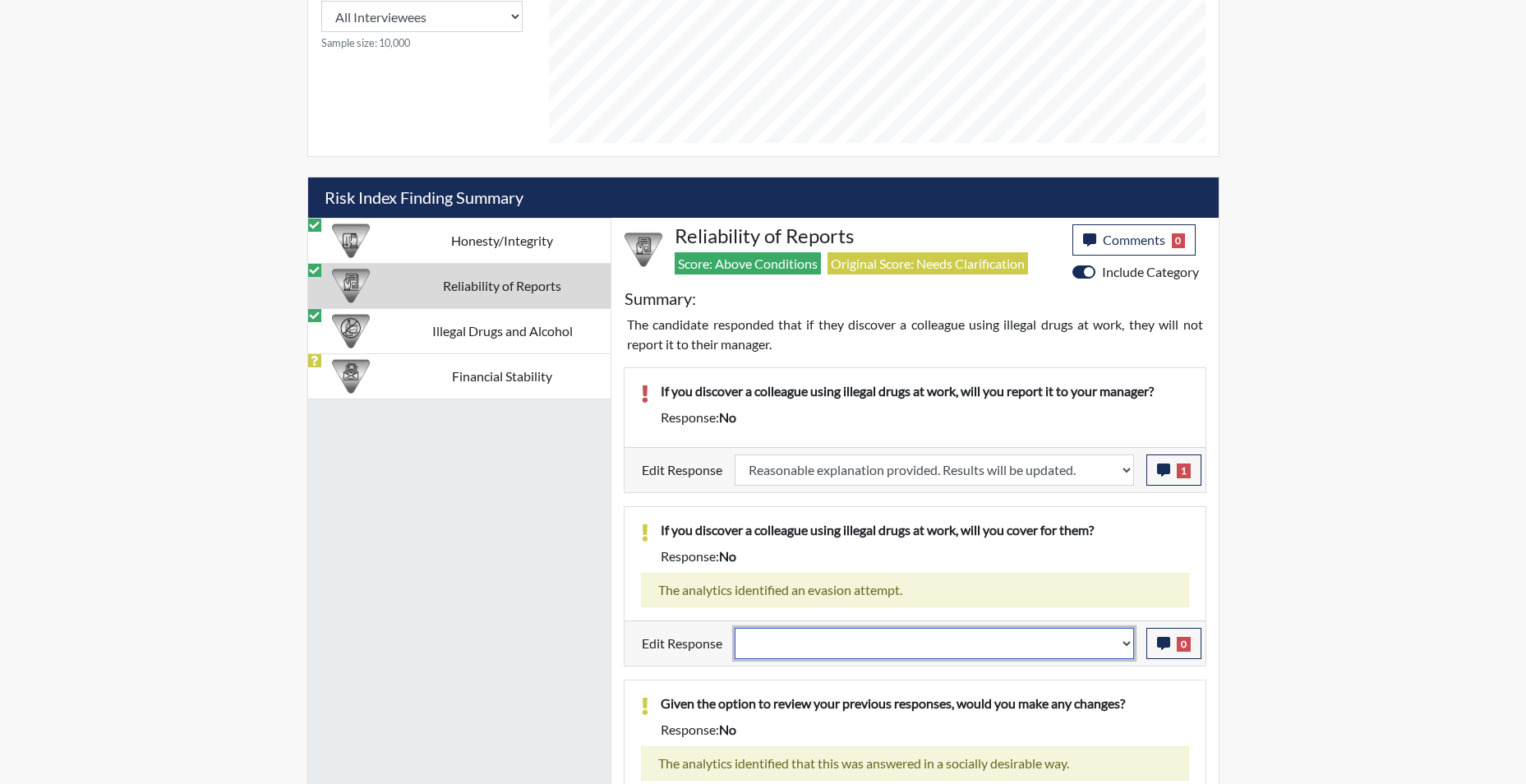
click at [1124, 654] on select "Question is not relevant. Results will be updated. Reasonable explanation provi…" at bounding box center [934, 642] width 400 height 31
select select "reasonable-explanation-provided"
click at [734, 627] on select "Question is not relevant. Results will be updated. Reasonable explanation provi…" at bounding box center [934, 642] width 400 height 31
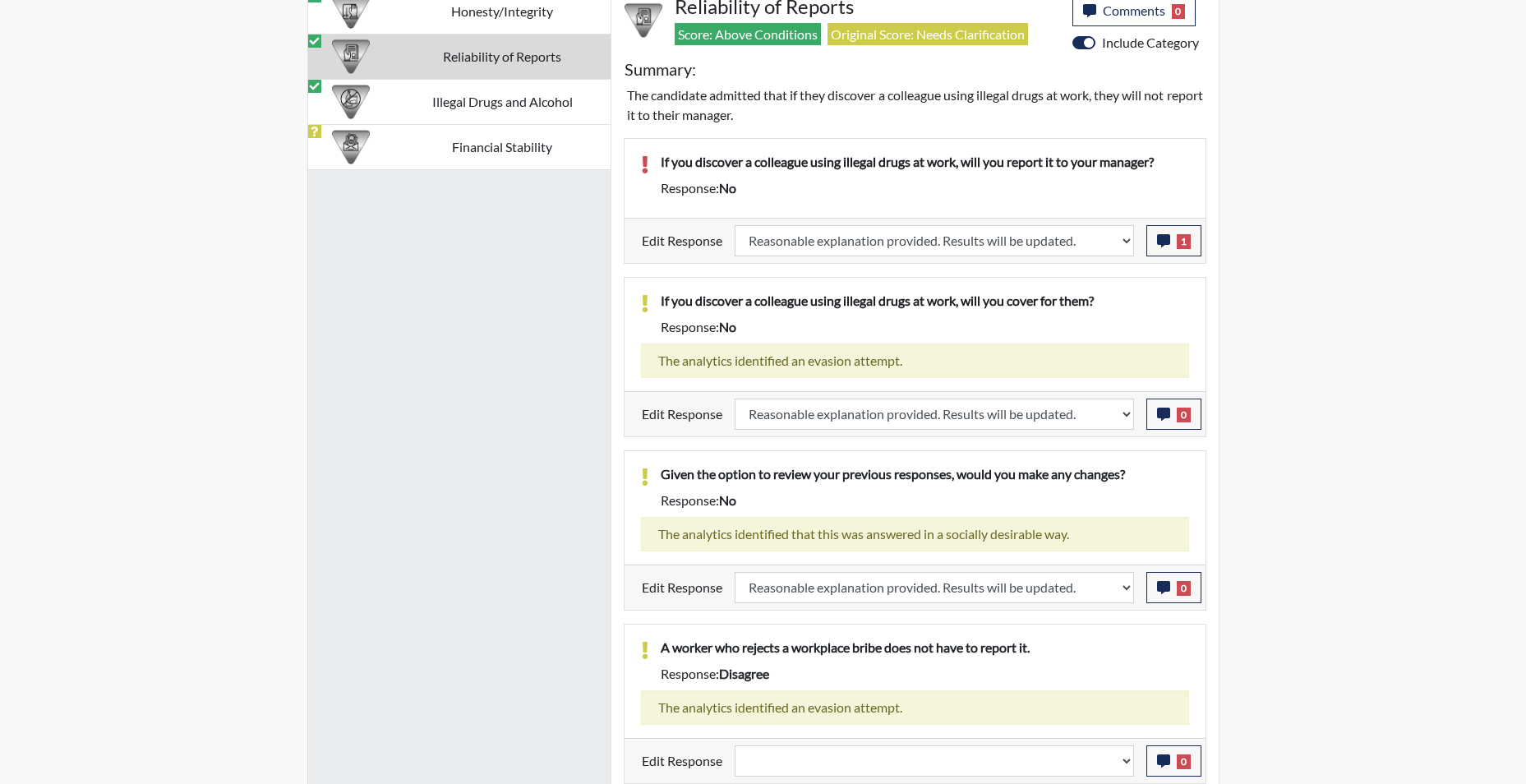
scroll to position [1119, 0]
click at [1127, 762] on select "Question is not relevant. Results will be updated. Reasonable explanation provi…" at bounding box center [934, 760] width 400 height 31
select select "reasonable-explanation-provided"
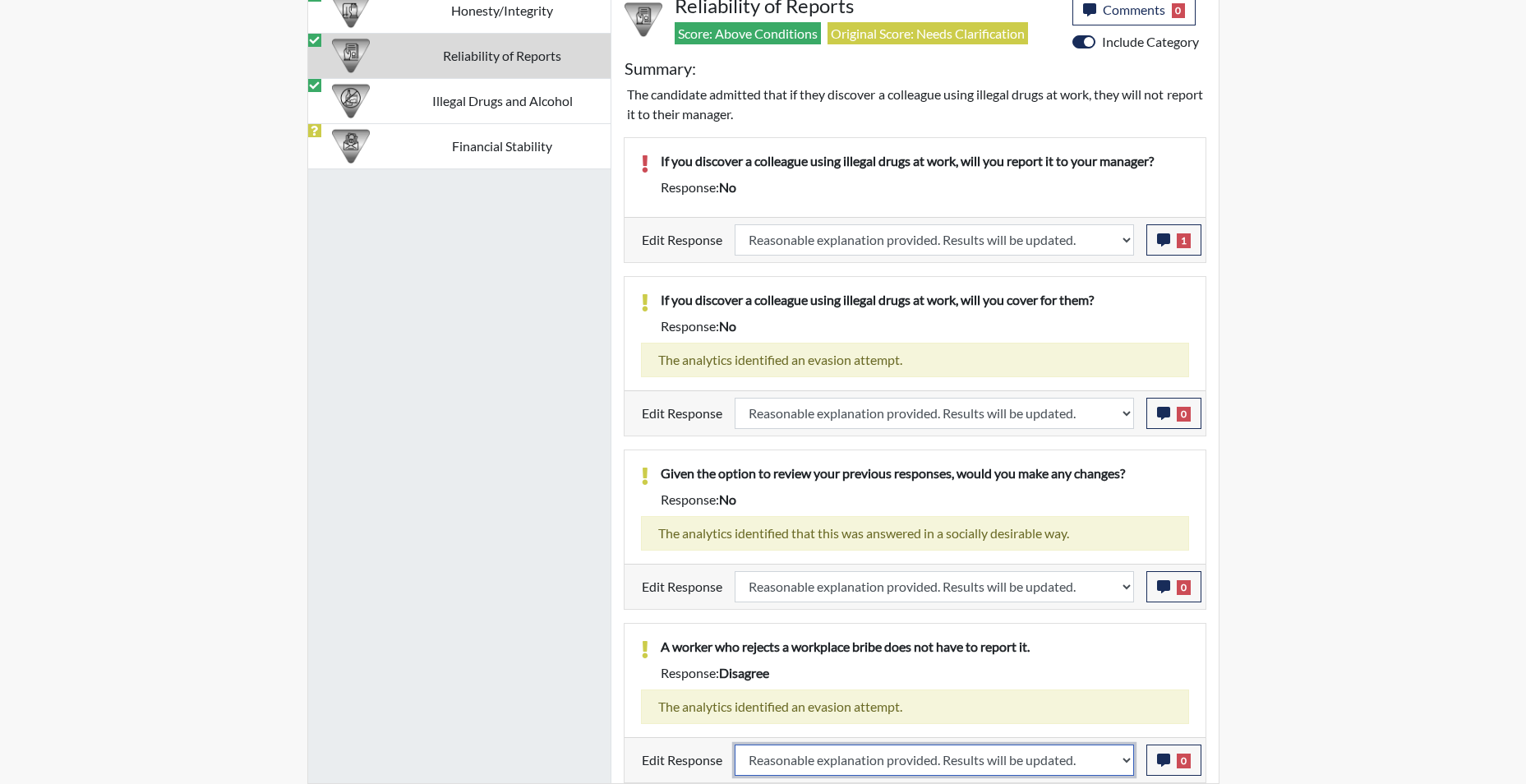
click at [734, 745] on select "Question is not relevant. Results will be updated. Reasonable explanation provi…" at bounding box center [934, 760] width 400 height 31
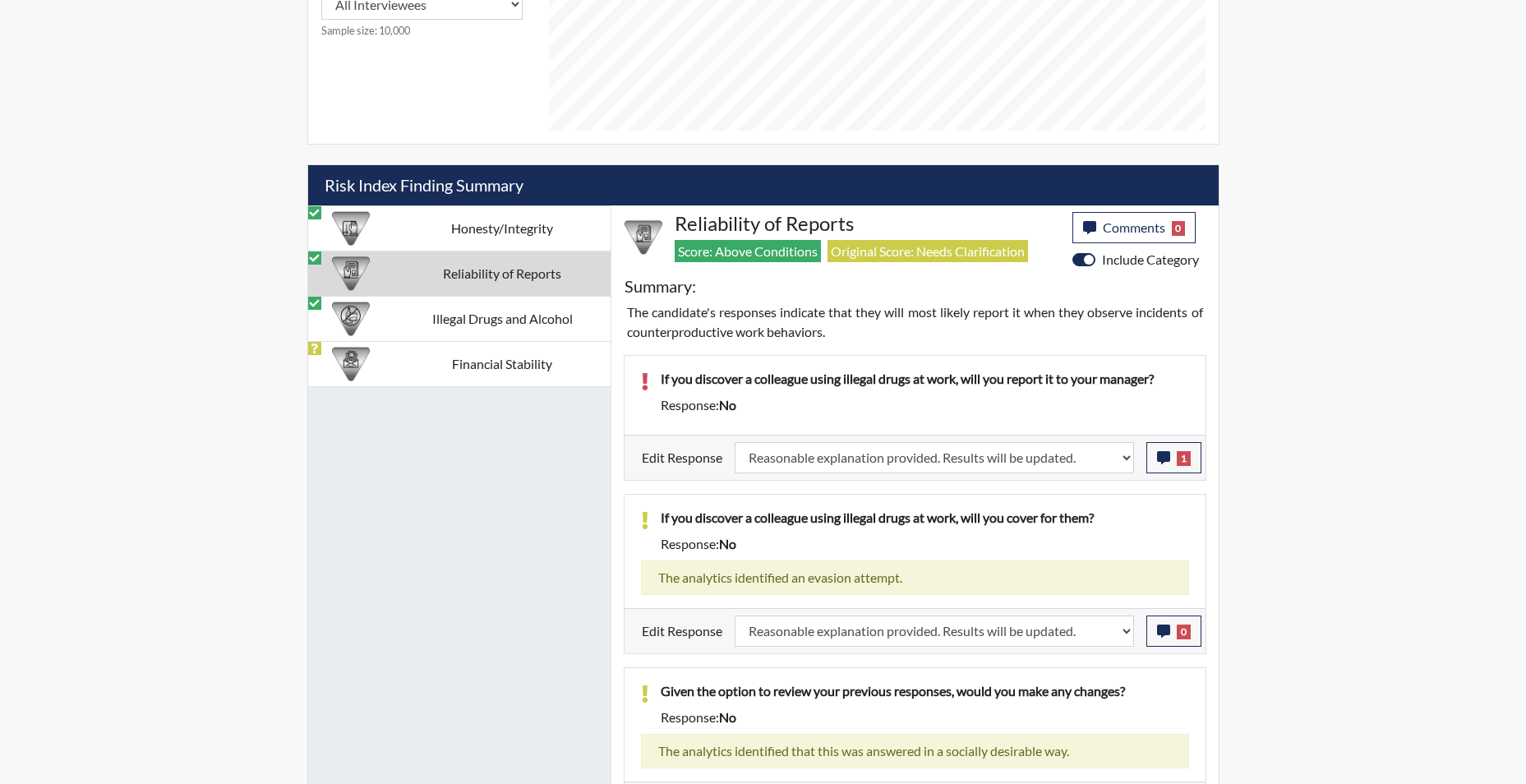
scroll to position [872, 0]
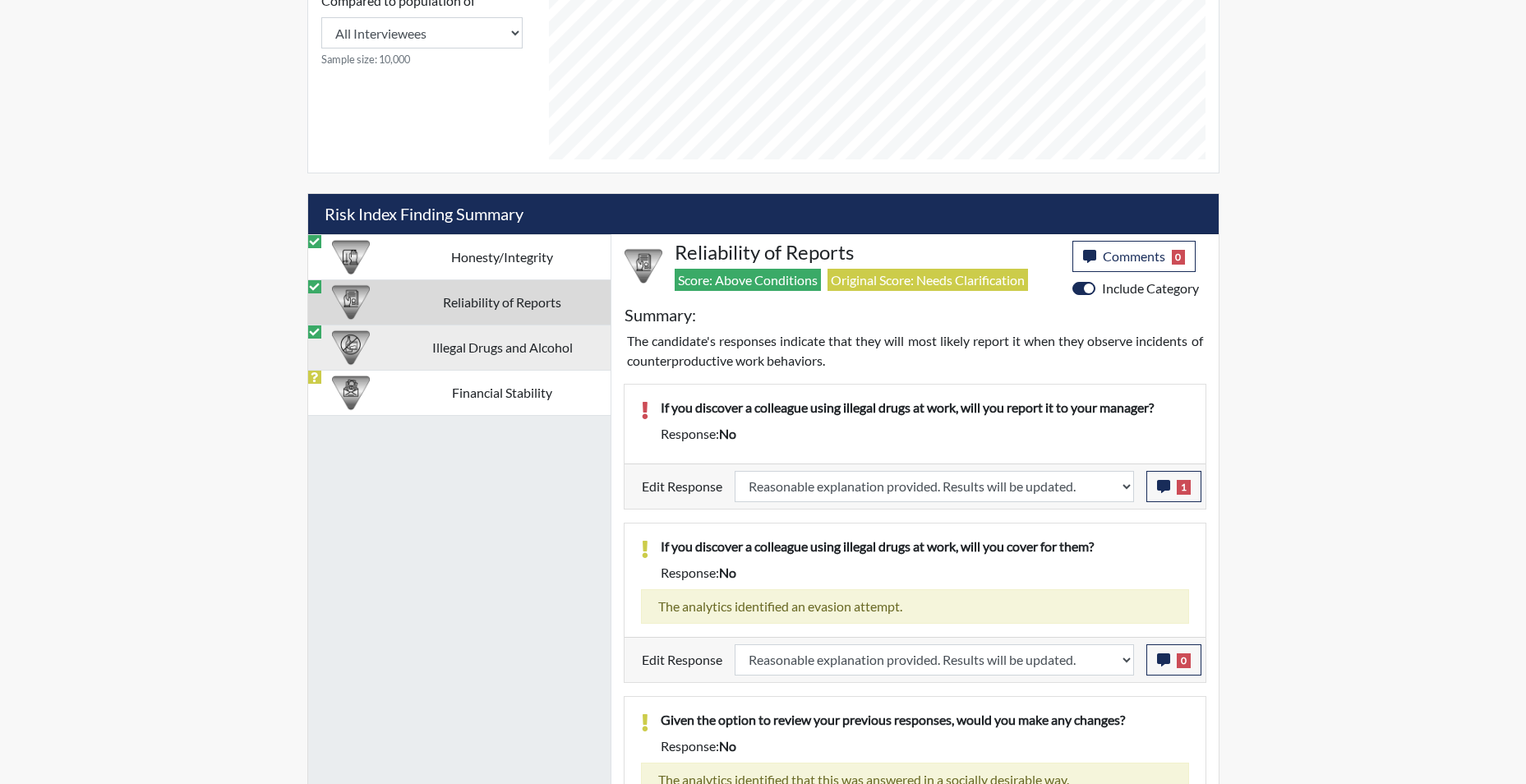
click at [494, 347] on td "Illegal Drugs and Alcohol" at bounding box center [503, 347] width 216 height 45
select select "reasonable-explanation-provided"
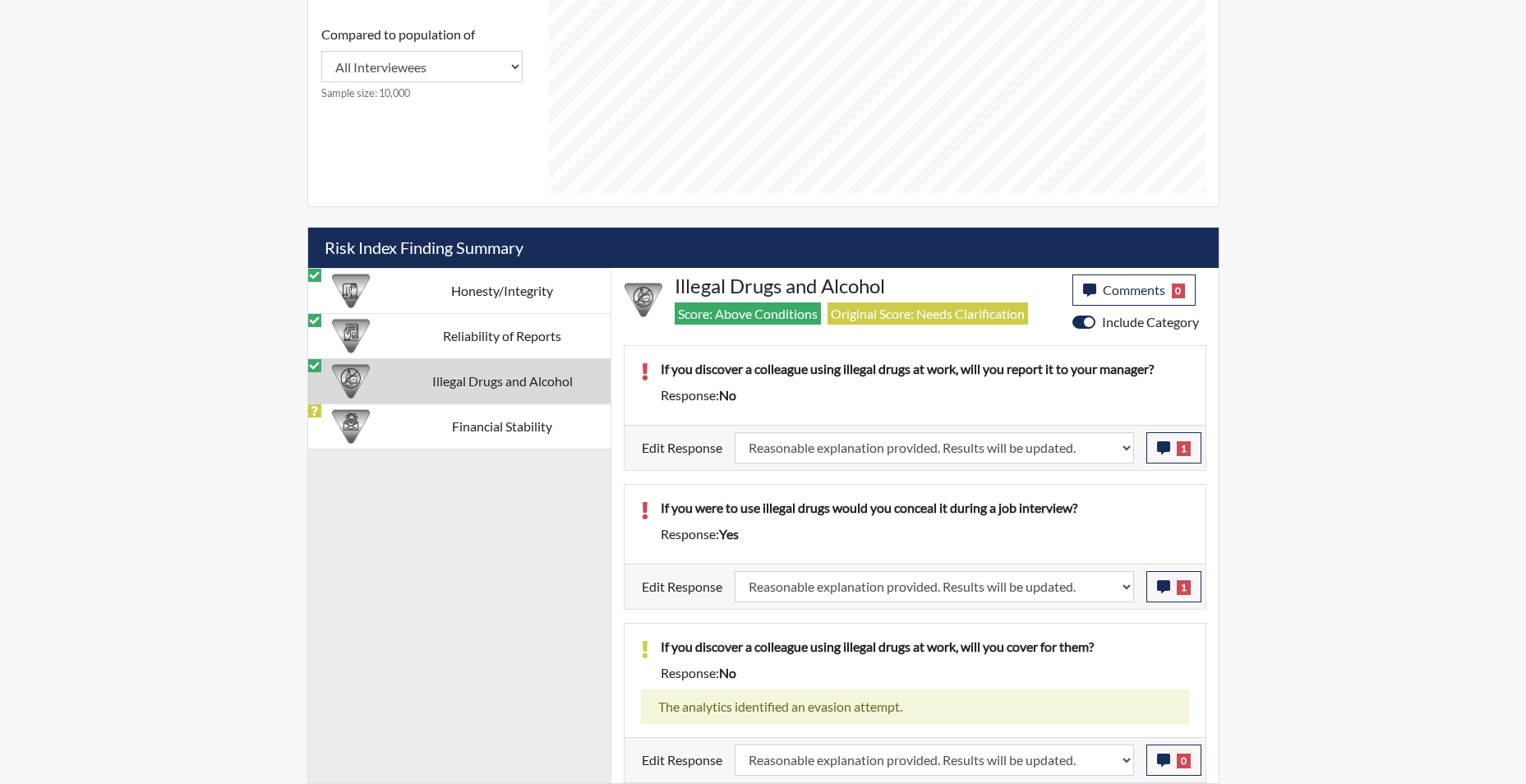
scroll to position [838, 0]
click at [518, 339] on td "Reliability of Reports" at bounding box center [503, 336] width 216 height 45
select select "reasonable-explanation-provided"
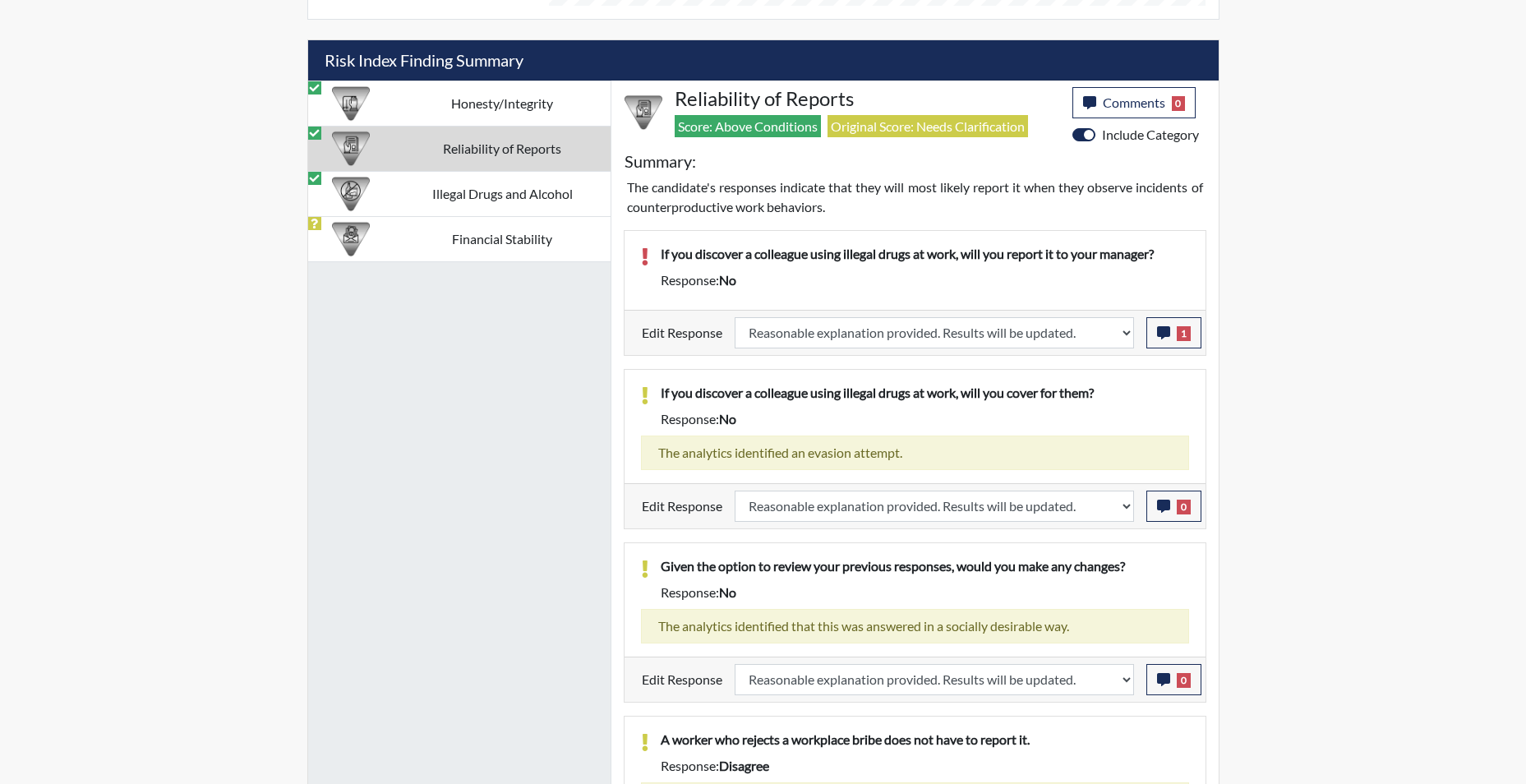
scroll to position [872, 0]
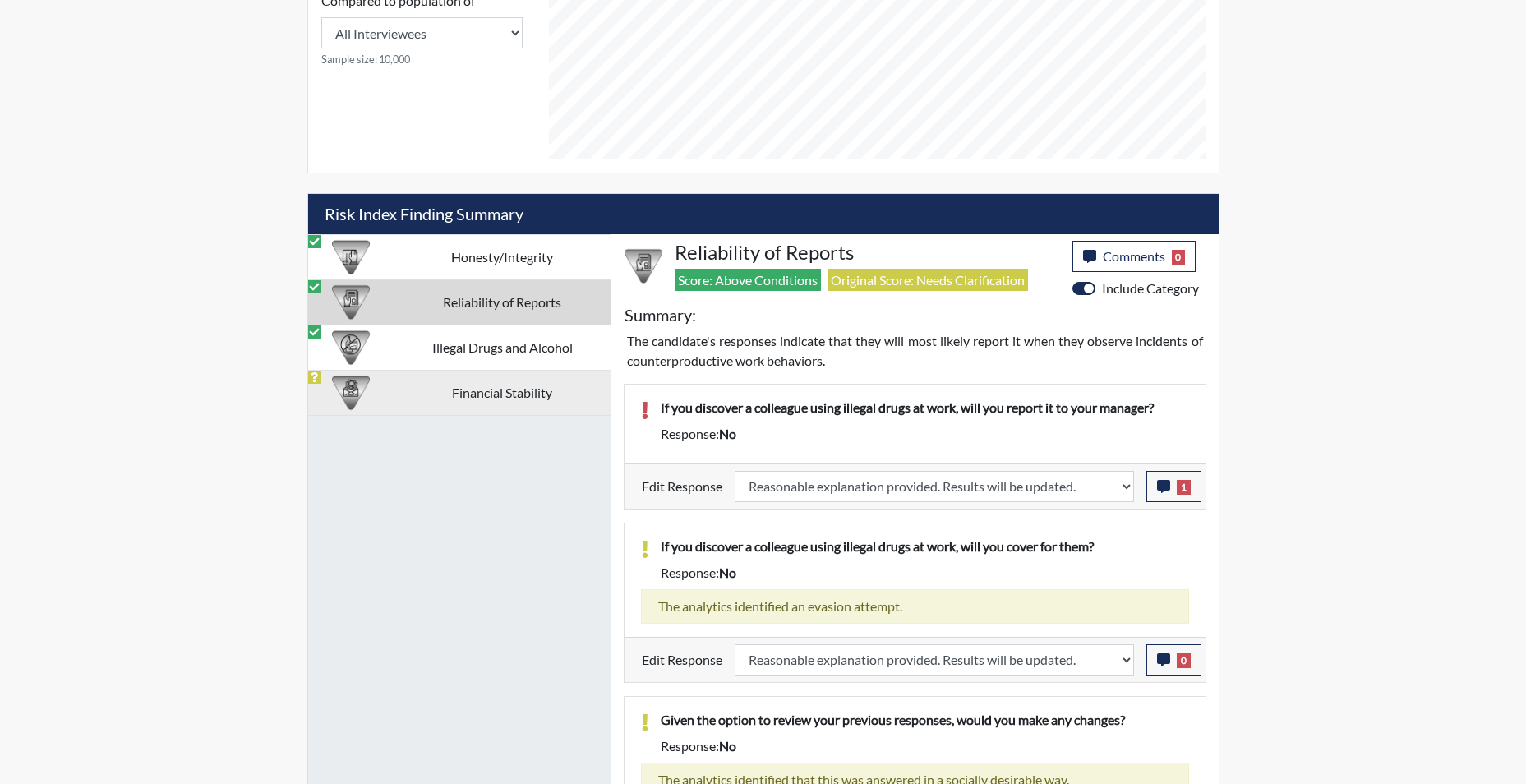
click at [547, 388] on td "Financial Stability" at bounding box center [503, 392] width 216 height 45
select select
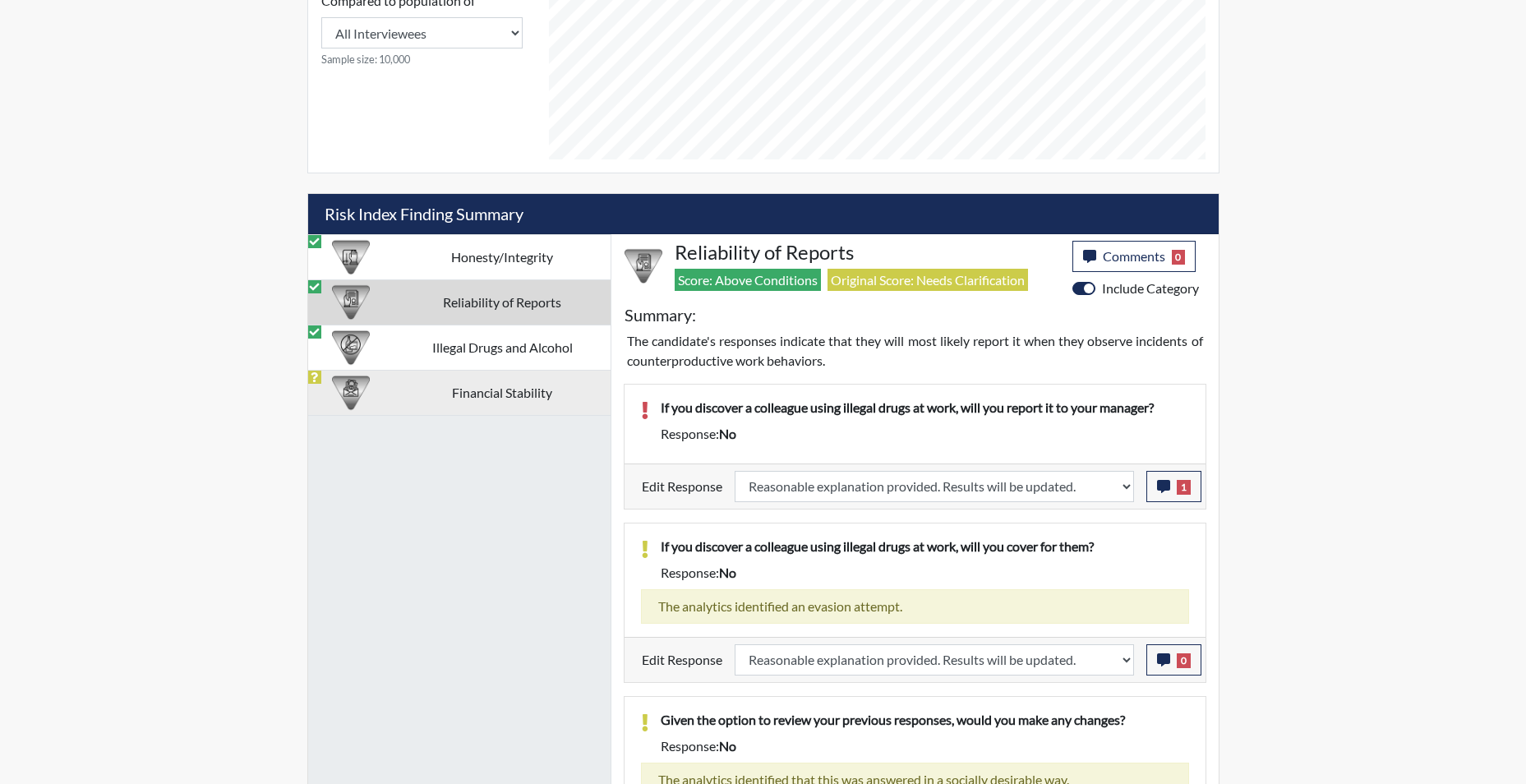
select select
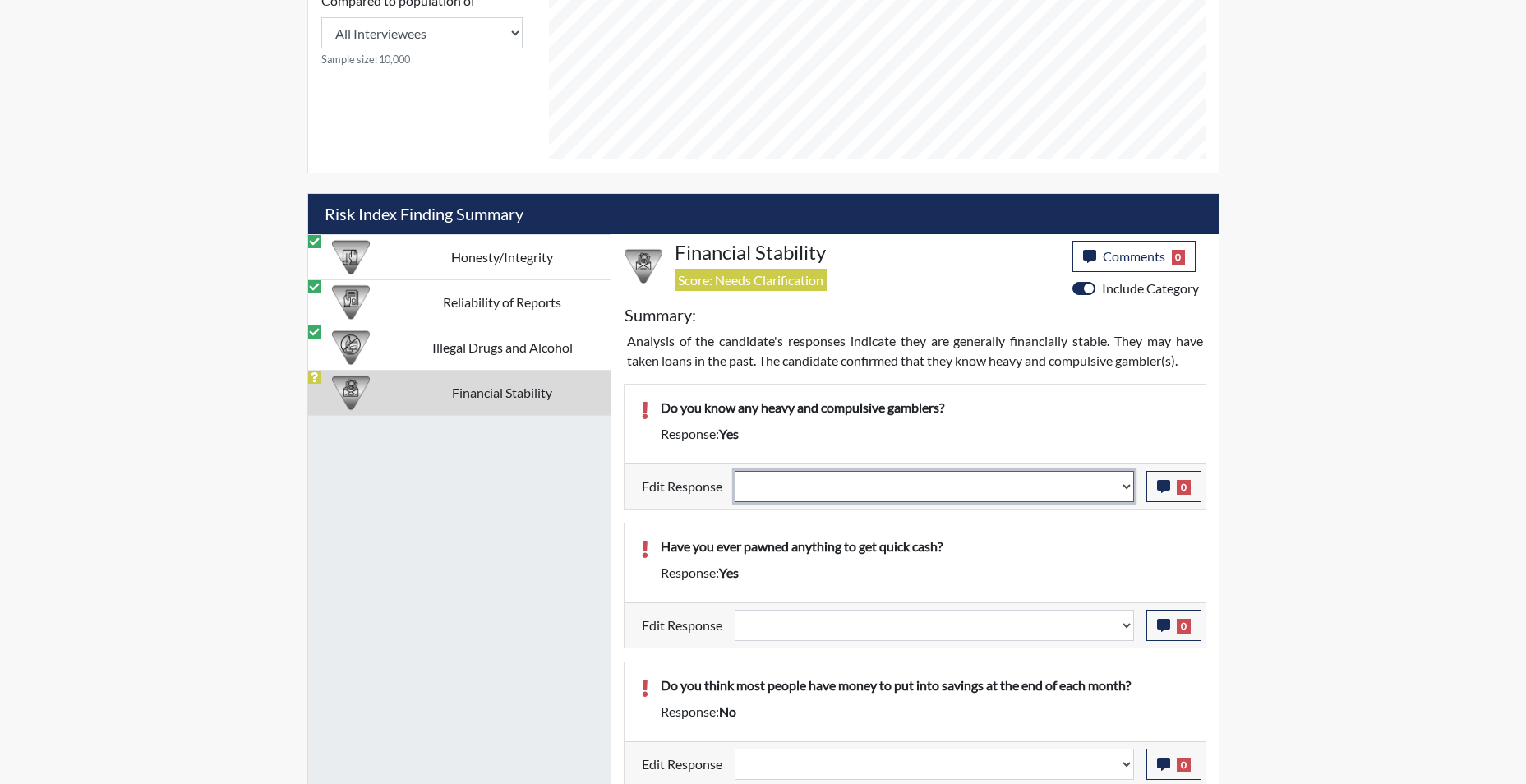
click at [1128, 491] on select "Question is not relevant. Results will be updated. Reasonable explanation provi…" at bounding box center [934, 486] width 400 height 31
select select "reasonable-explanation-provided"
click at [734, 471] on select "Question is not relevant. Results will be updated. Reasonable explanation provi…" at bounding box center [934, 486] width 400 height 31
select select
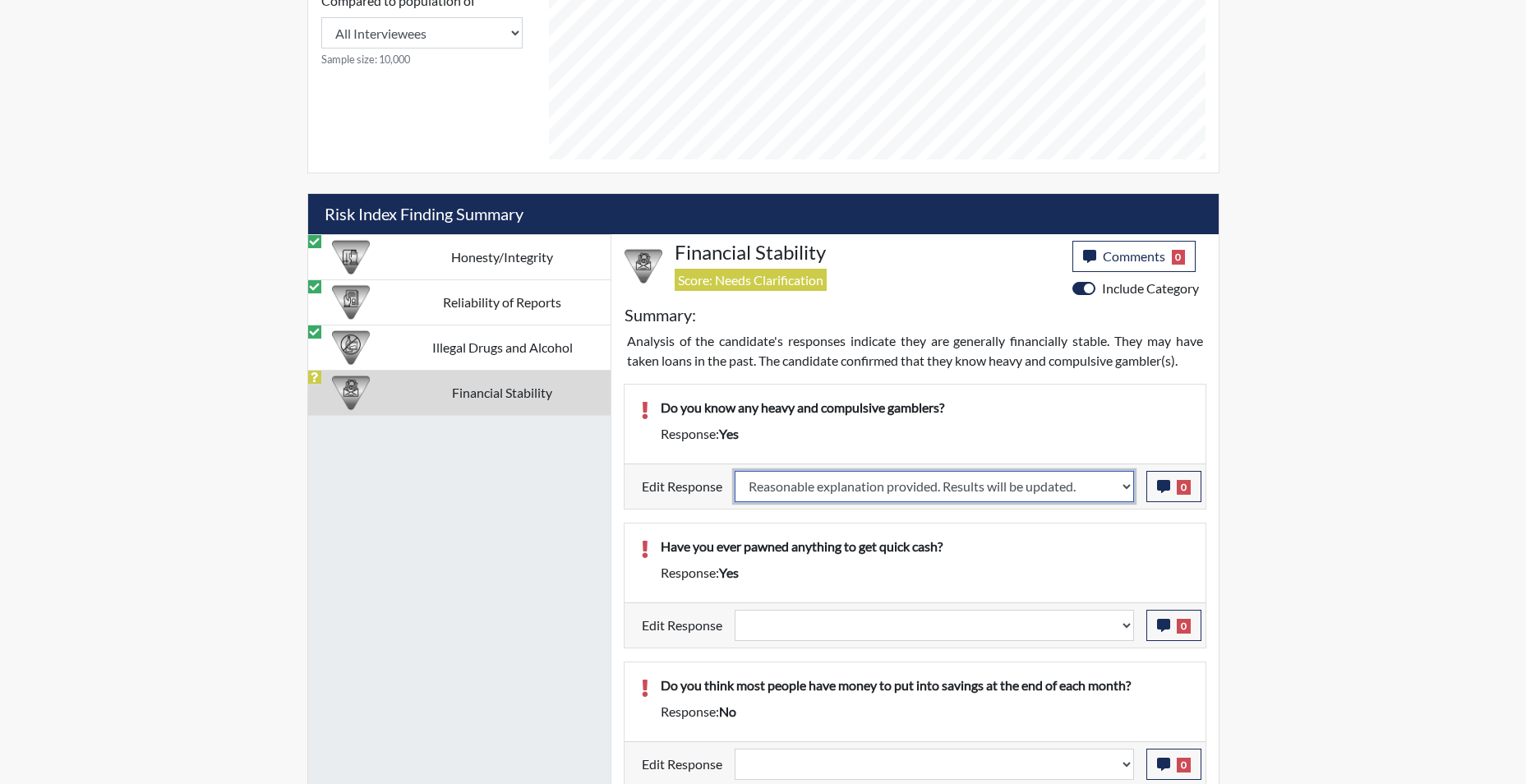
select select
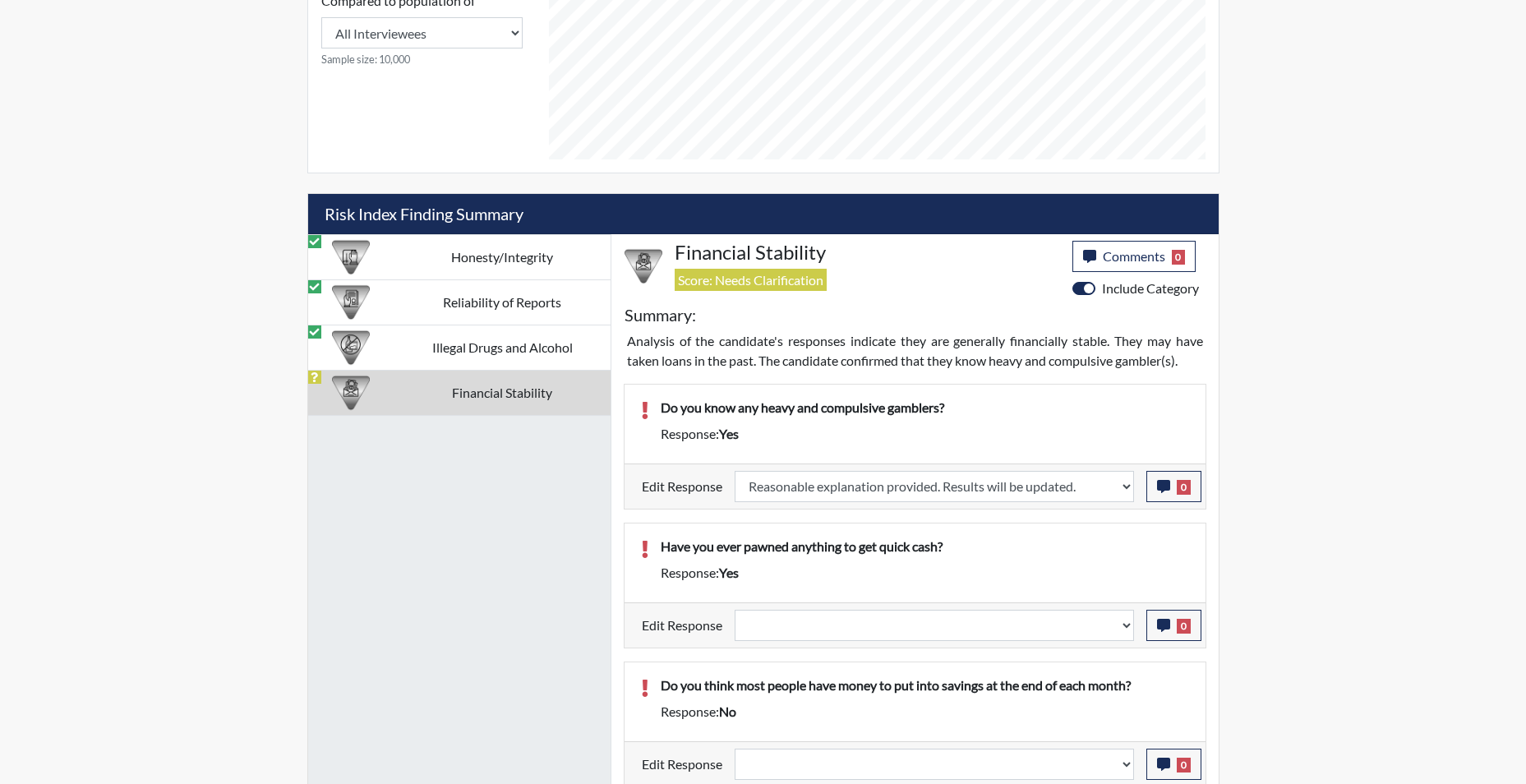
select select
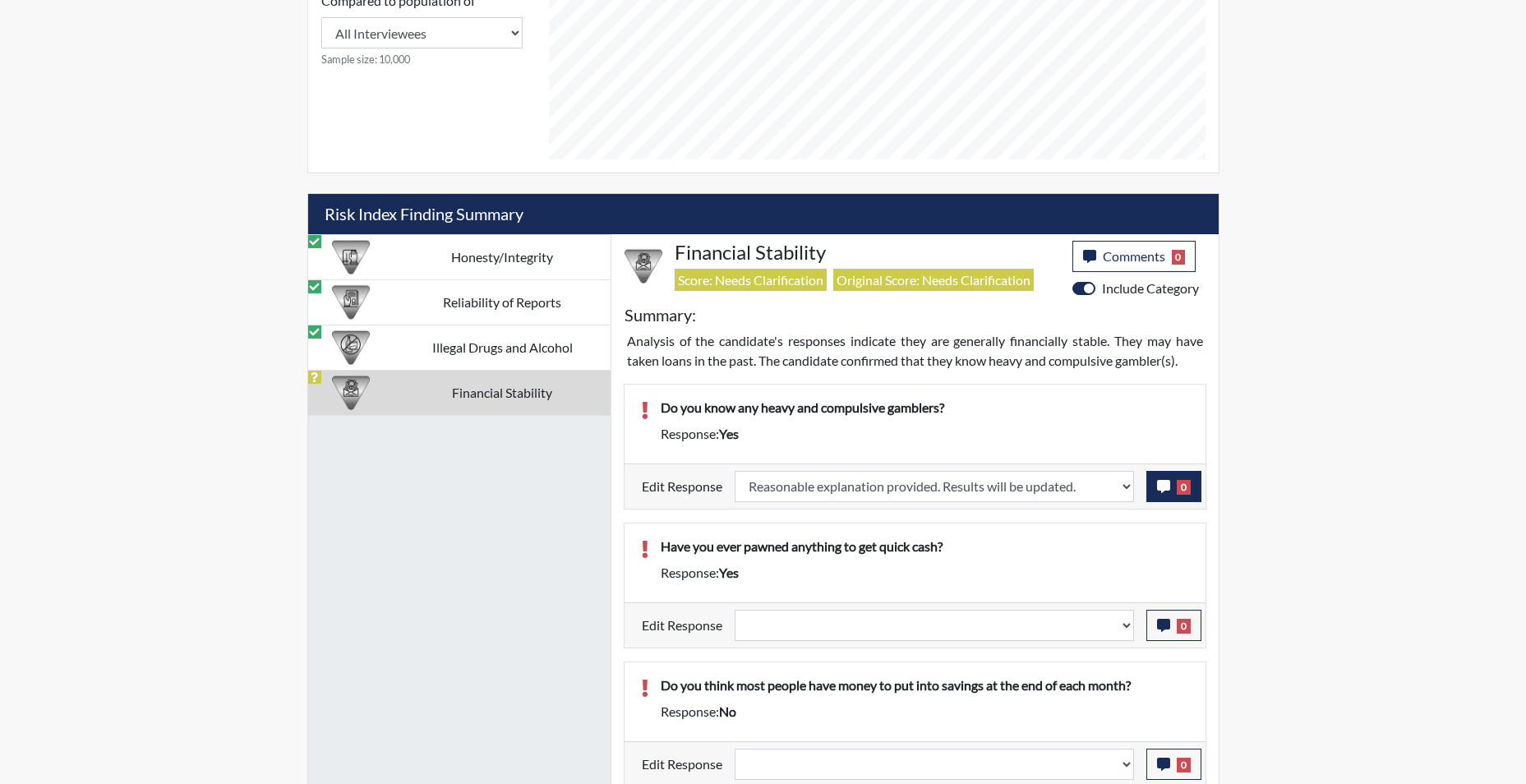
scroll to position [273, 683]
click at [1162, 493] on button "0" at bounding box center [1173, 486] width 55 height 31
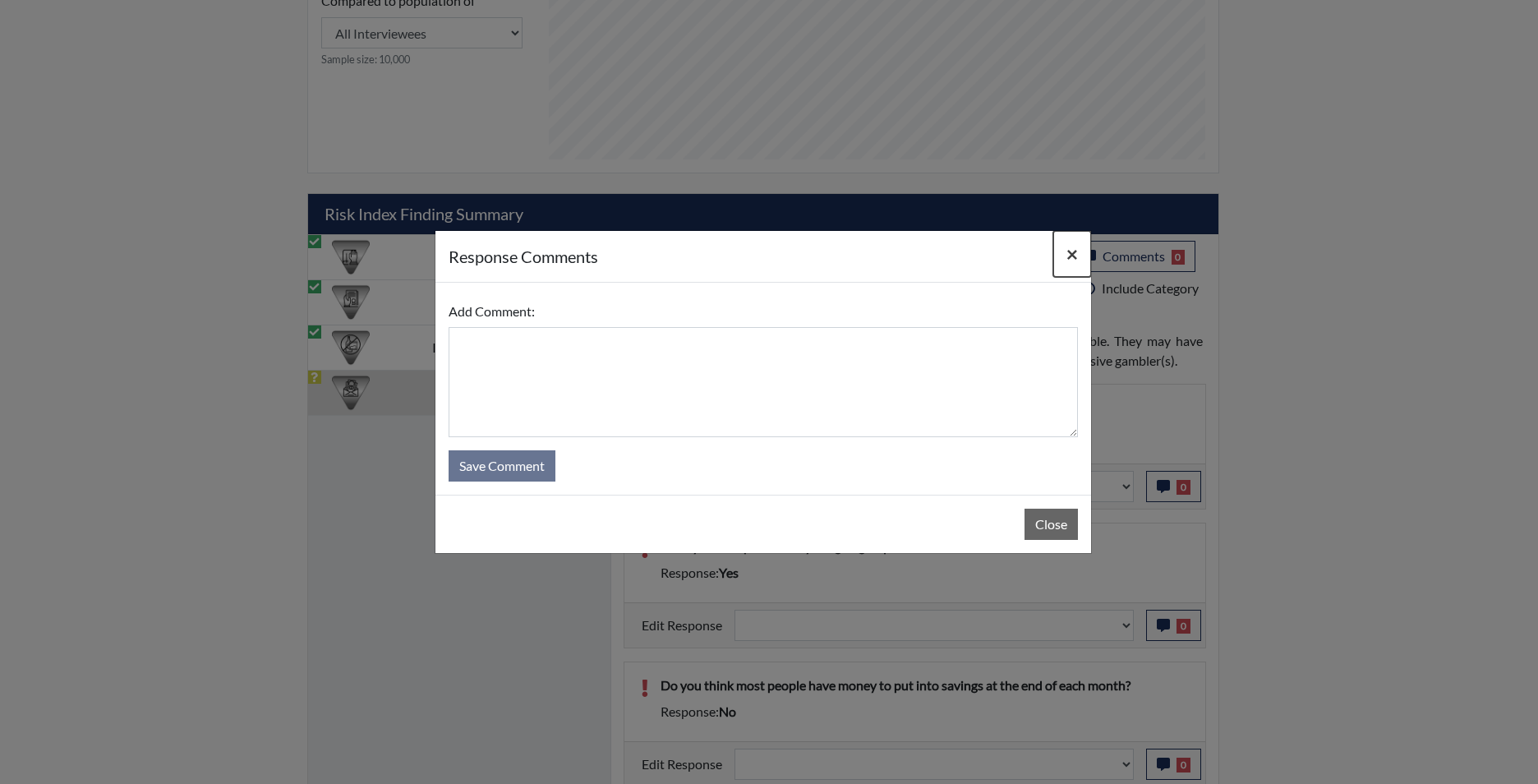
click at [1070, 248] on span "×" at bounding box center [1072, 253] width 11 height 23
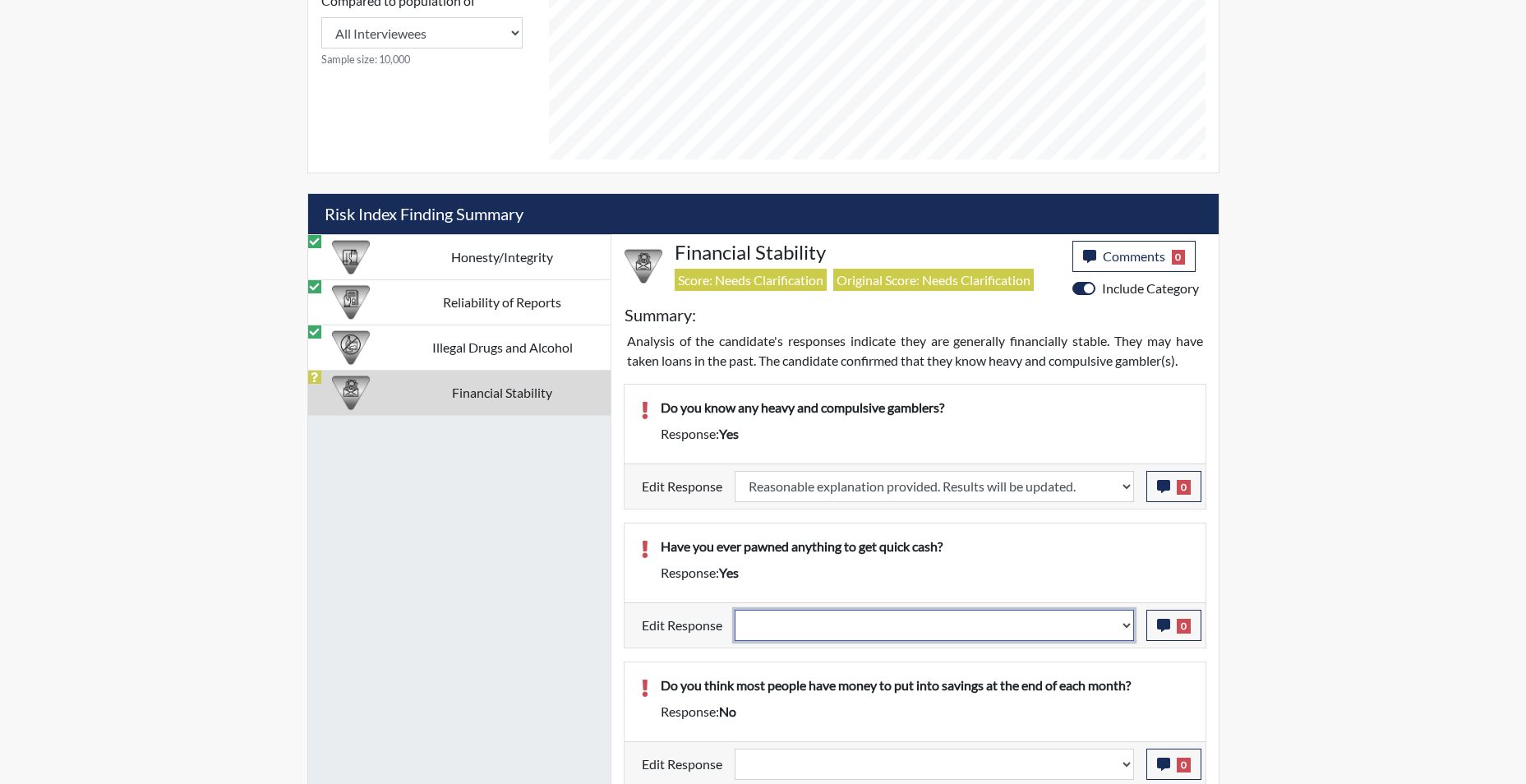
click at [1129, 628] on select "Question is not relevant. Results will be updated. Reasonable explanation provi…" at bounding box center [934, 625] width 400 height 31
select select "reasonable-explanation-provided"
click at [734, 610] on select "Question is not relevant. Results will be updated. Reasonable explanation provi…" at bounding box center [934, 625] width 400 height 31
select select
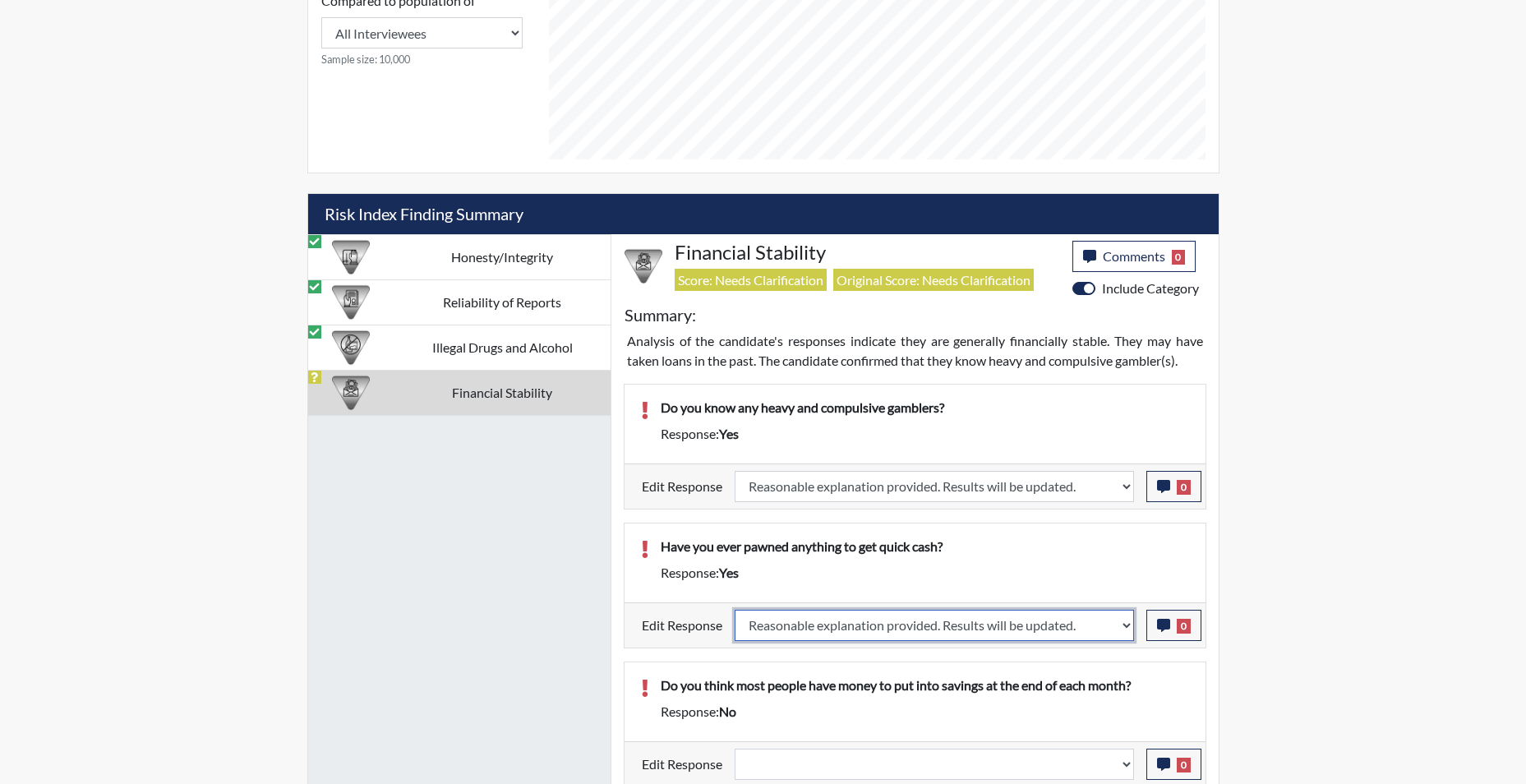
select select
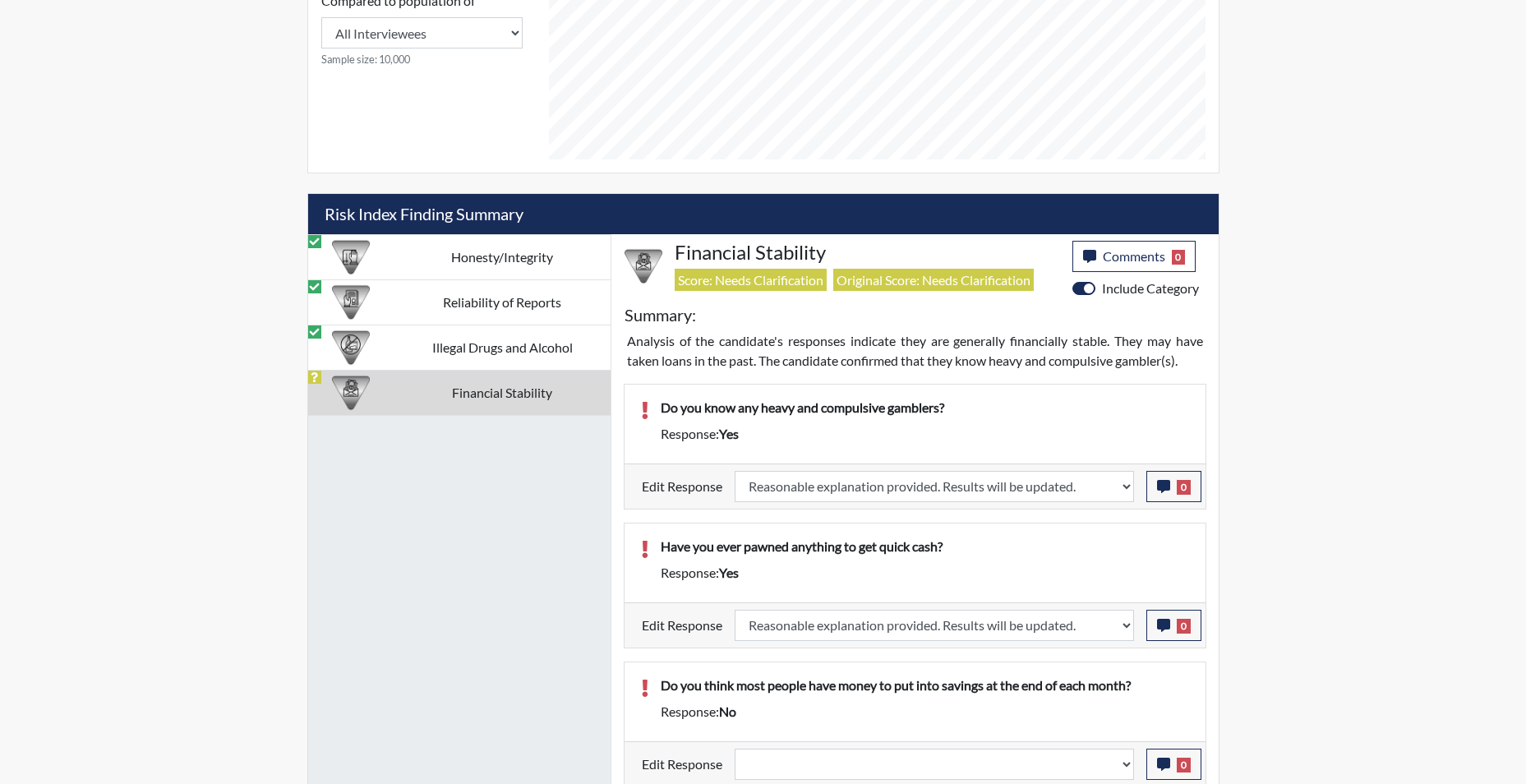
select select
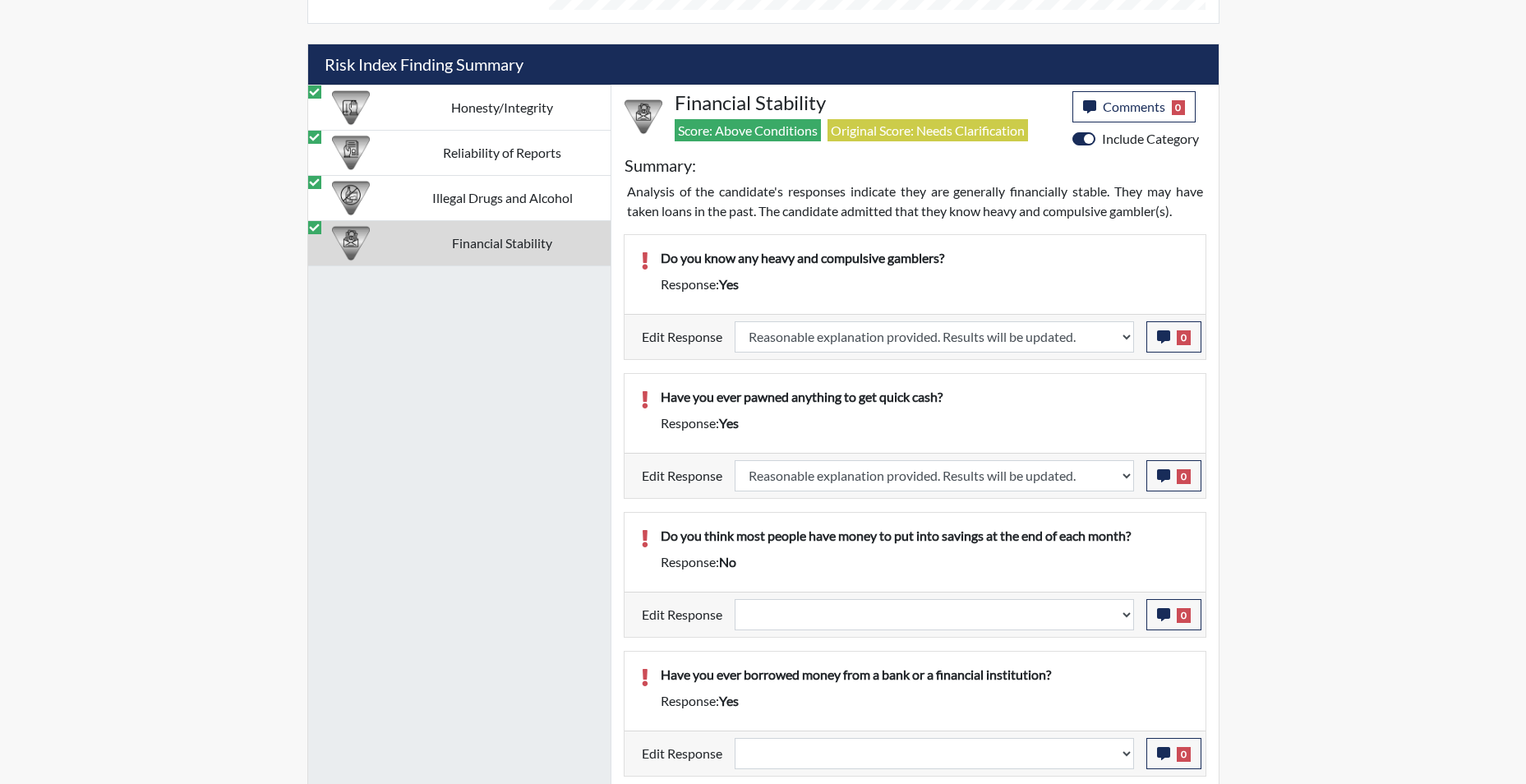
scroll to position [1036, 0]
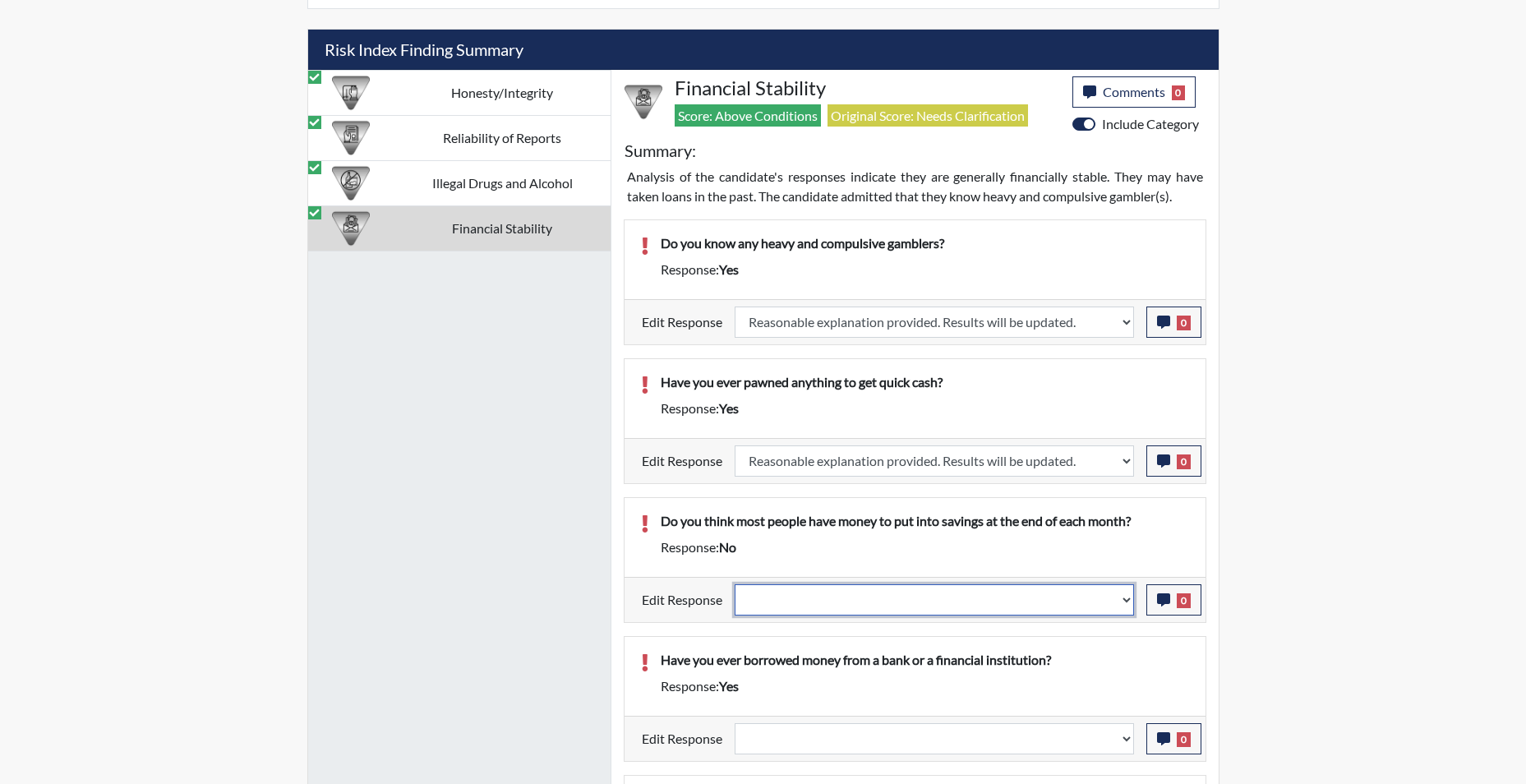
click at [1127, 601] on select "Question is not relevant. Results will be updated. Reasonable explanation provi…" at bounding box center [934, 599] width 400 height 31
select select "reasonable-explanation-provided"
click at [734, 584] on select "Question is not relevant. Results will be updated. Reasonable explanation provi…" at bounding box center [934, 599] width 400 height 31
select select
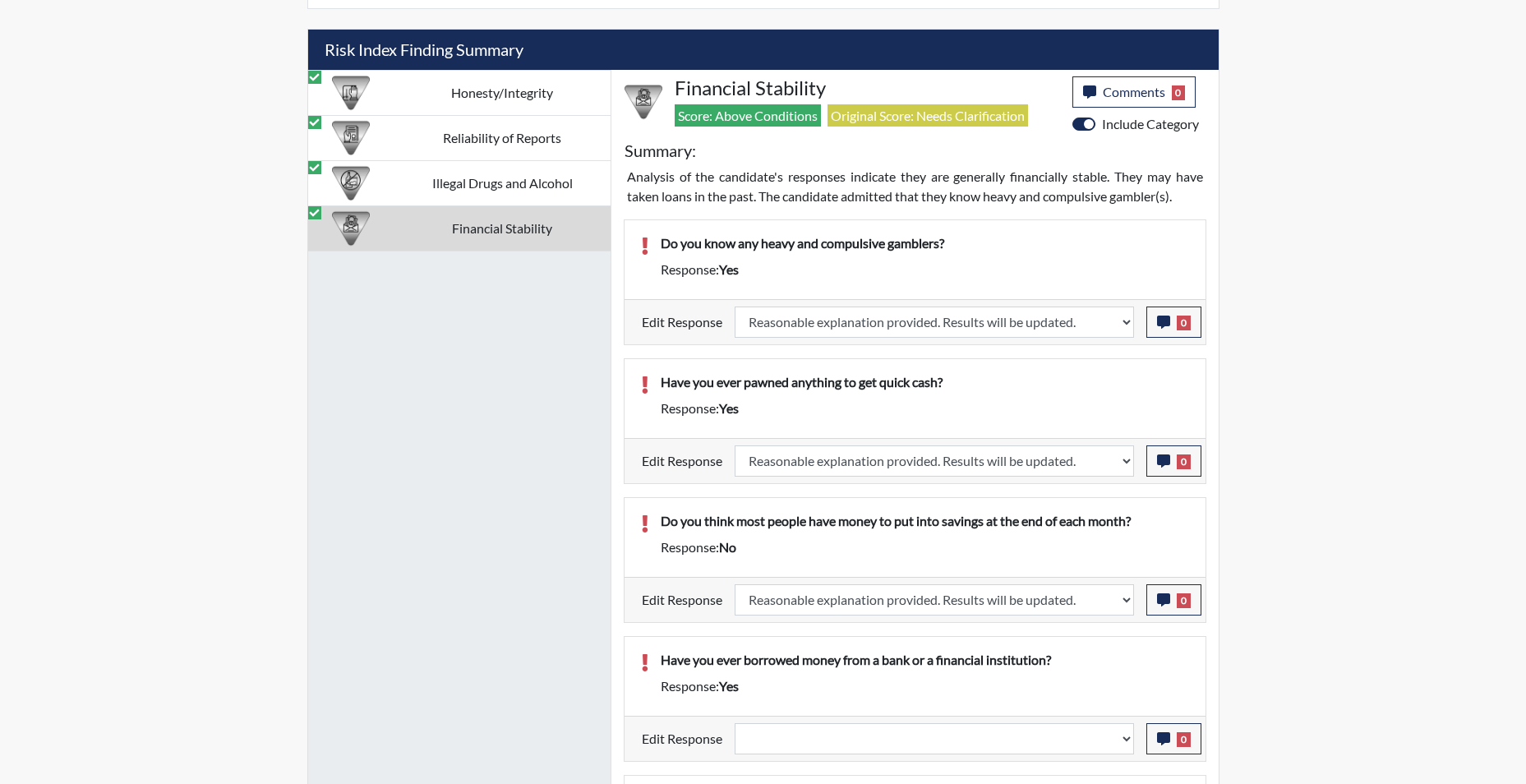
select select
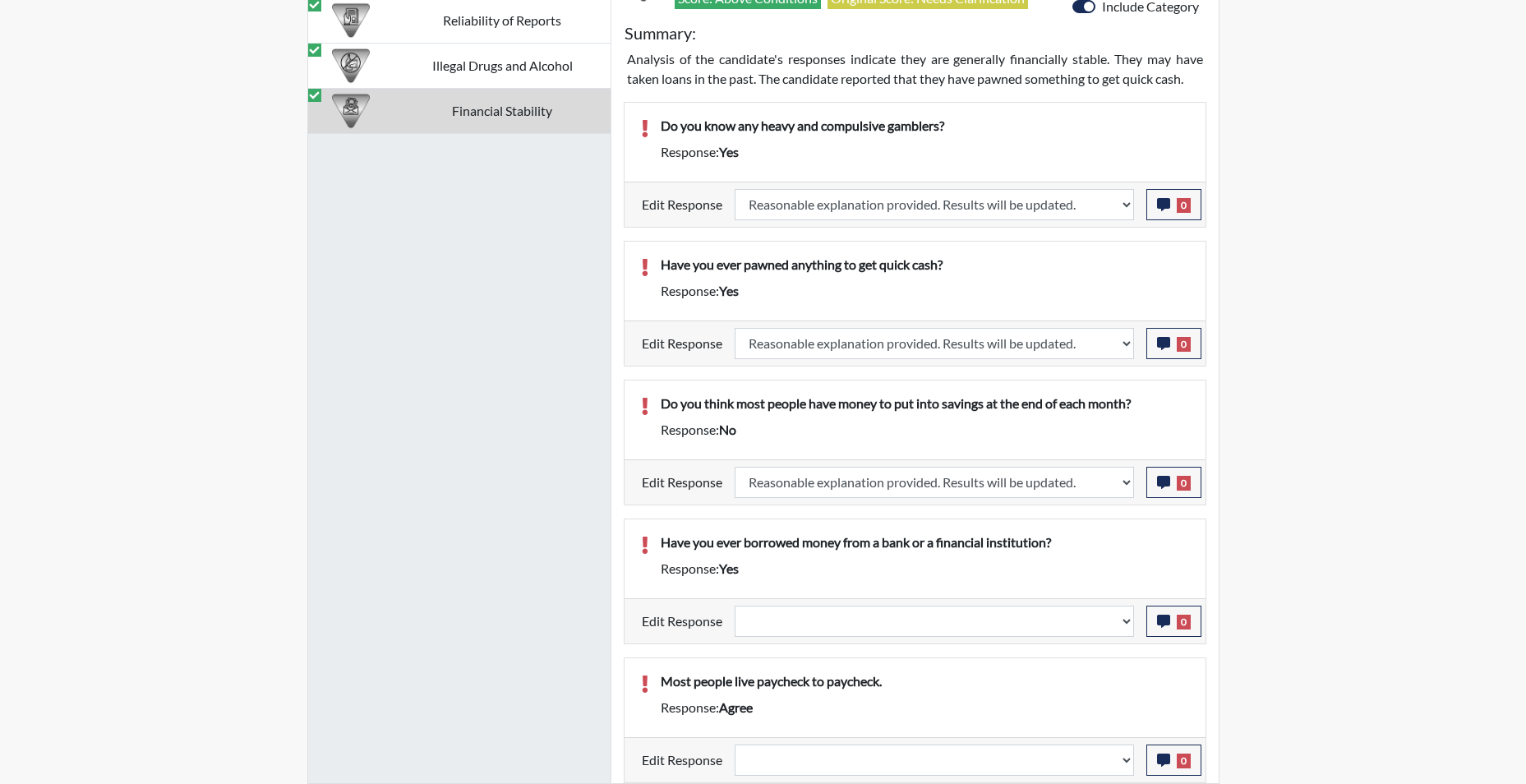
scroll to position [273, 683]
click at [1126, 622] on select "Question is not relevant. Results will be updated. Reasonable explanation provi…" at bounding box center [934, 621] width 400 height 31
select select "reasonable-explanation-provided"
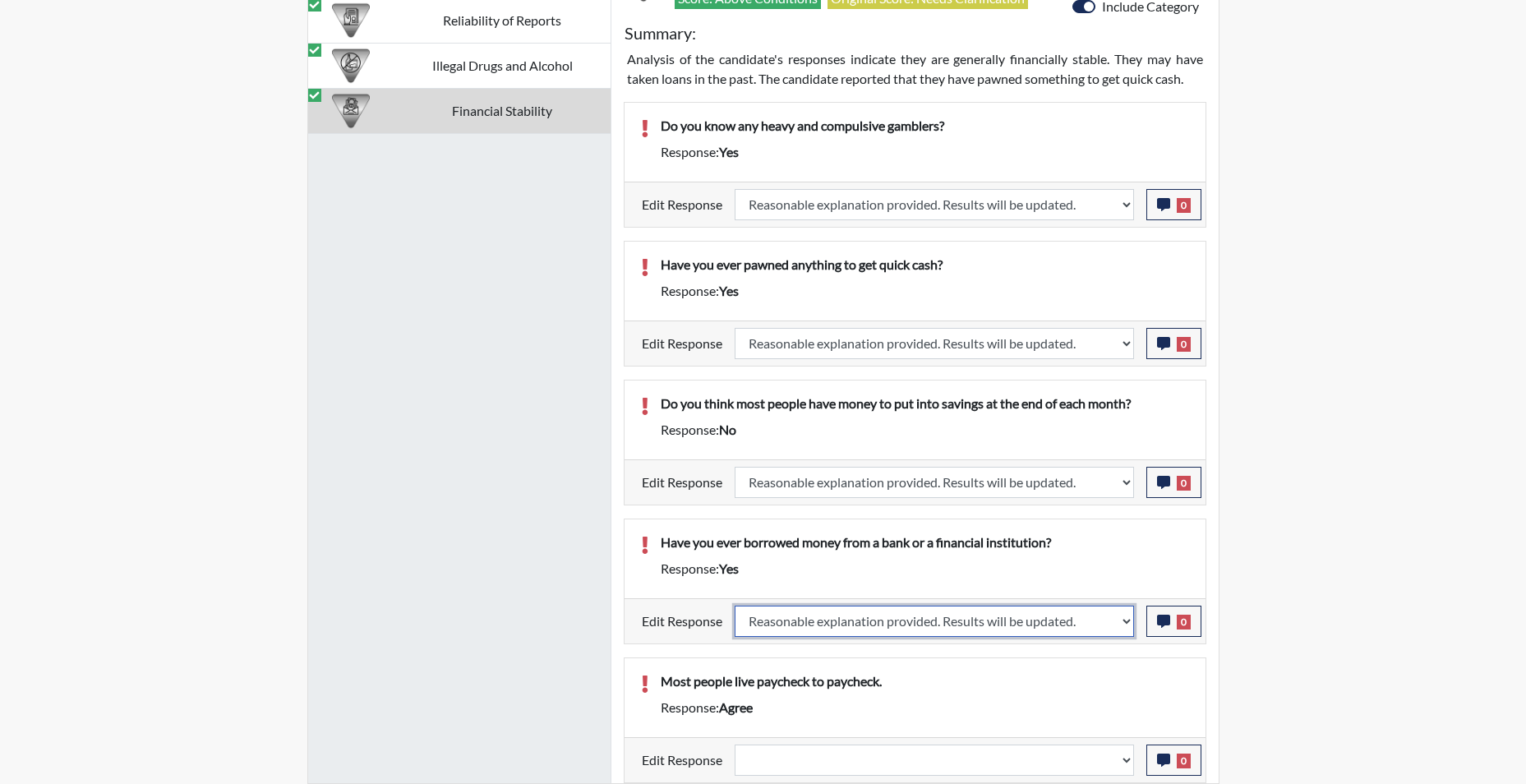
click at [734, 606] on select "Question is not relevant. Results will be updated. Reasonable explanation provi…" at bounding box center [934, 621] width 400 height 31
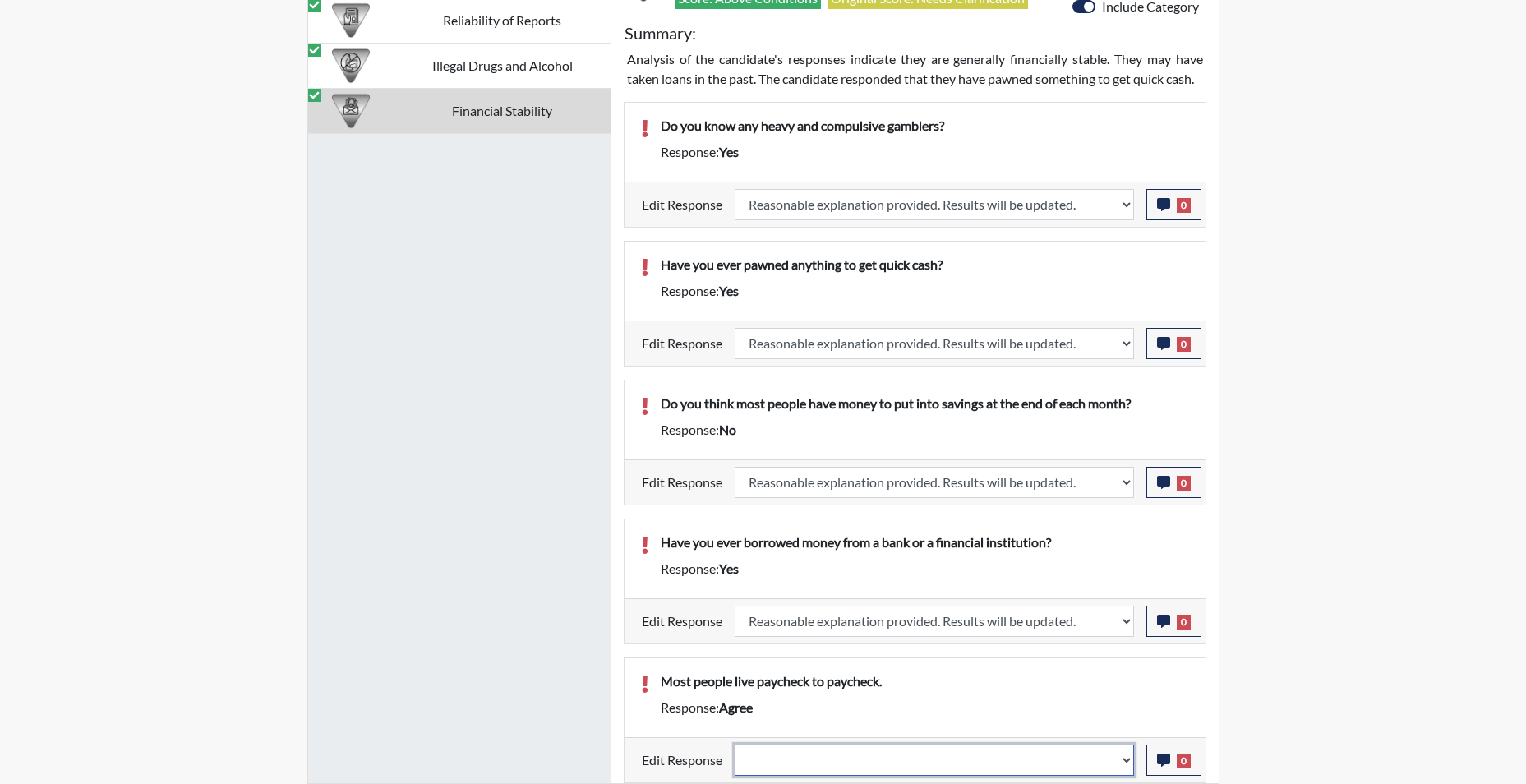
click at [1123, 769] on select "Question is not relevant. Results will be updated. Reasonable explanation provi…" at bounding box center [934, 760] width 400 height 31
select select "reasonable-explanation-provided"
click at [734, 745] on select "Question is not relevant. Results will be updated. Reasonable explanation provi…" at bounding box center [934, 760] width 400 height 31
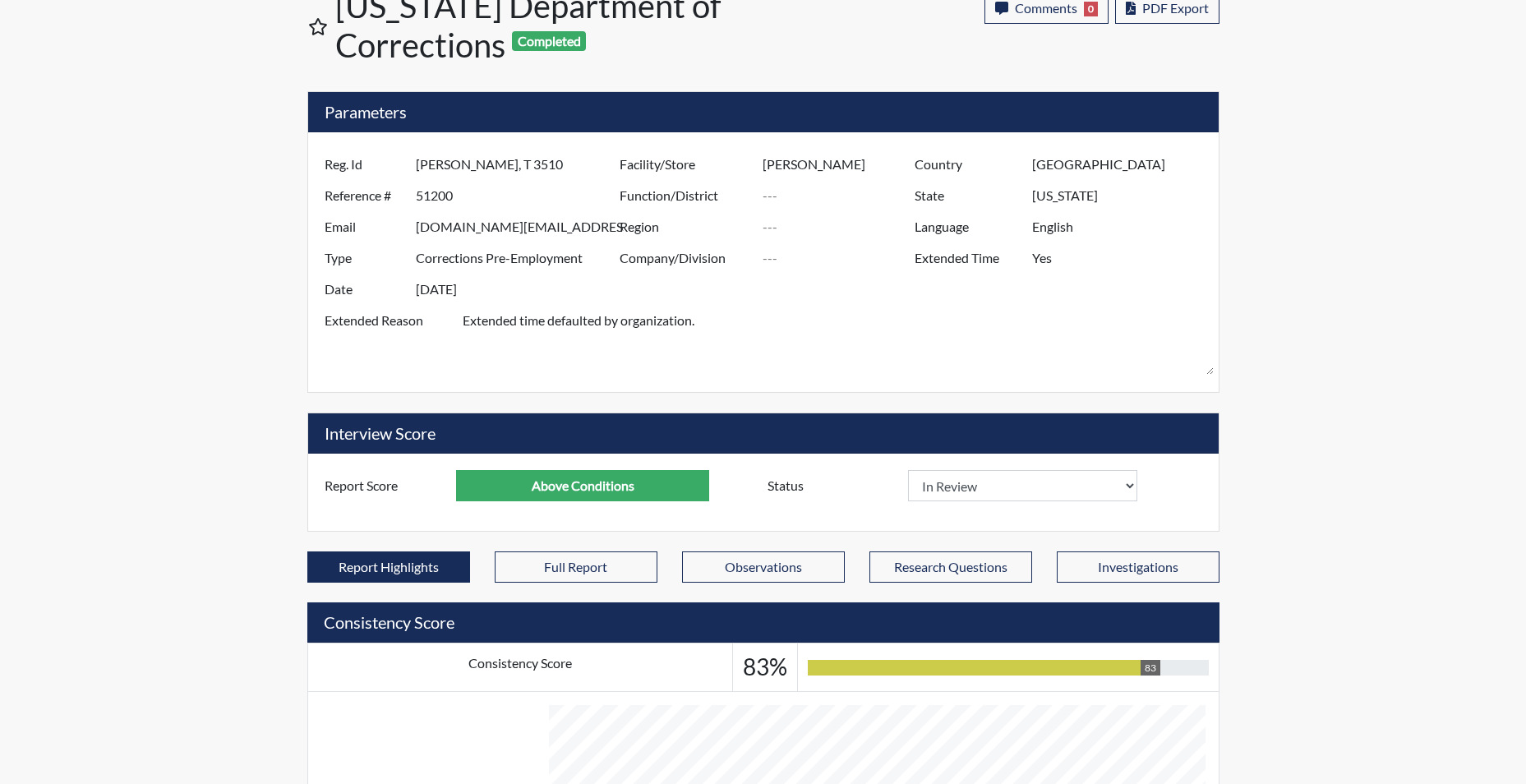
scroll to position [0, 0]
